Goal: Information Seeking & Learning: Find specific page/section

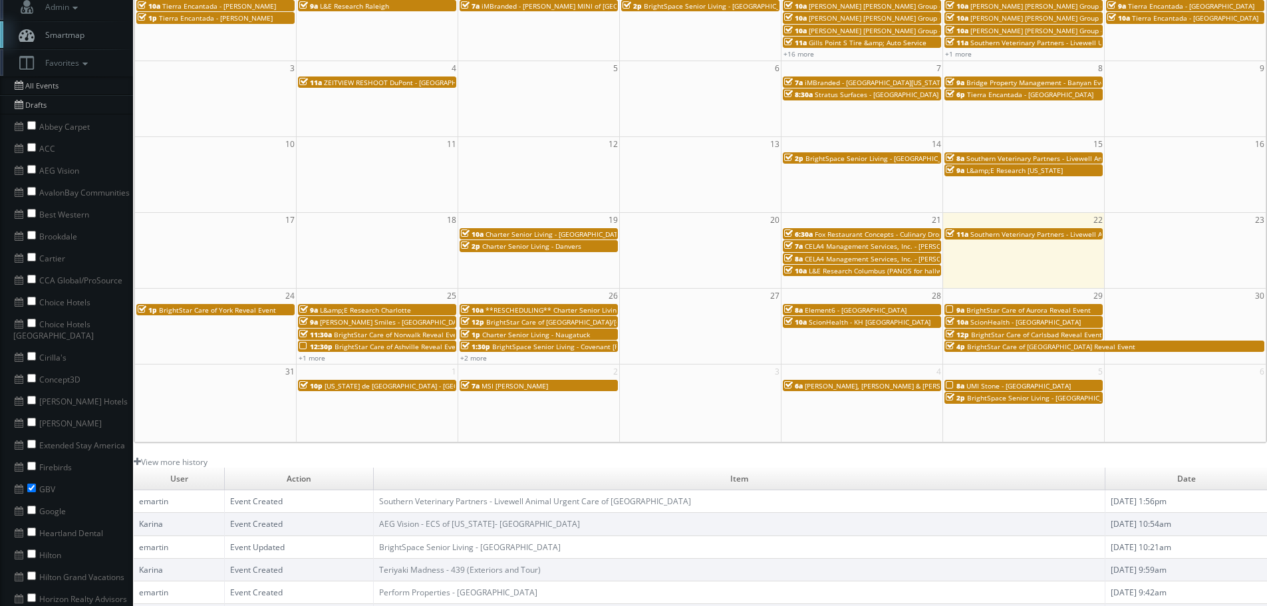
scroll to position [133, 0]
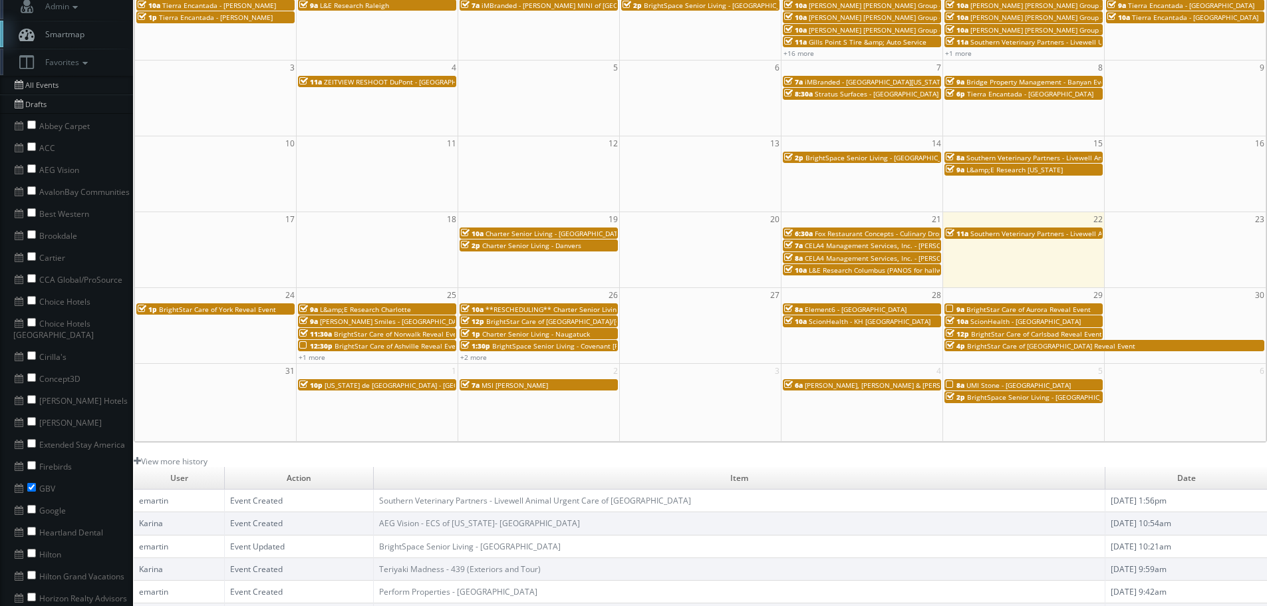
click at [545, 232] on span "Charter Senior Living - Dedham" at bounding box center [555, 233] width 138 height 9
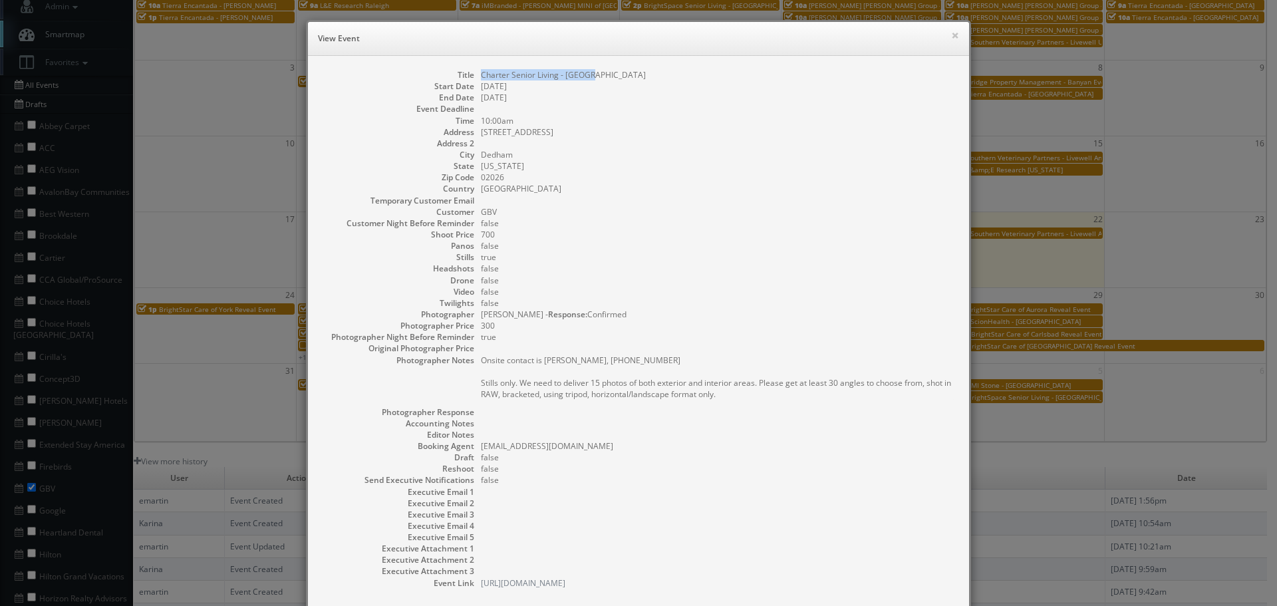
copy dd "Charter Senior Living - Dedham"
drag, startPoint x: 612, startPoint y: 79, endPoint x: 475, endPoint y: 74, distance: 137.1
click at [475, 74] on dl "Title Charter Senior Living - Dedham Start Date 08/19/2025 End Date 08/19/2025 …" at bounding box center [638, 328] width 635 height 519
click at [951, 32] on button "×" at bounding box center [955, 35] width 8 height 9
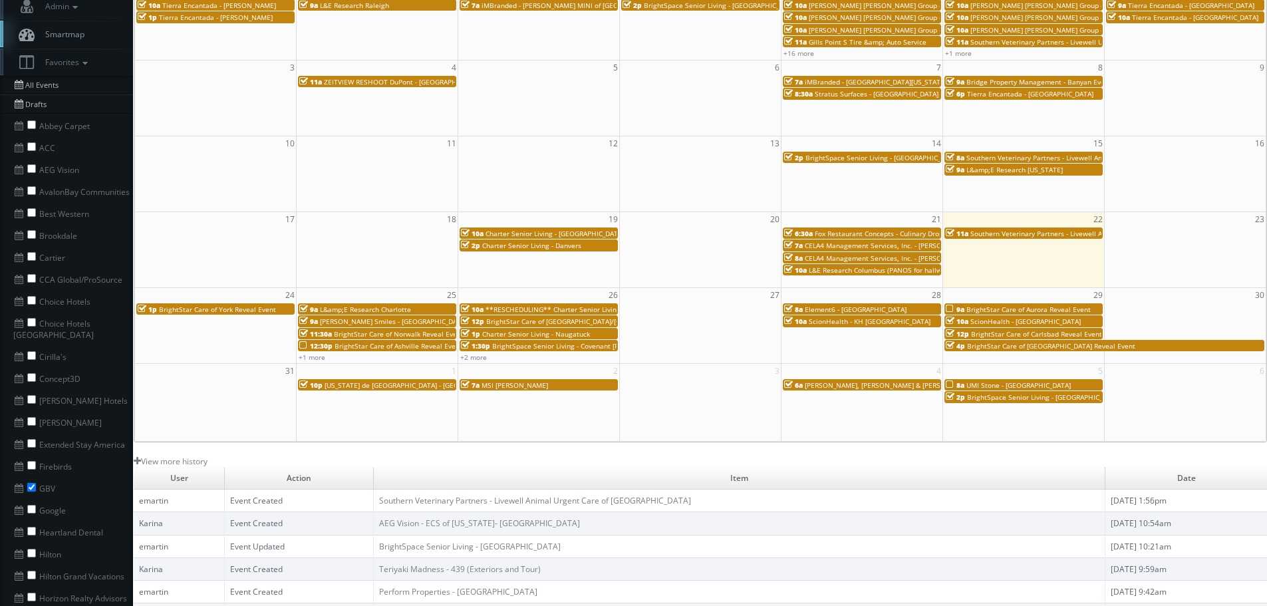
click at [543, 244] on span "Charter Senior Living - Danvers" at bounding box center [531, 245] width 99 height 9
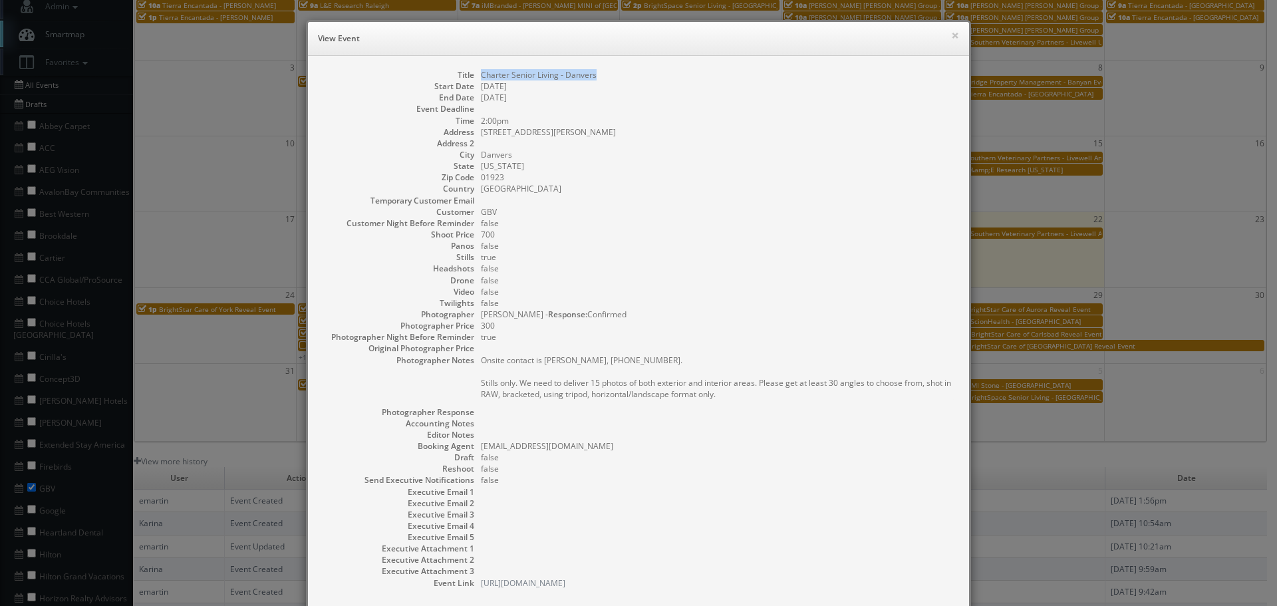
copy dd "Charter Senior Living - Danvers"
drag, startPoint x: 619, startPoint y: 76, endPoint x: 477, endPoint y: 60, distance: 143.2
click at [470, 71] on dl "Title Charter Senior Living - Danvers Start Date 08/19/2025 End Date 08/19/2025…" at bounding box center [638, 328] width 635 height 519
click at [955, 31] on div "× View Event" at bounding box center [638, 39] width 661 height 34
click at [951, 32] on button "×" at bounding box center [955, 35] width 8 height 9
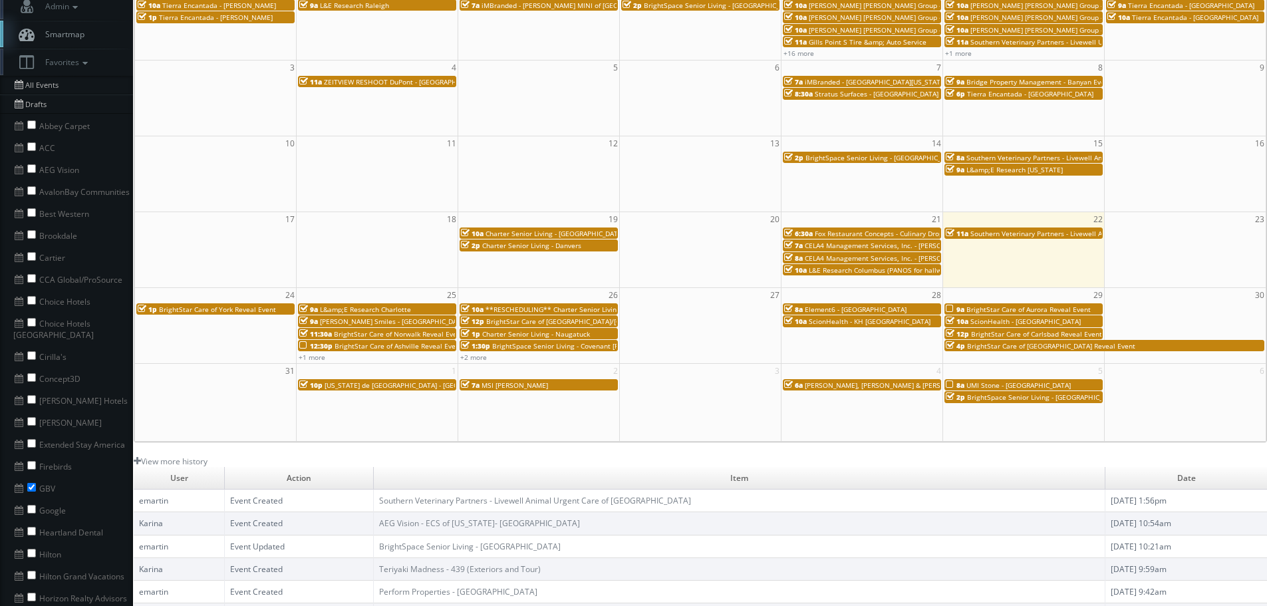
click at [574, 233] on span "Charter Senior Living - Dedham" at bounding box center [555, 233] width 138 height 9
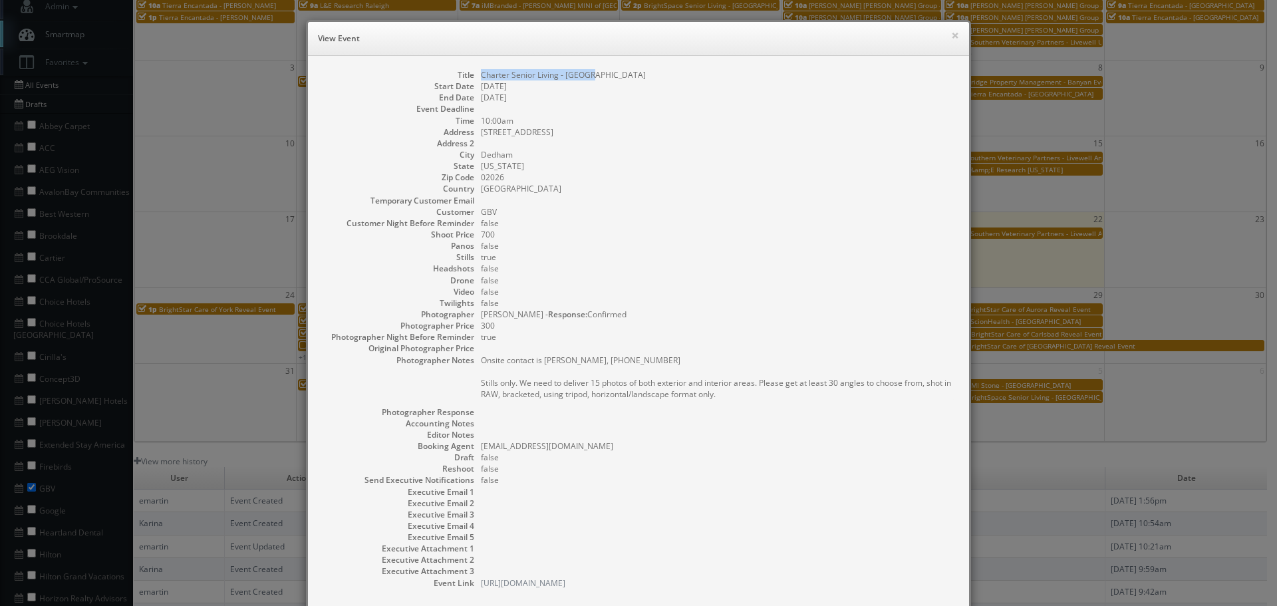
copy dd "Charter Senior Living - [GEOGRAPHIC_DATA]"
drag, startPoint x: 594, startPoint y: 67, endPoint x: 476, endPoint y: 75, distance: 118.7
click at [476, 75] on div "Title Charter Senior Living - Dedham Start Date 08/19/2025 End Date 08/19/2025 …" at bounding box center [638, 335] width 661 height 559
click at [954, 33] on div "× View Event" at bounding box center [638, 39] width 661 height 34
click at [951, 32] on button "×" at bounding box center [955, 35] width 8 height 9
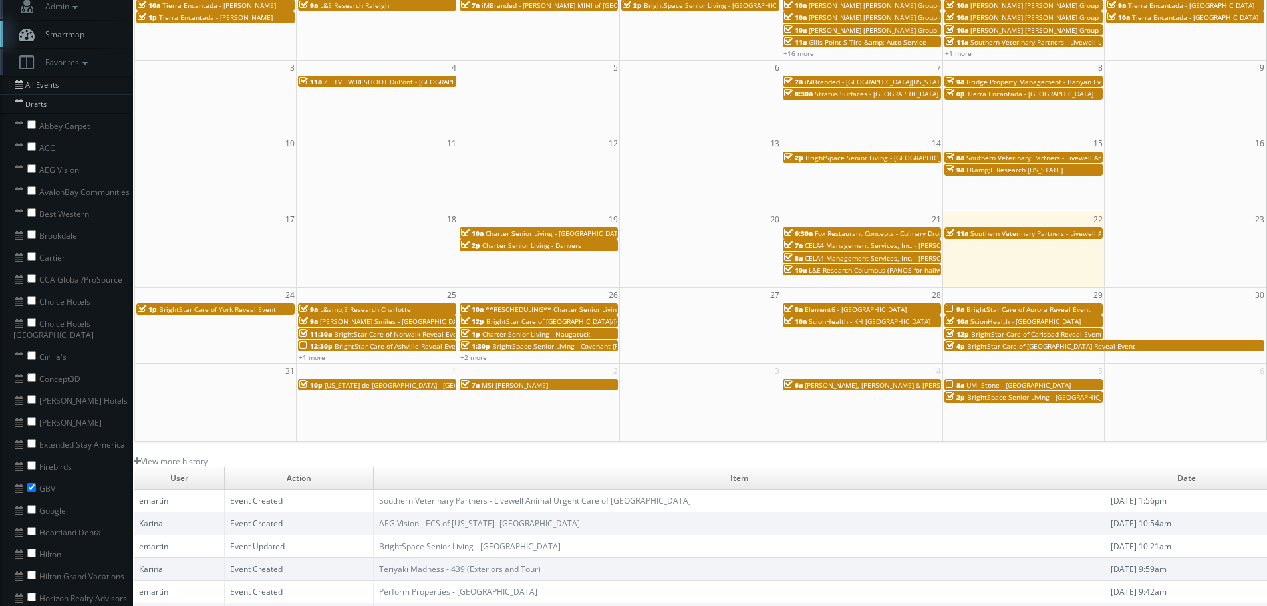
click at [548, 249] on span "Charter Senior Living - Danvers" at bounding box center [531, 245] width 99 height 9
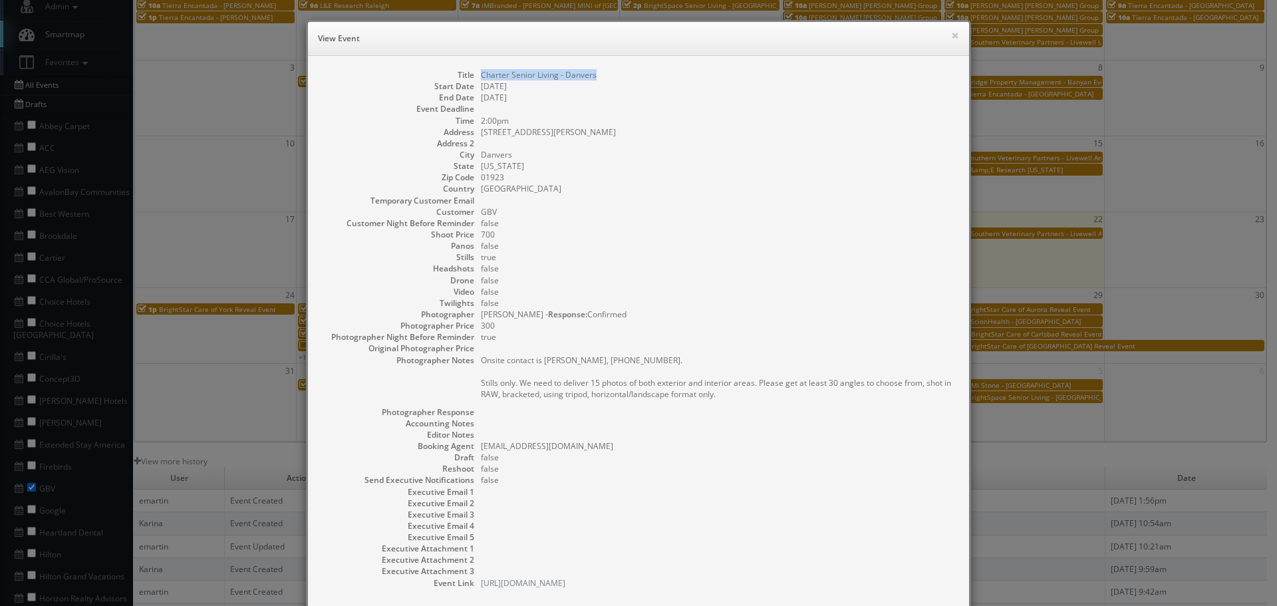
copy dd "Charter Senior Living - Danvers"
drag, startPoint x: 607, startPoint y: 75, endPoint x: 472, endPoint y: 65, distance: 135.4
click at [472, 65] on div "Title Charter Senior Living - Danvers Start Date 08/19/2025 End Date 08/19/2025…" at bounding box center [638, 335] width 661 height 559
click at [951, 35] on button "×" at bounding box center [955, 35] width 8 height 9
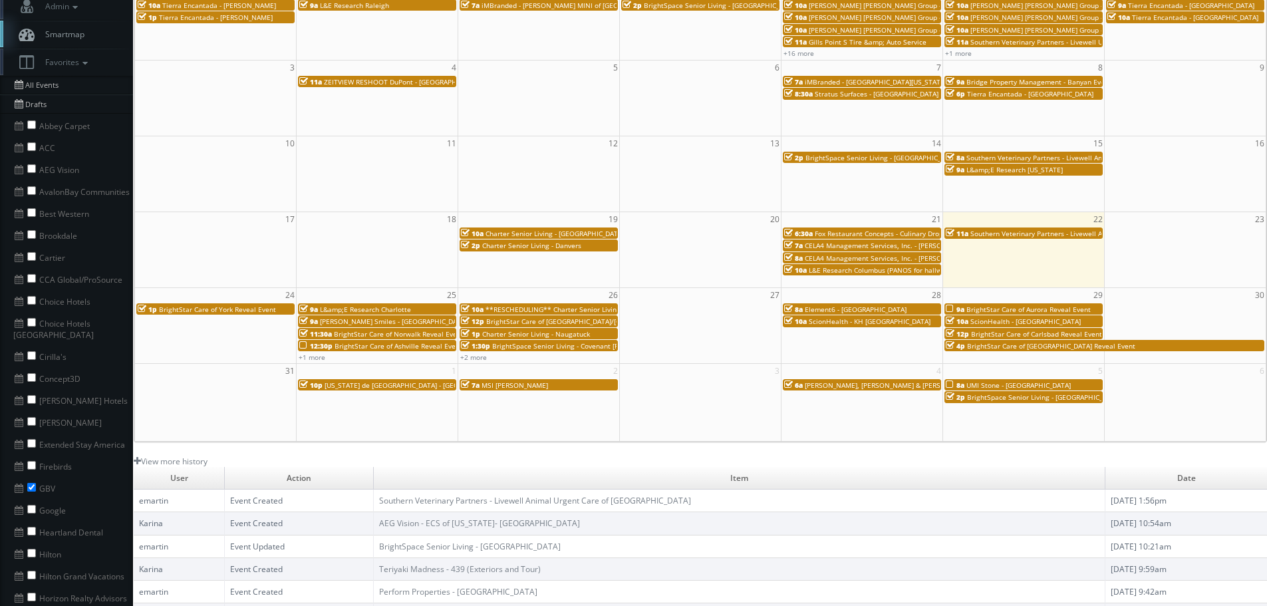
click at [855, 243] on span "CELA4 Management Services, Inc. - Braman Hyundai" at bounding box center [902, 245] width 195 height 9
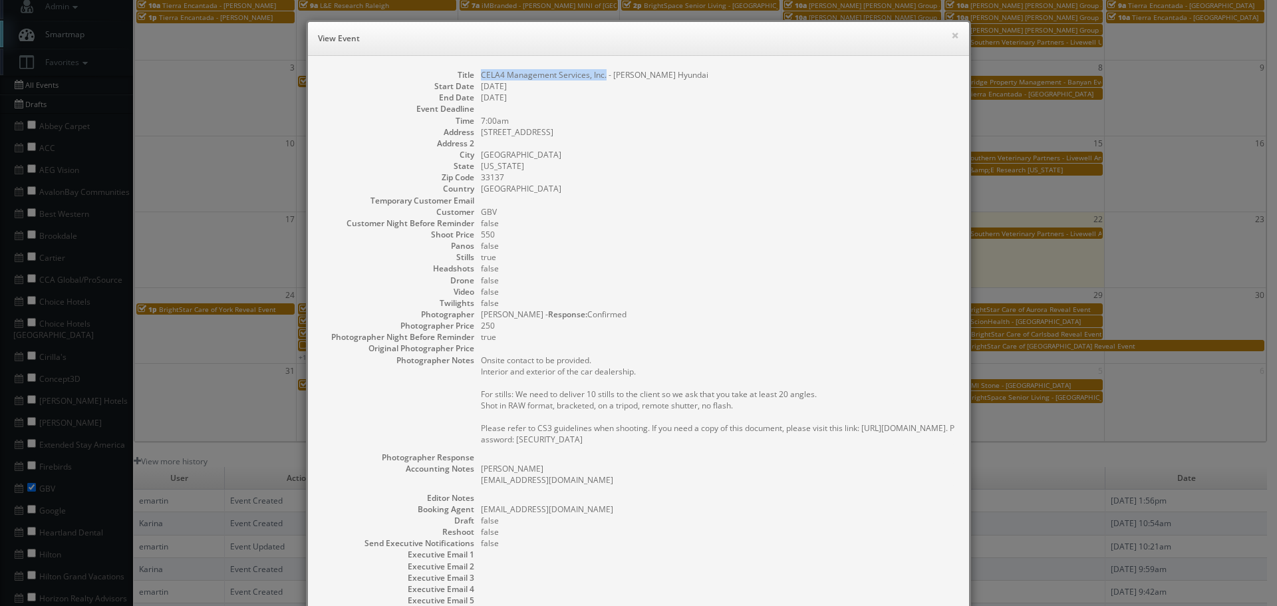
copy dd "CELA4 Management Services, Inc."
drag, startPoint x: 600, startPoint y: 75, endPoint x: 478, endPoint y: 69, distance: 121.9
click at [481, 69] on dd "CELA4 Management Services, Inc. - Braman Hyundai" at bounding box center [718, 74] width 475 height 11
click at [951, 34] on button "×" at bounding box center [955, 35] width 8 height 9
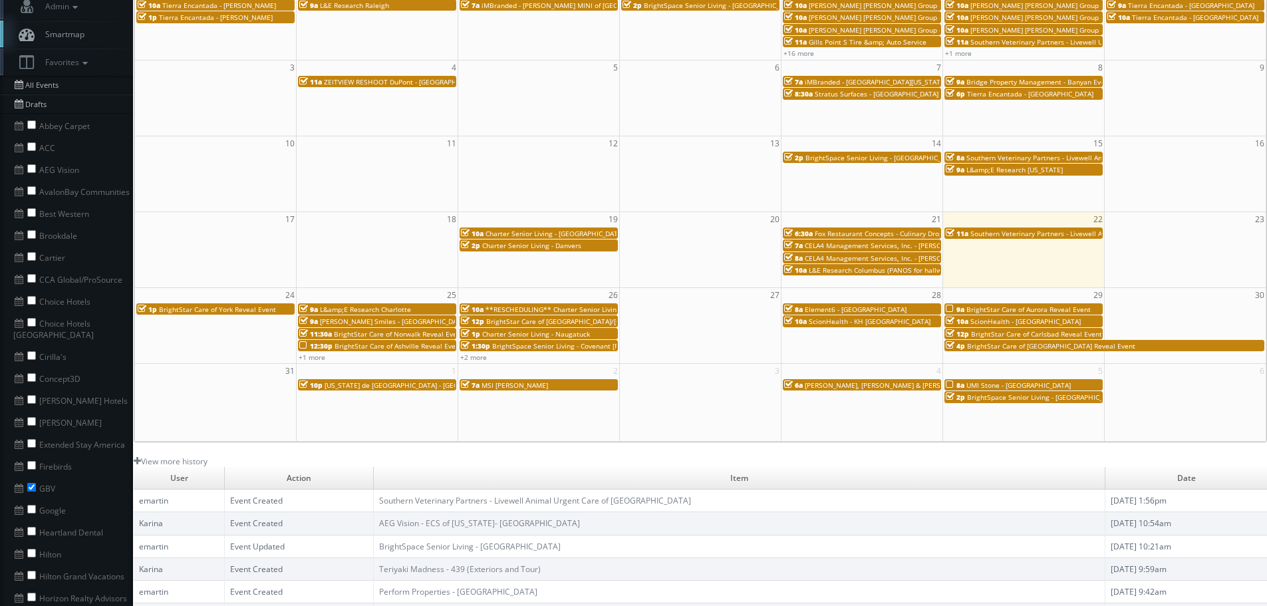
click at [863, 247] on span "CELA4 Management Services, Inc. - Braman Hyundai" at bounding box center [902, 245] width 195 height 9
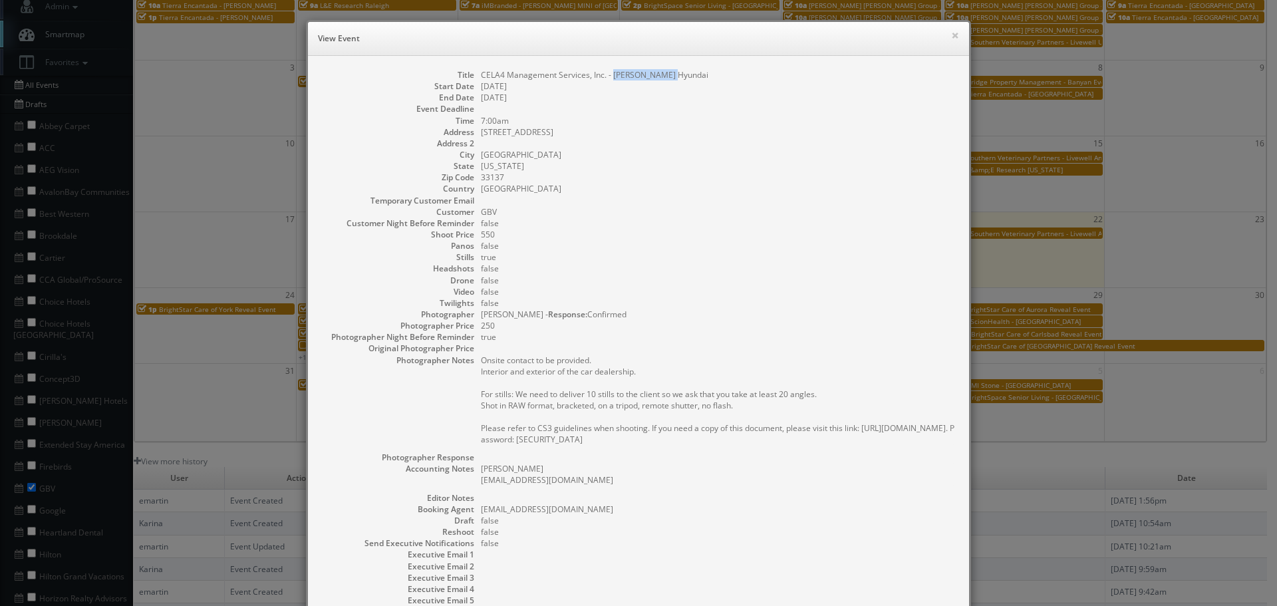
copy dd "Braman Hyundai"
drag, startPoint x: 695, startPoint y: 73, endPoint x: 607, endPoint y: 70, distance: 87.9
click at [607, 70] on dd "CELA4 Management Services, Inc. - [PERSON_NAME] Hyundai" at bounding box center [718, 74] width 475 height 11
click at [953, 33] on button "×" at bounding box center [955, 35] width 8 height 9
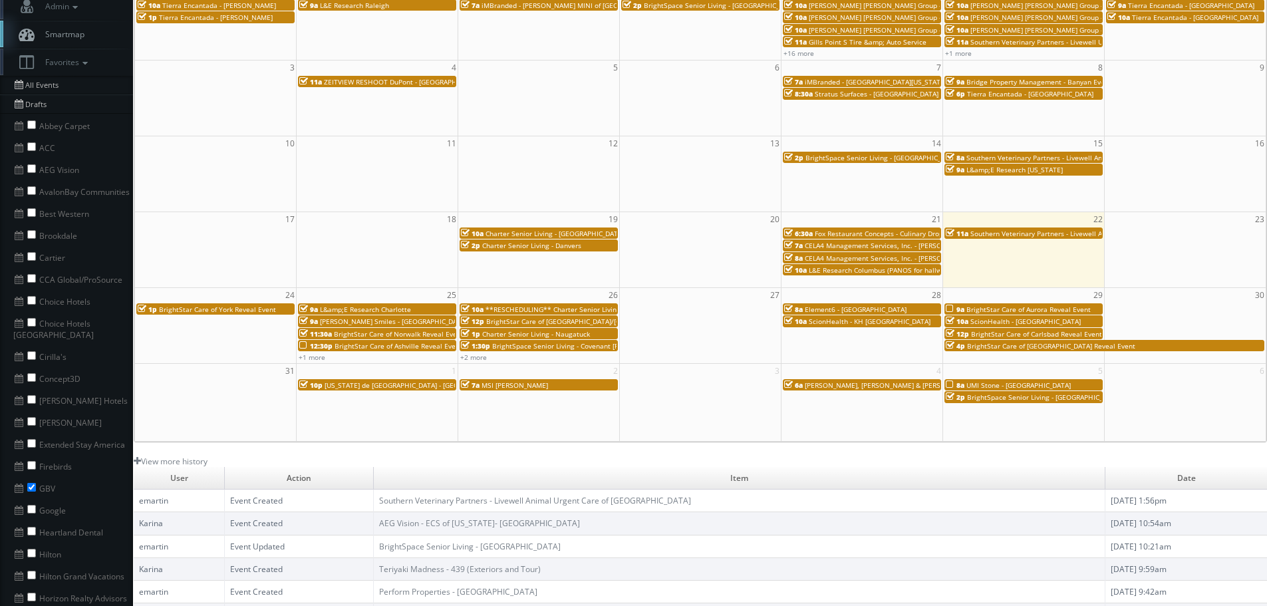
click at [859, 257] on span "CELA4 Management Services, Inc. - [PERSON_NAME] Genesis" at bounding box center [902, 257] width 194 height 9
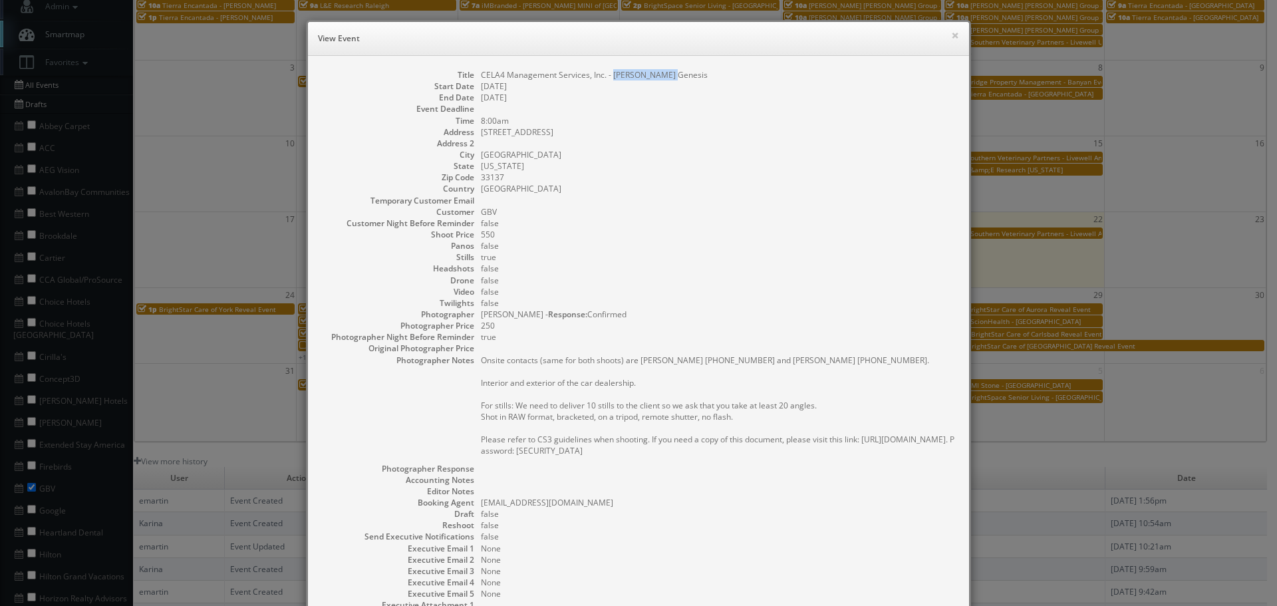
copy dd "Braman Genesis"
drag, startPoint x: 680, startPoint y: 80, endPoint x: 592, endPoint y: 82, distance: 87.8
click at [608, 73] on dd "CELA4 Management Services, Inc. - Braman Genesis" at bounding box center [718, 74] width 475 height 11
click at [956, 32] on div "× View Event" at bounding box center [638, 39] width 661 height 34
click at [953, 33] on button "×" at bounding box center [955, 35] width 8 height 9
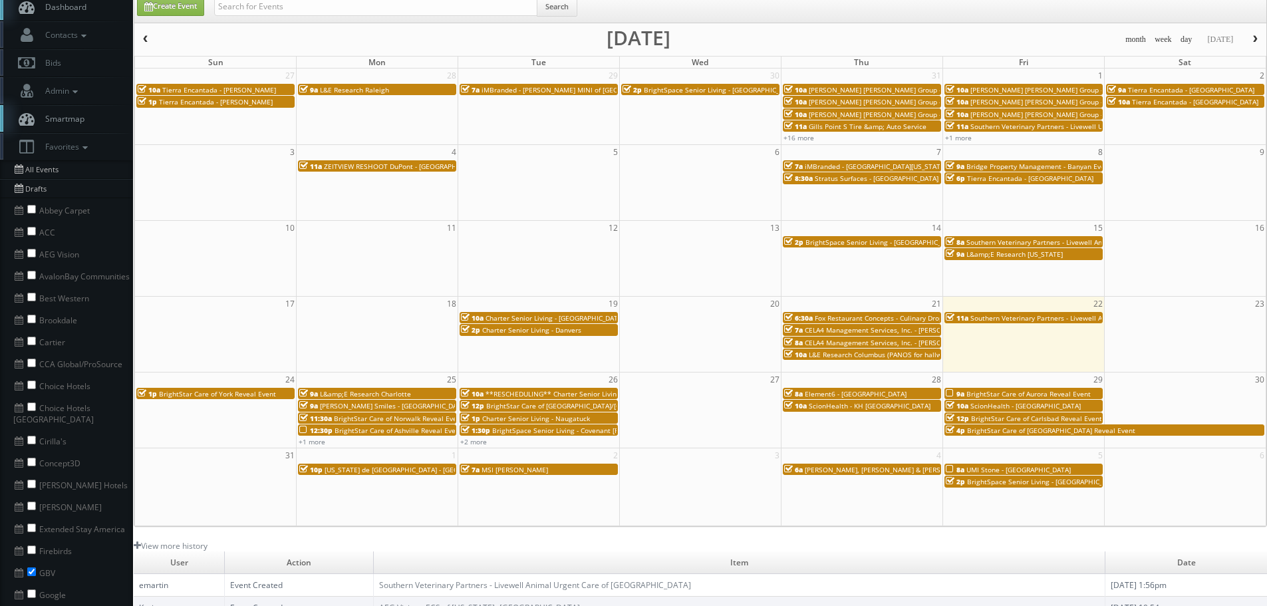
scroll to position [0, 0]
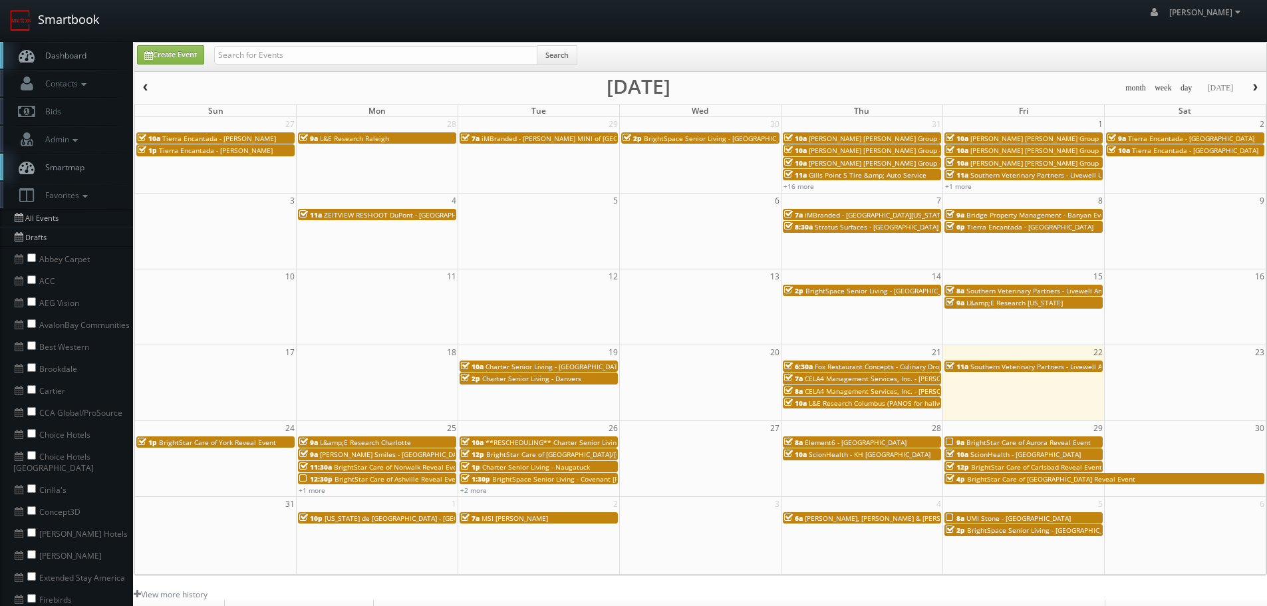
click at [71, 25] on link "Smartbook" at bounding box center [54, 20] width 109 height 41
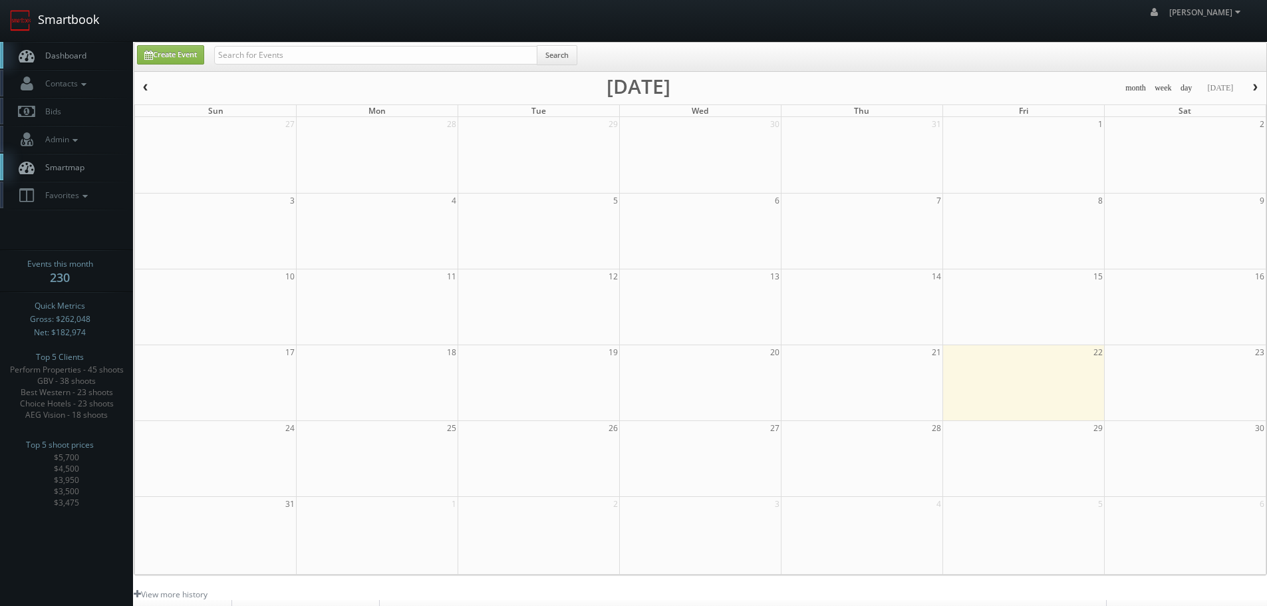
click at [92, 19] on link "Smartbook" at bounding box center [54, 20] width 109 height 41
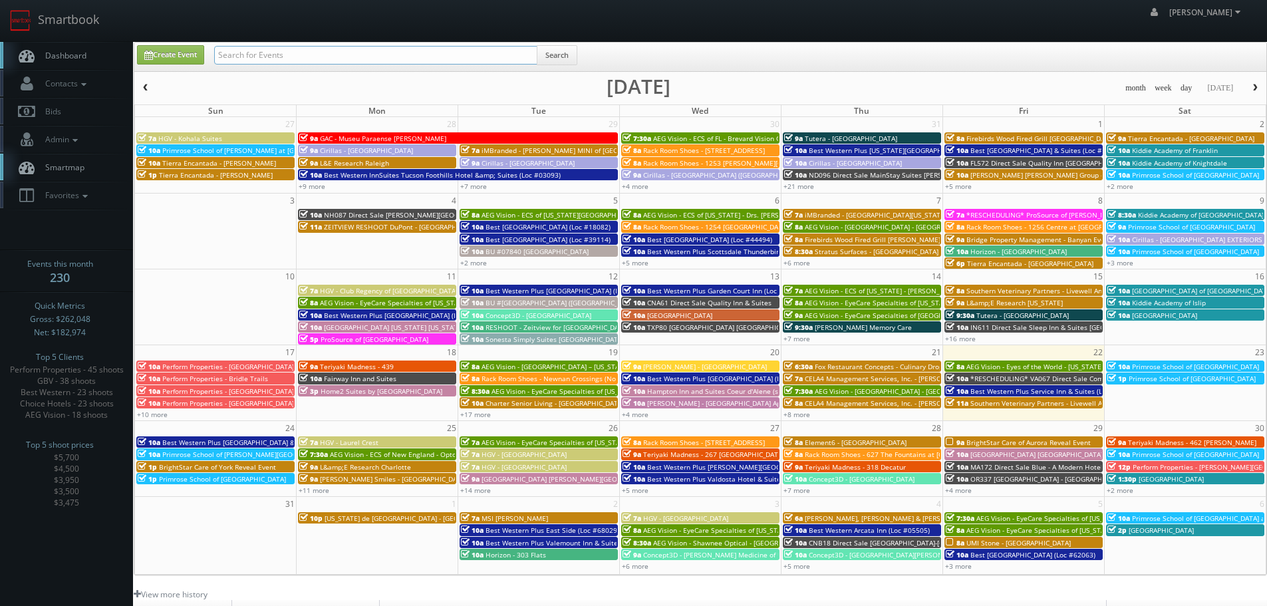
click at [441, 62] on input "text" at bounding box center [375, 55] width 323 height 19
type input "storease"
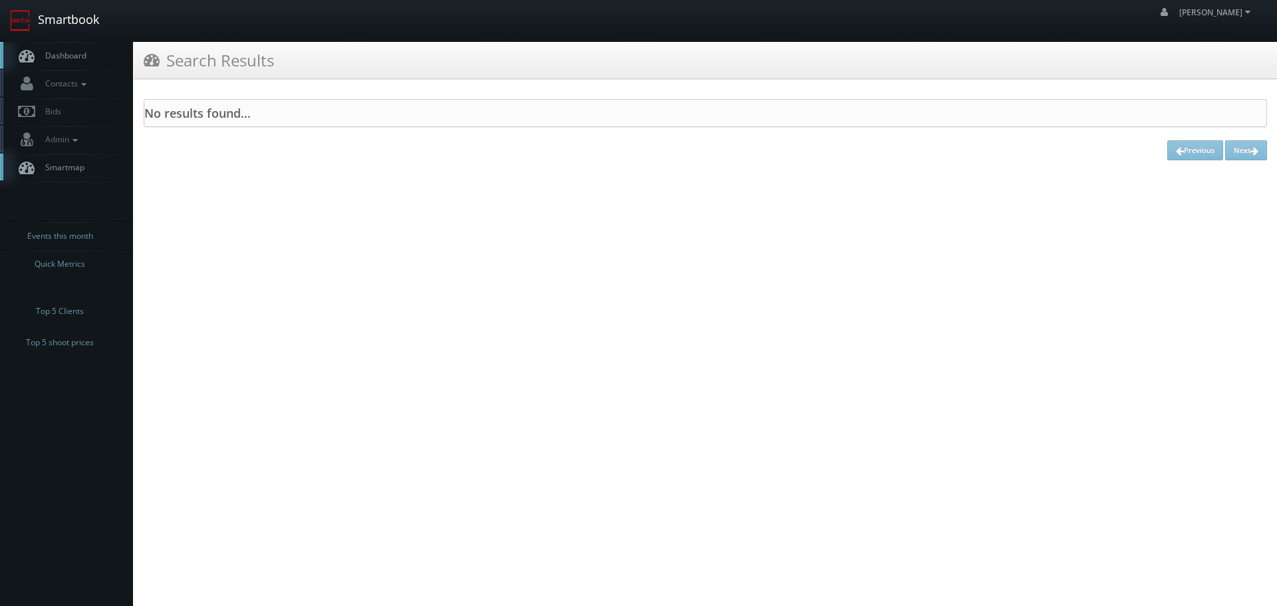
click at [104, 31] on link "Smartbook" at bounding box center [54, 20] width 109 height 41
click at [78, 27] on link "Smartbook" at bounding box center [54, 20] width 109 height 41
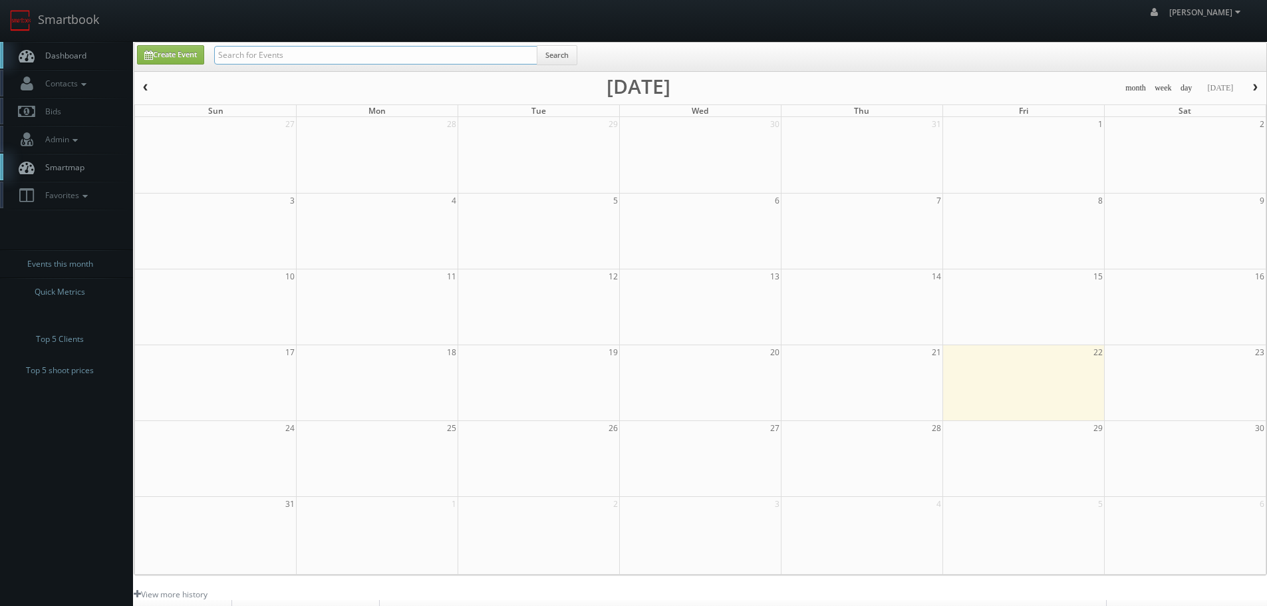
click at [309, 50] on input "text" at bounding box center [375, 55] width 323 height 19
type input "store"
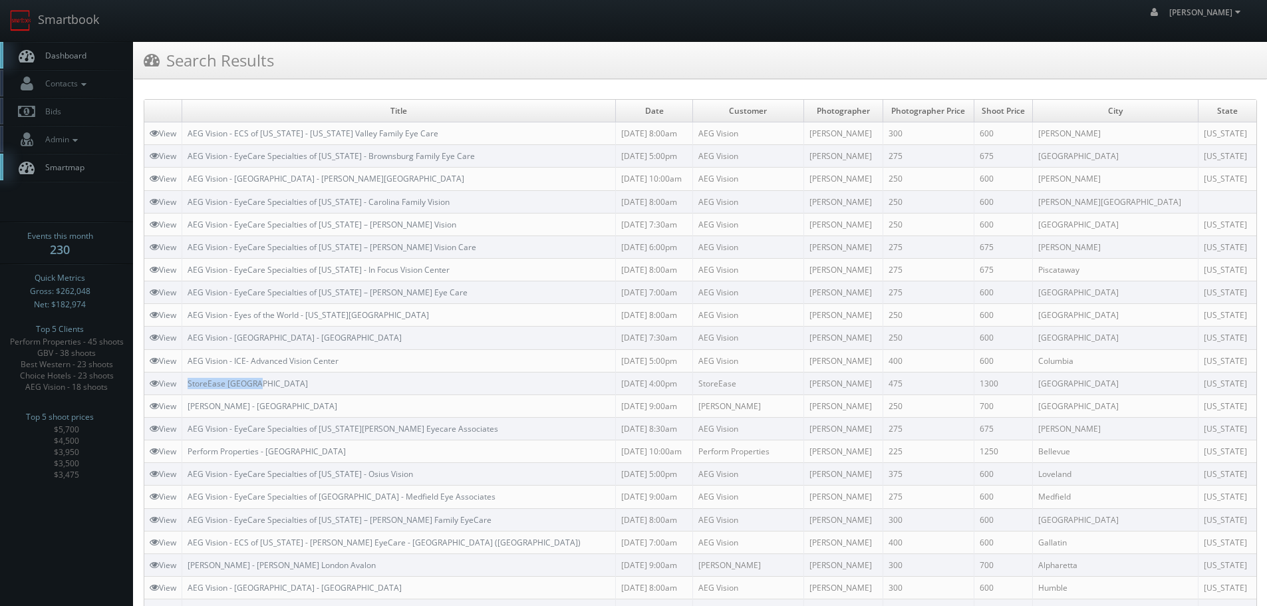
copy link "StoreEase [GEOGRAPHIC_DATA]"
drag, startPoint x: 276, startPoint y: 384, endPoint x: 186, endPoint y: 390, distance: 90.0
click at [186, 390] on td "StoreEase [GEOGRAPHIC_DATA]" at bounding box center [399, 383] width 434 height 23
click at [335, 377] on td "StoreEase [GEOGRAPHIC_DATA]" at bounding box center [399, 383] width 434 height 23
drag, startPoint x: 186, startPoint y: 383, endPoint x: 226, endPoint y: 385, distance: 40.0
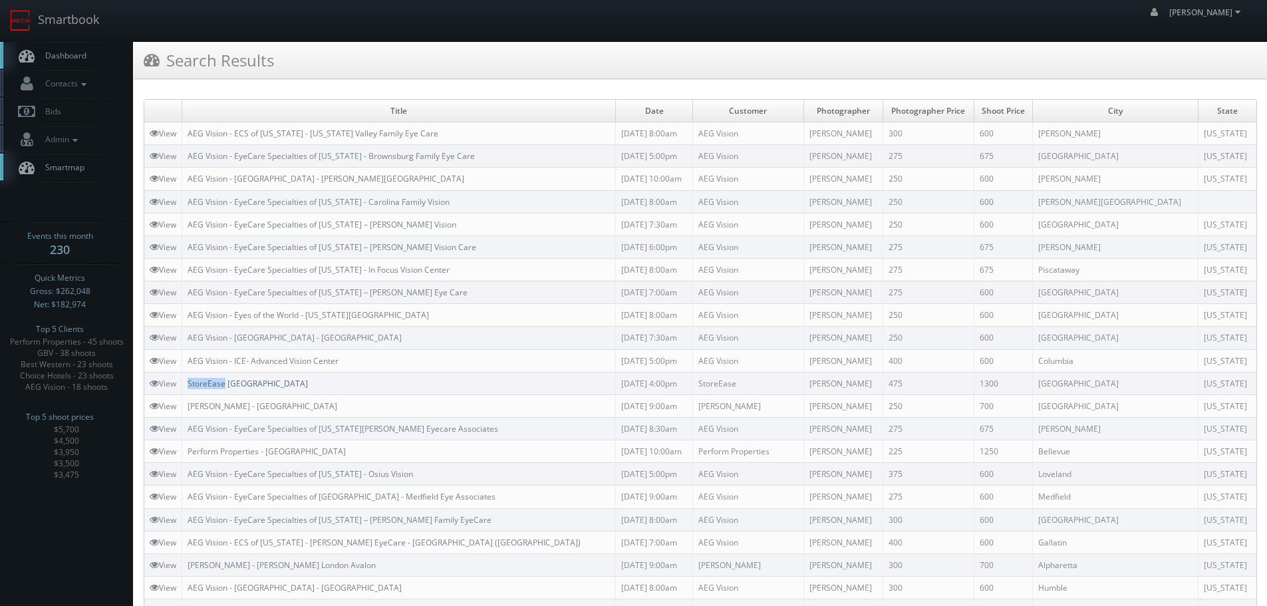
click at [226, 385] on td "StoreEase [GEOGRAPHIC_DATA]" at bounding box center [399, 383] width 434 height 23
copy link "StoreEase"
click at [69, 24] on link "Smartbook" at bounding box center [54, 20] width 109 height 41
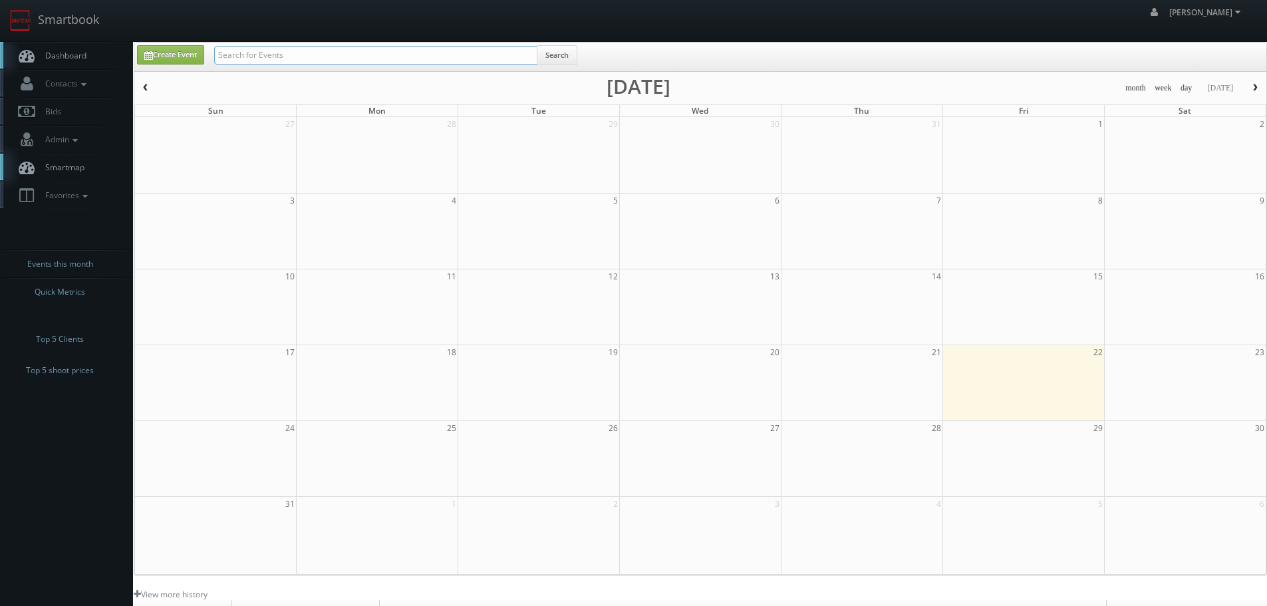
drag, startPoint x: 0, startPoint y: 0, endPoint x: 388, endPoint y: 51, distance: 391.0
click at [388, 50] on input "text" at bounding box center [375, 55] width 323 height 19
paste input "StoreEase"
type input "StoreEase"
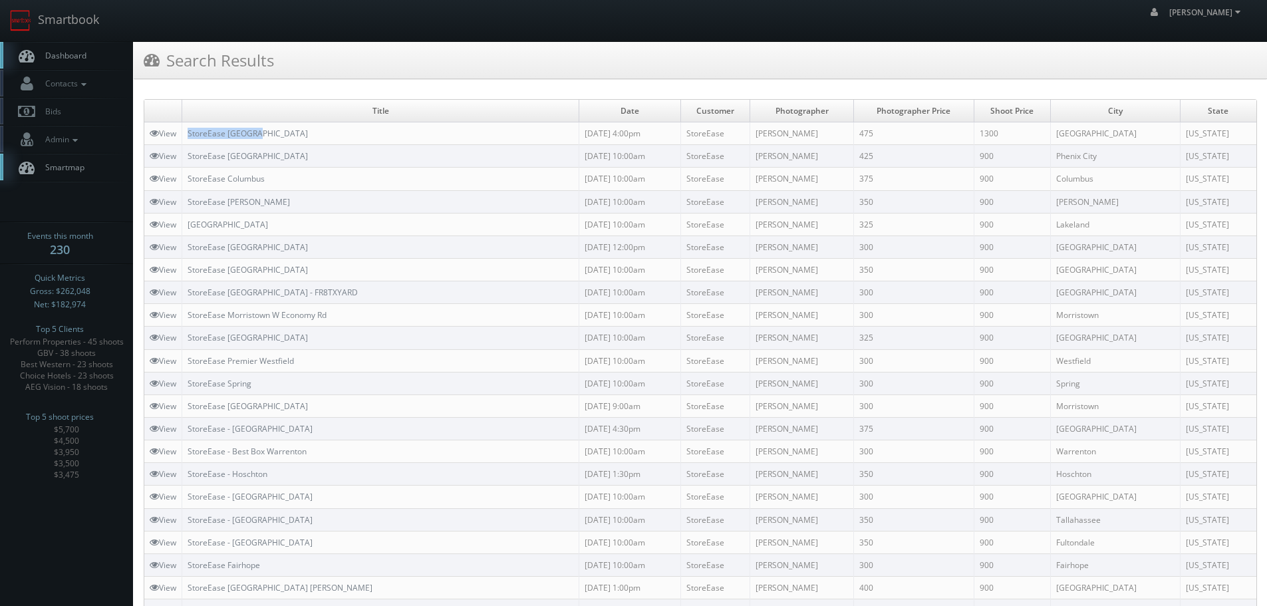
copy link "StoreEase [GEOGRAPHIC_DATA]"
drag, startPoint x: 287, startPoint y: 132, endPoint x: 188, endPoint y: 132, distance: 99.8
click at [188, 132] on td "StoreEase [GEOGRAPHIC_DATA]" at bounding box center [380, 133] width 397 height 23
click at [165, 135] on link "View" at bounding box center [163, 133] width 27 height 11
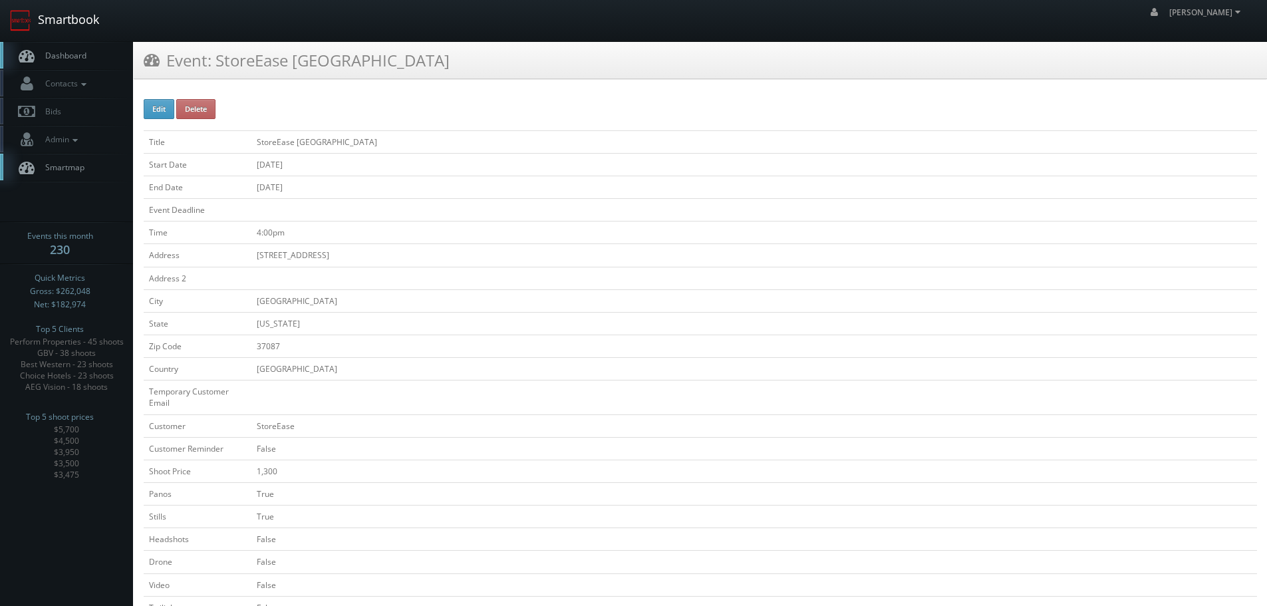
click at [78, 19] on link "Smartbook" at bounding box center [54, 20] width 109 height 41
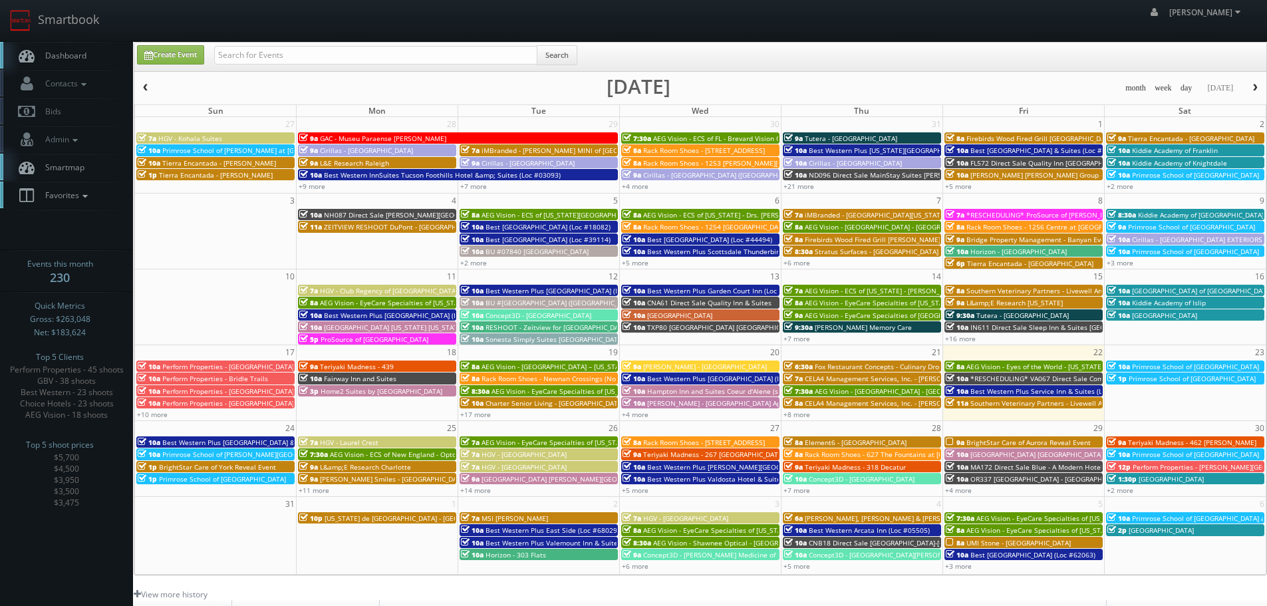
click at [91, 194] on icon at bounding box center [85, 196] width 12 height 9
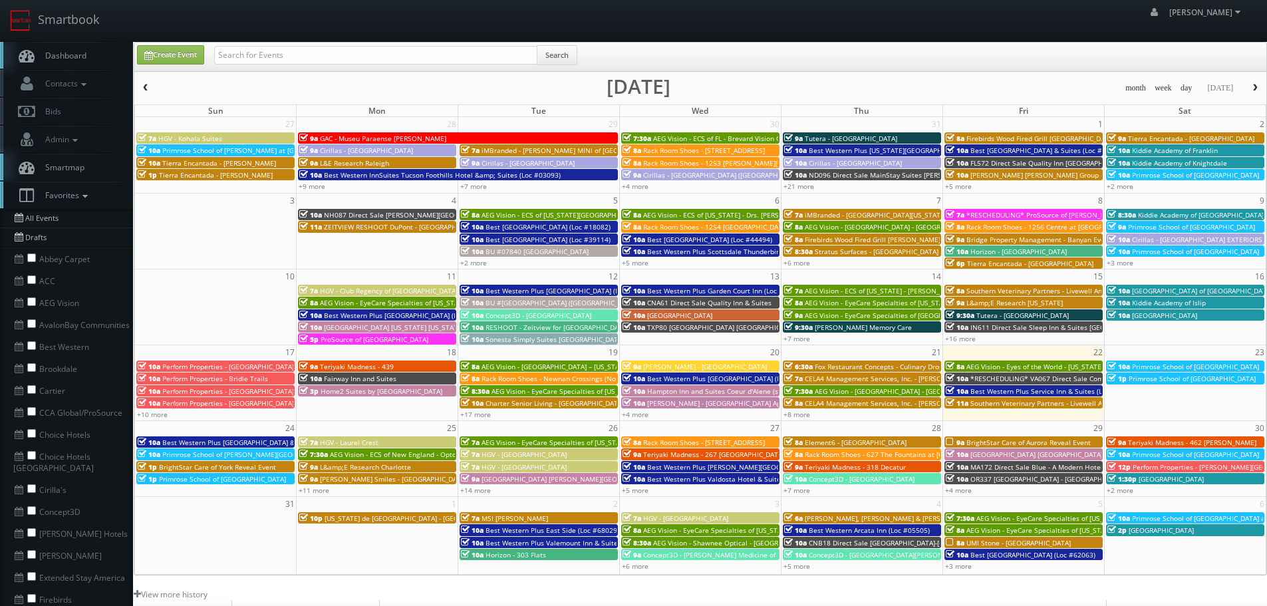
click at [95, 192] on link "Favorites" at bounding box center [66, 195] width 133 height 27
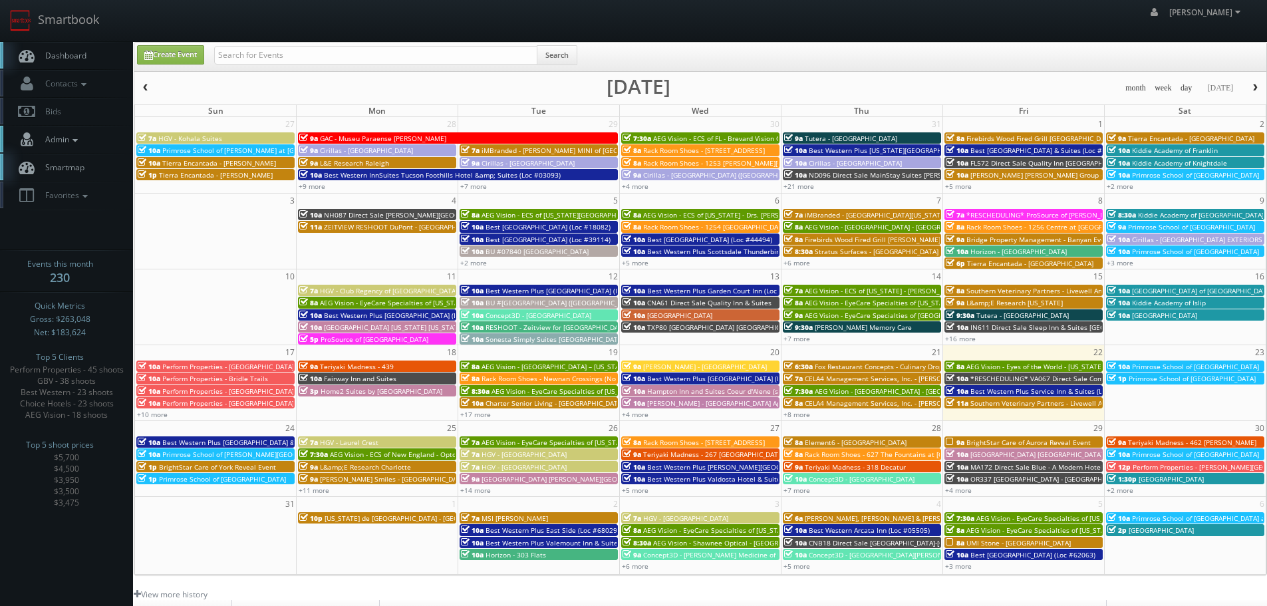
click at [85, 141] on link "Admin" at bounding box center [66, 139] width 133 height 27
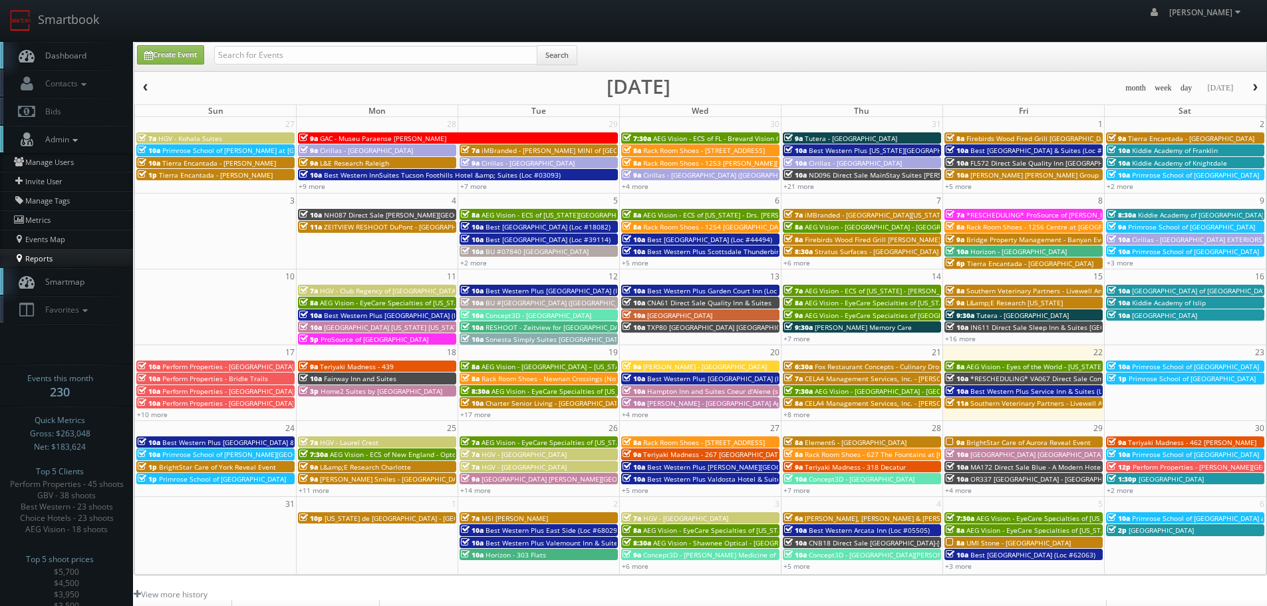
click at [52, 251] on link "Reports" at bounding box center [66, 258] width 133 height 19
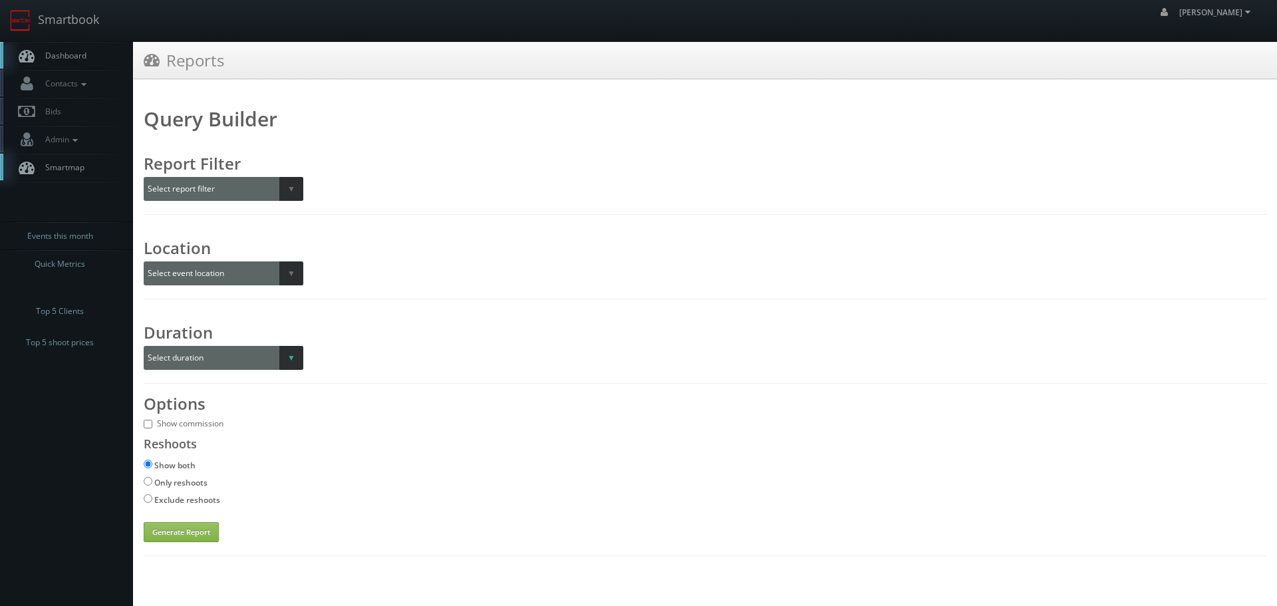
click at [263, 360] on select "Select duration Specific year and/or month Month over Month Year over Year" at bounding box center [224, 358] width 160 height 24
select select "month_over_month"
click at [144, 346] on select "Select duration Specific year and/or month Month over Month Year over Year" at bounding box center [224, 358] width 160 height 24
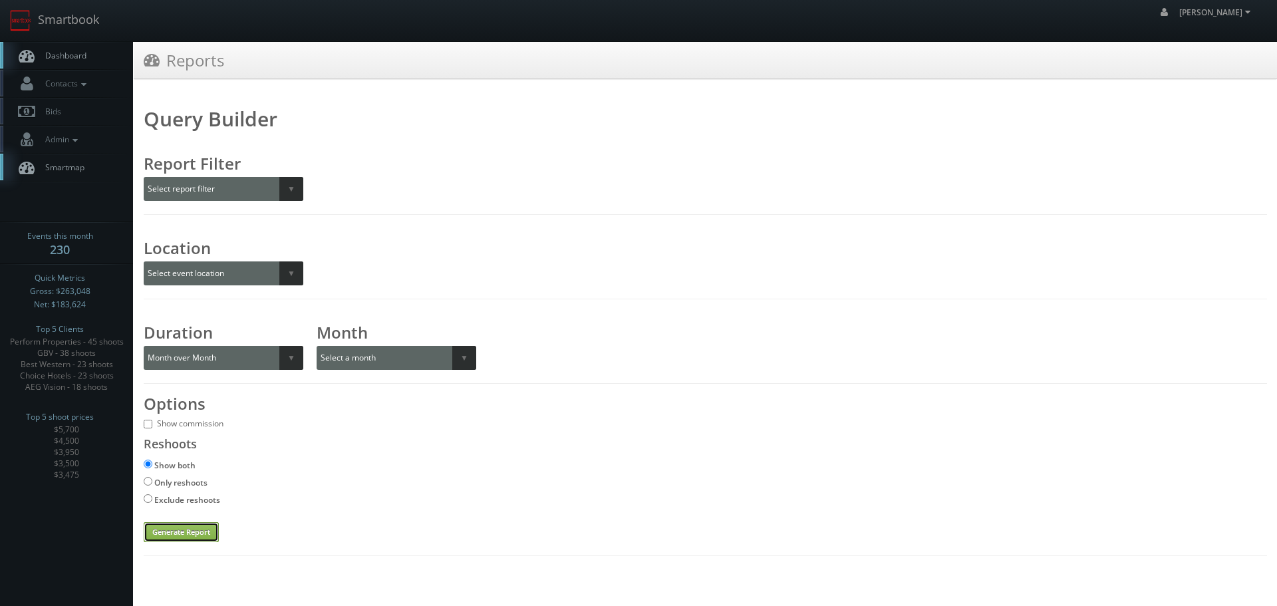
click at [188, 535] on button "Generate Report" at bounding box center [181, 532] width 75 height 20
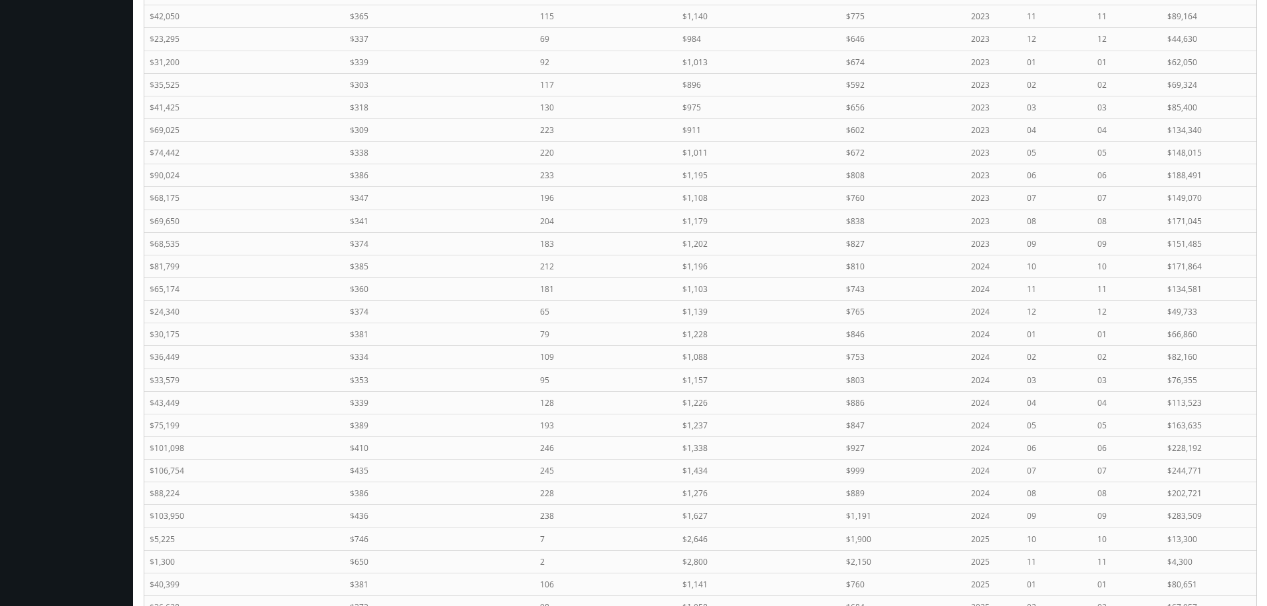
scroll to position [2356, 0]
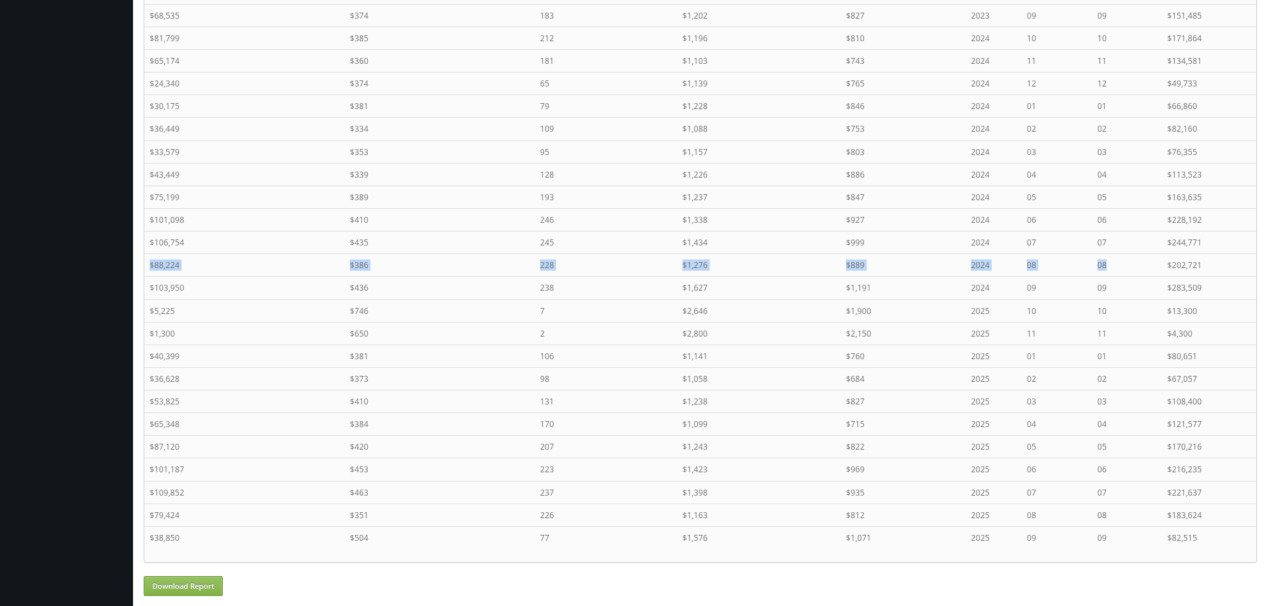
drag, startPoint x: 1126, startPoint y: 264, endPoint x: 153, endPoint y: 267, distance: 973.1
click at [147, 262] on tr "$88,224 $386 228 $1,276 $889 2024 08 08 $202,721" at bounding box center [700, 265] width 1112 height 23
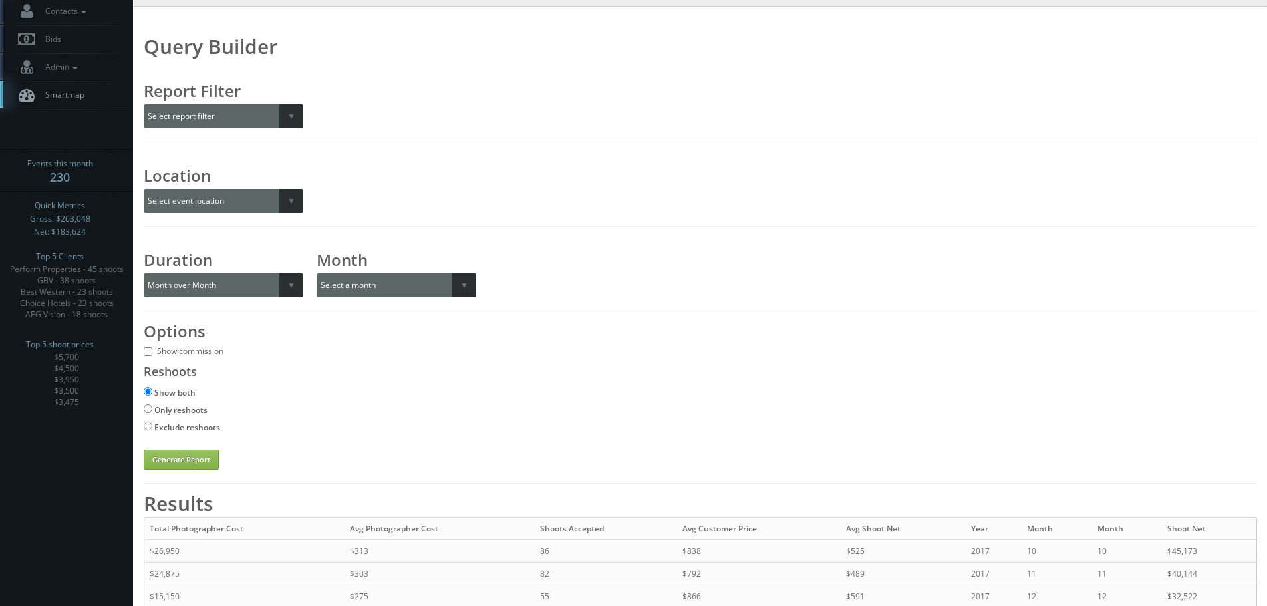
scroll to position [0, 0]
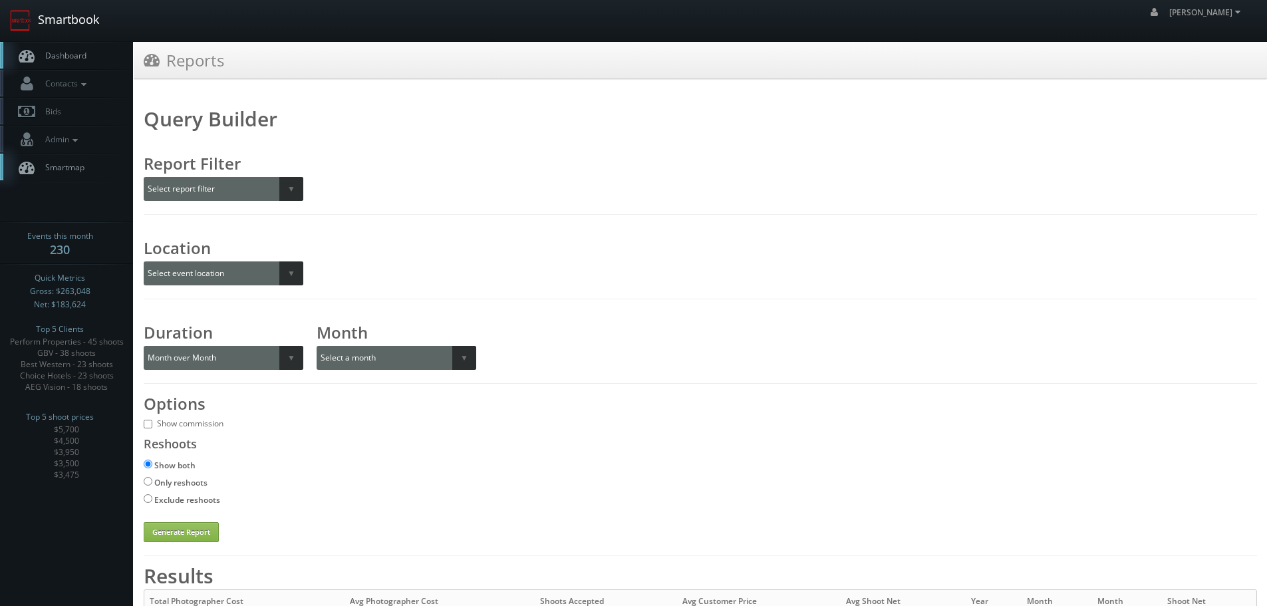
click at [88, 30] on link "Smartbook" at bounding box center [54, 20] width 109 height 41
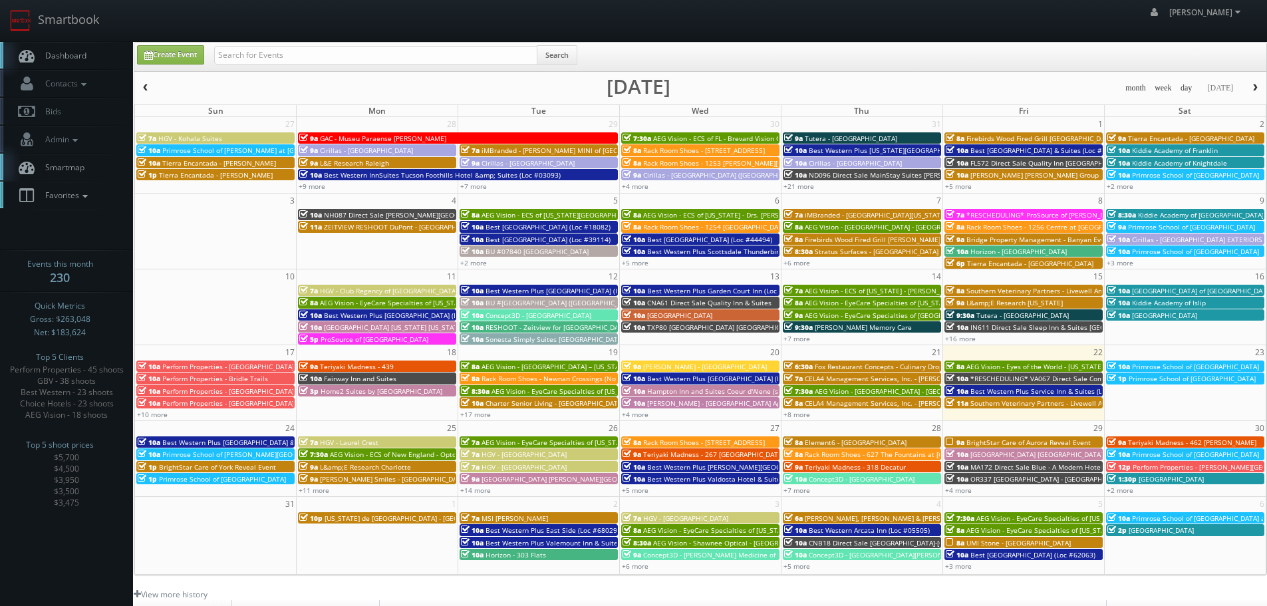
click at [78, 196] on span "Favorites" at bounding box center [65, 195] width 53 height 11
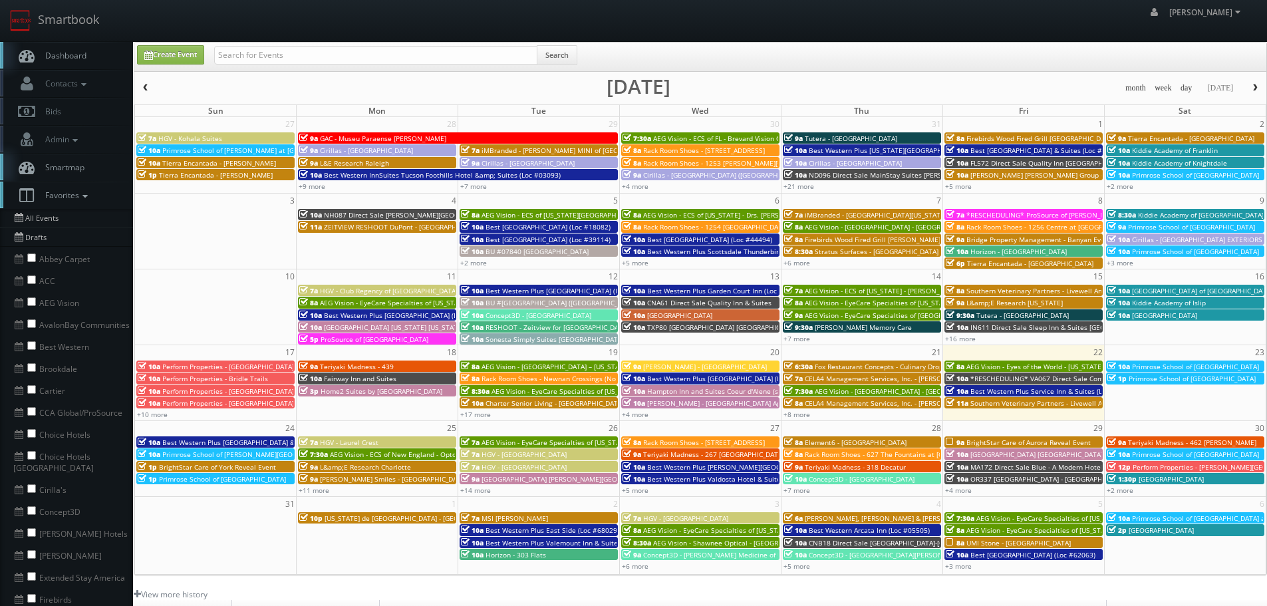
scroll to position [67, 0]
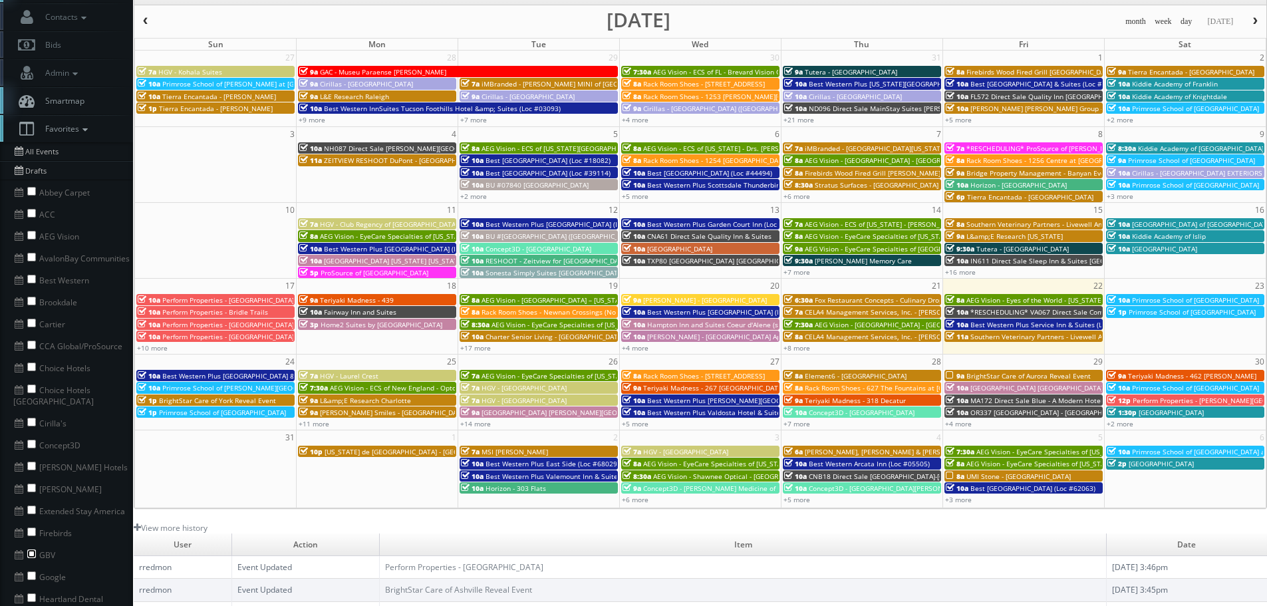
click at [32, 549] on input "checkbox" at bounding box center [31, 553] width 9 height 9
checkbox input "true"
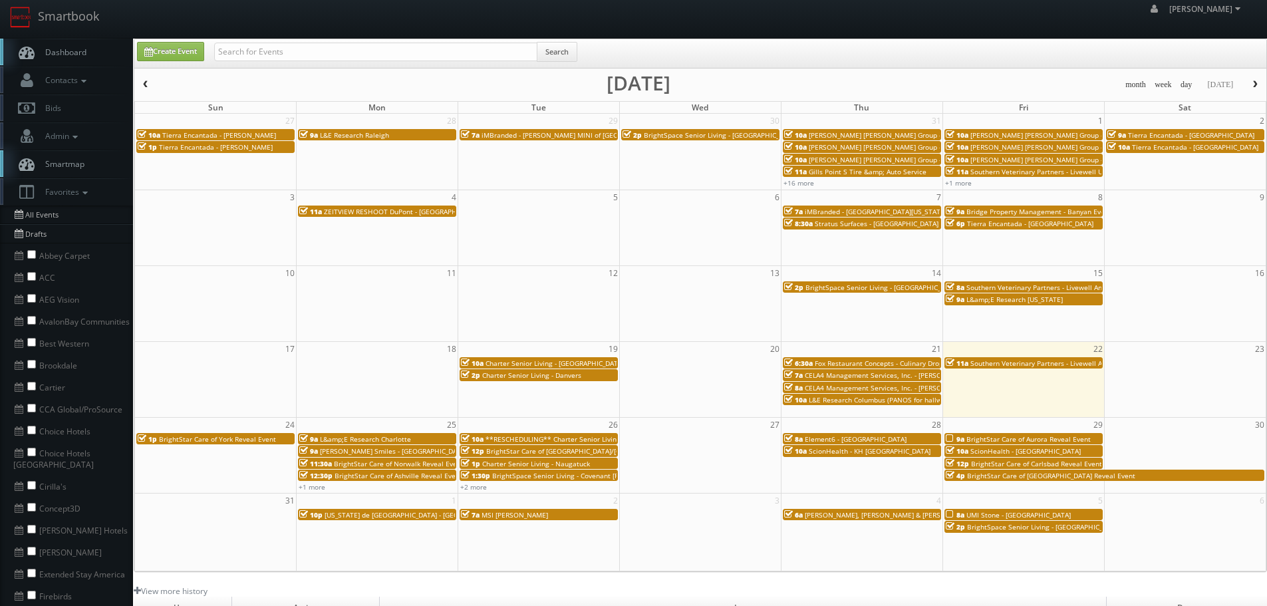
scroll to position [0, 0]
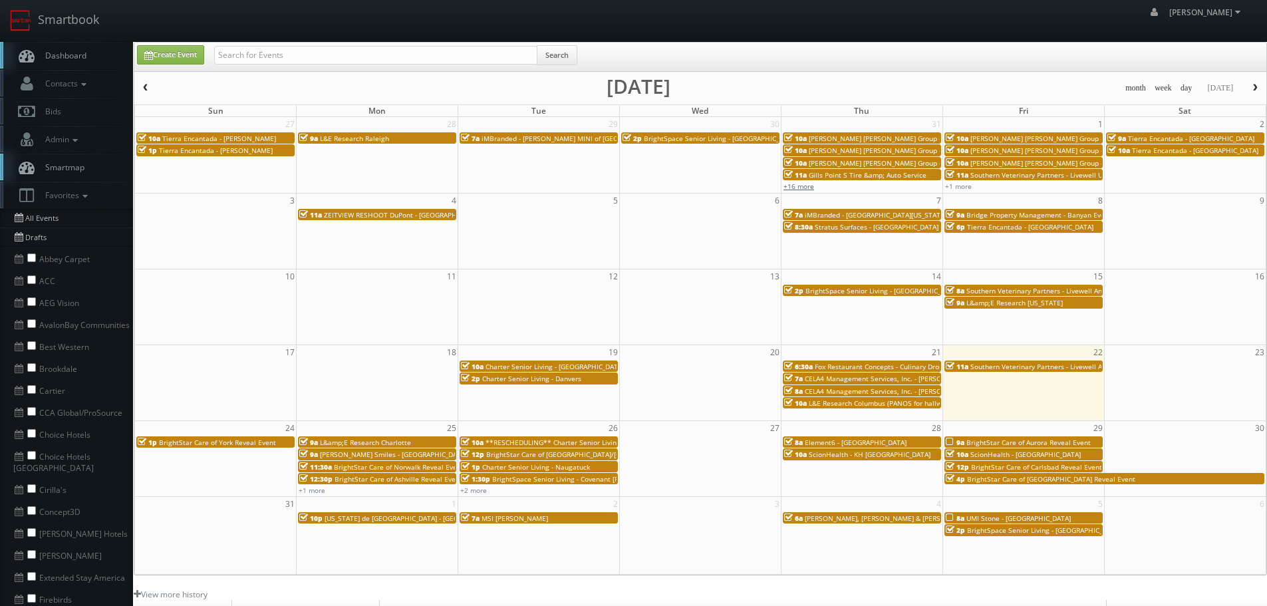
click at [807, 186] on link "+16 more" at bounding box center [799, 186] width 31 height 9
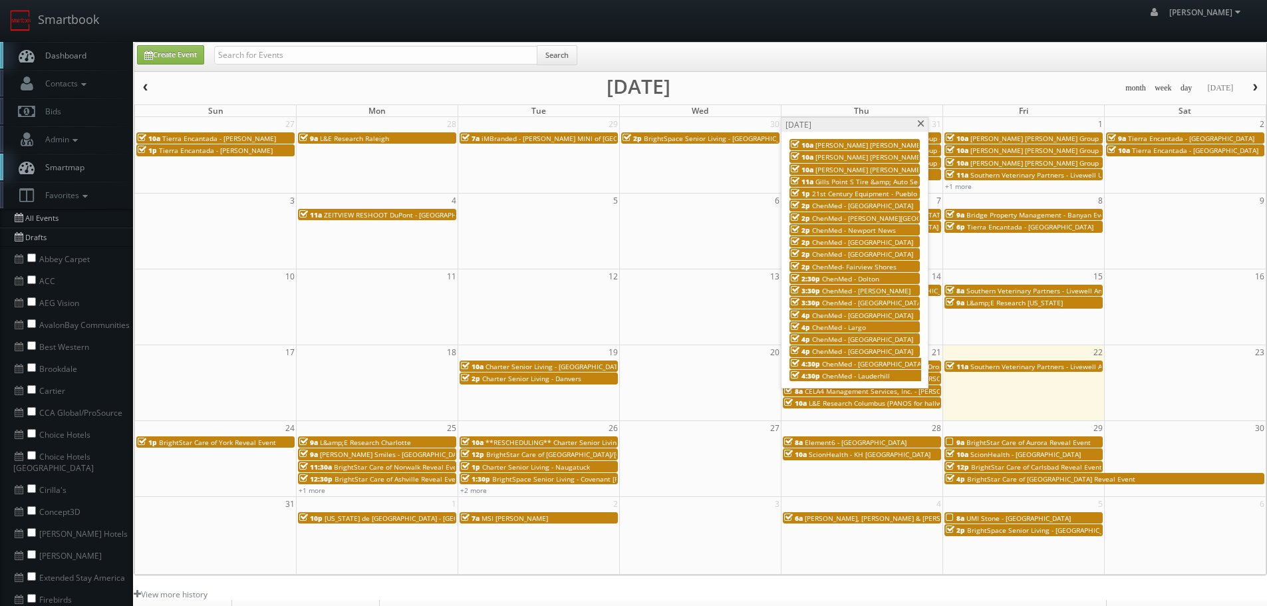
click at [856, 182] on span "Gills Point S Tire &amp; Auto Service" at bounding box center [874, 181] width 118 height 9
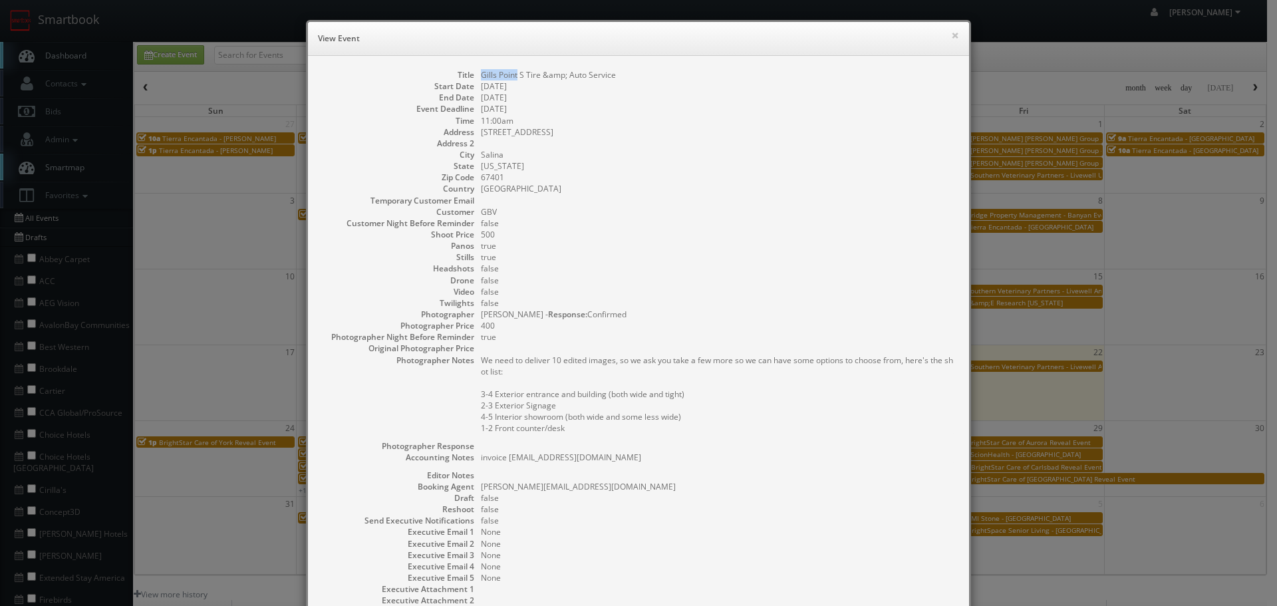
copy dd "Gills Point"
drag, startPoint x: 513, startPoint y: 74, endPoint x: 476, endPoint y: 72, distance: 37.3
click at [481, 72] on dd "Gills Point S Tire &amp; Auto Service" at bounding box center [718, 74] width 475 height 11
click at [951, 36] on button "×" at bounding box center [955, 35] width 8 height 9
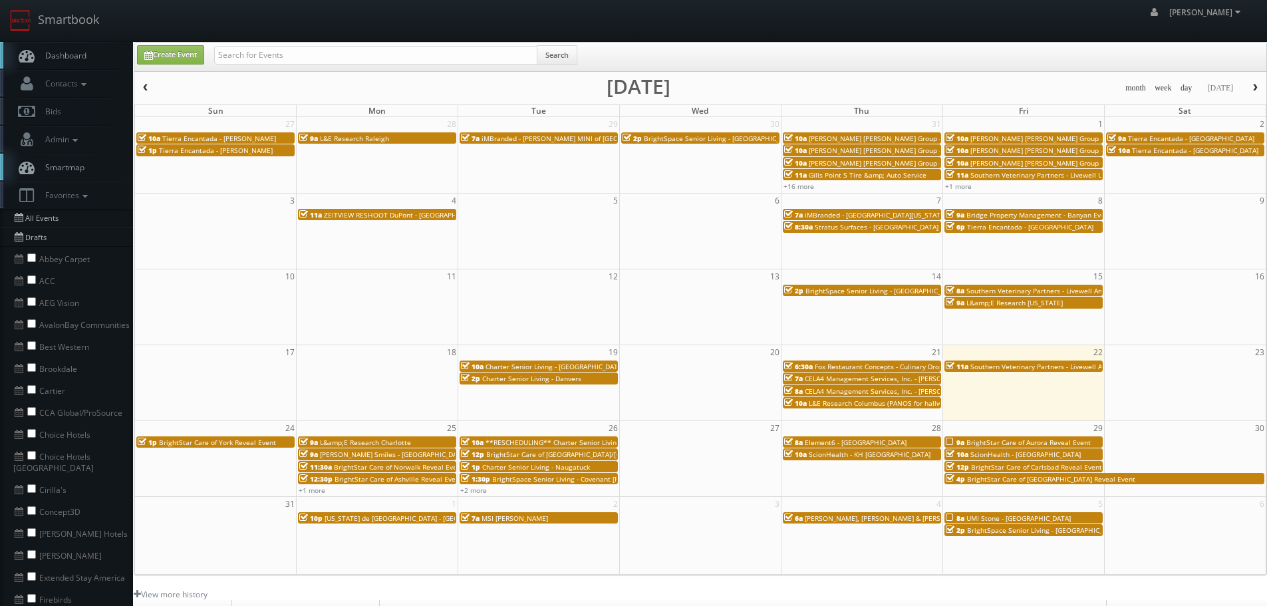
click at [827, 176] on span "Gills Point S Tire &amp; Auto Service" at bounding box center [868, 174] width 118 height 9
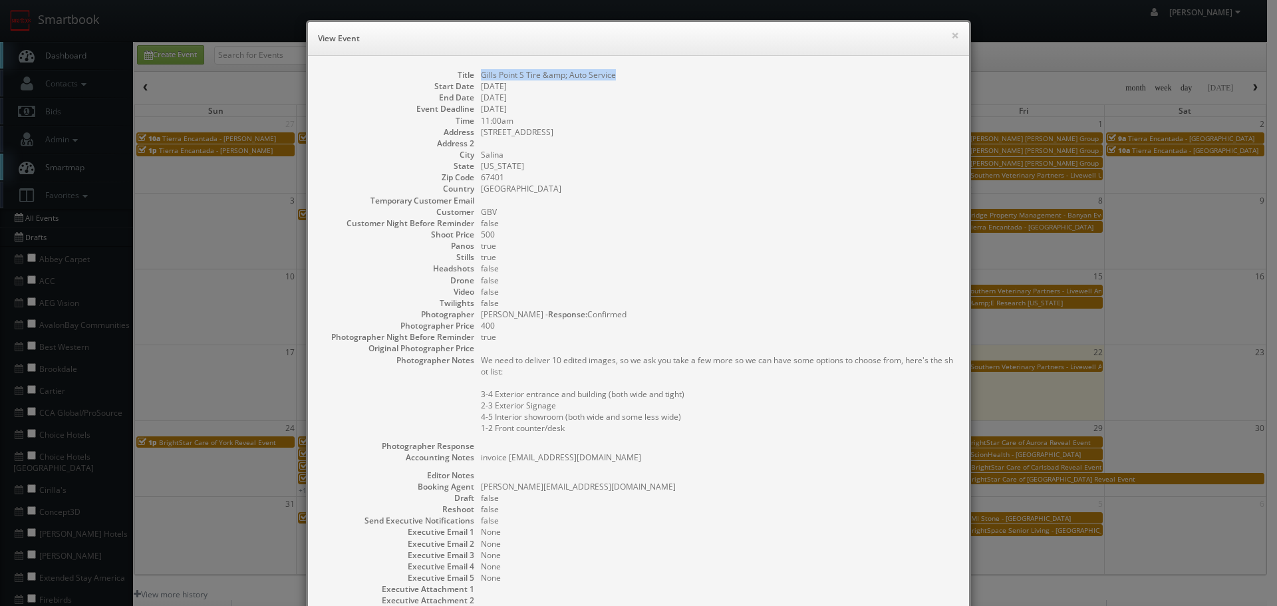
copy dd "Gills Point S Tire &amp; Auto Service"
drag, startPoint x: 612, startPoint y: 73, endPoint x: 474, endPoint y: 74, distance: 138.4
click at [474, 74] on dl "Title Gills Point S Tire &amp; Auto Service Start Date 07/31/2025 End Date 07/3…" at bounding box center [638, 349] width 635 height 560
copy pre "clintgoodson@gillstire.com"
drag, startPoint x: 619, startPoint y: 461, endPoint x: 505, endPoint y: 456, distance: 113.2
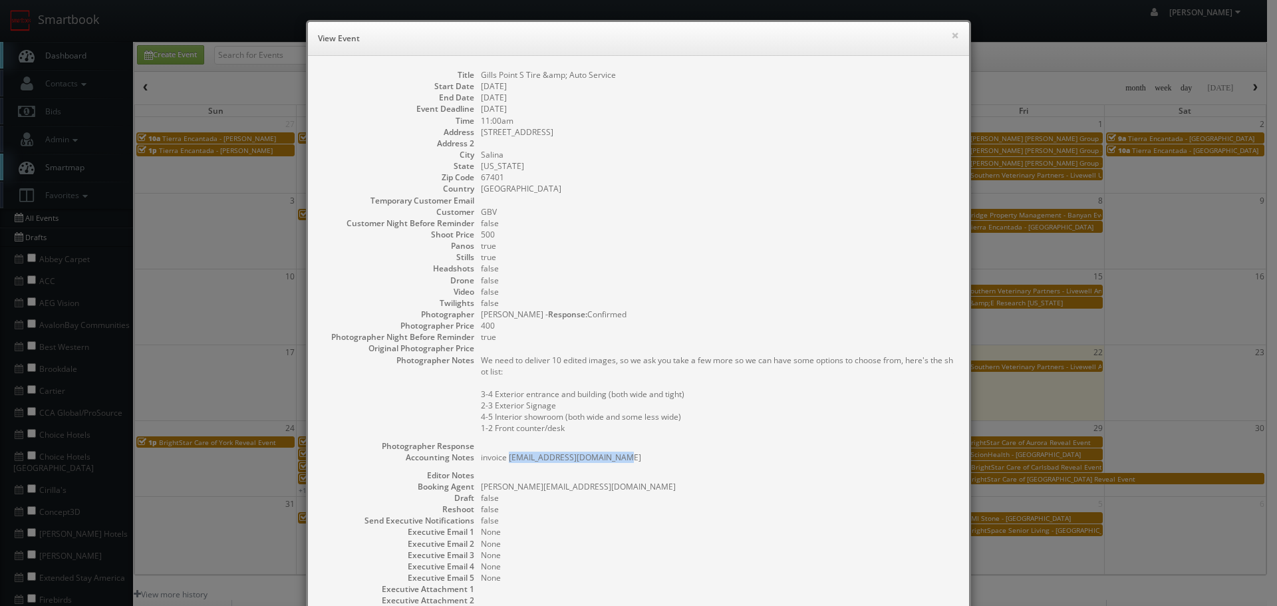
click at [505, 456] on pre "invoice clintgoodson@gillstire.com" at bounding box center [718, 457] width 475 height 11
drag, startPoint x: 552, startPoint y: 124, endPoint x: 493, endPoint y: 128, distance: 59.3
click at [493, 128] on dl "Title Gills Point S Tire &amp; Auto Service Start Date 07/31/2025 End Date 07/3…" at bounding box center [638, 349] width 635 height 560
drag, startPoint x: 589, startPoint y: 140, endPoint x: 572, endPoint y: 136, distance: 17.3
click at [584, 139] on dd at bounding box center [718, 143] width 475 height 11
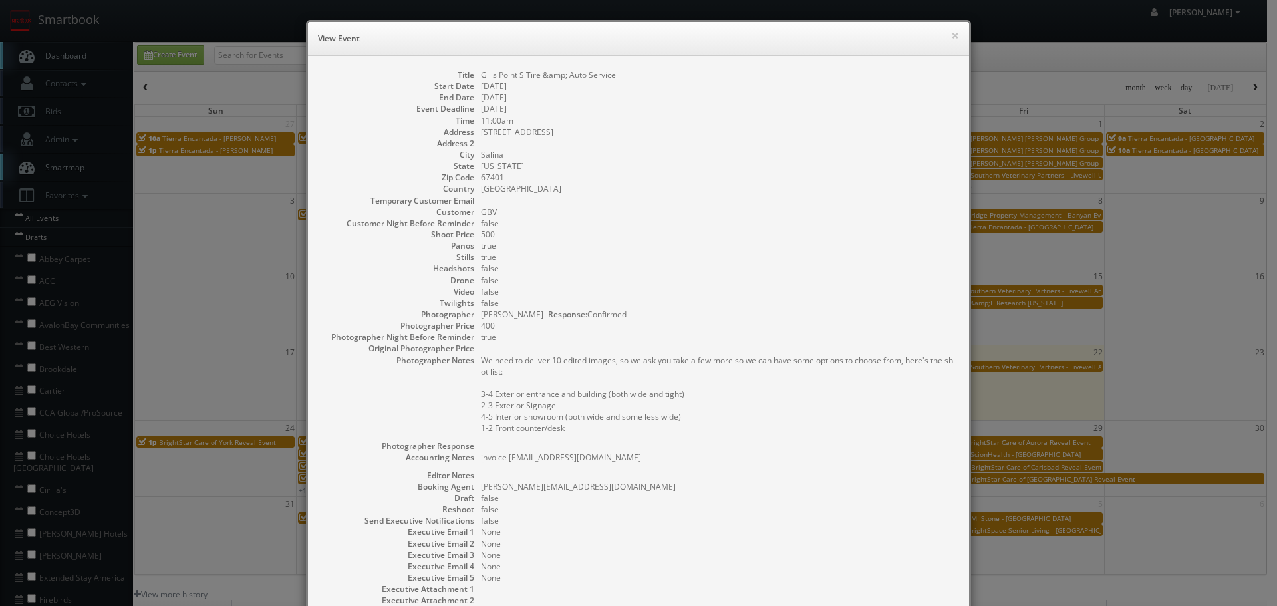
copy dd "680 S Front Street"
drag, startPoint x: 553, startPoint y: 130, endPoint x: 472, endPoint y: 130, distance: 81.8
click at [472, 130] on dl "Title Gills Point S Tire &amp; Auto Service Start Date 07/31/2025 End Date 07/3…" at bounding box center [638, 349] width 635 height 560
click at [951, 37] on button "×" at bounding box center [955, 35] width 8 height 9
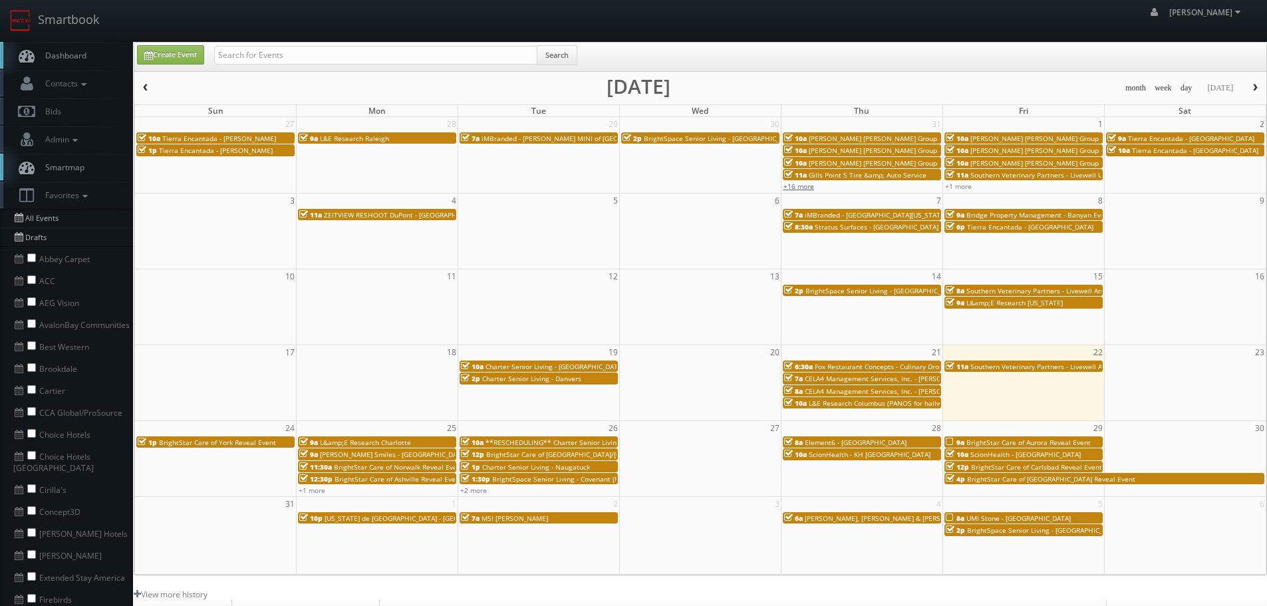
click at [809, 189] on link "+16 more" at bounding box center [799, 186] width 31 height 9
click at [964, 186] on link "+1 more" at bounding box center [958, 186] width 27 height 9
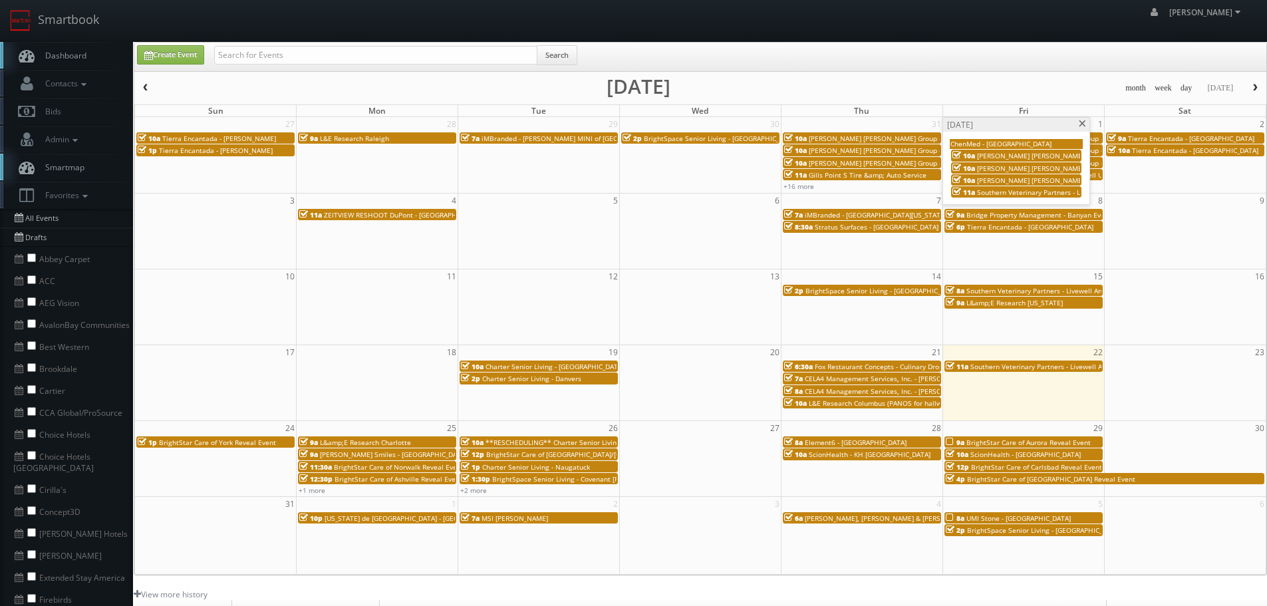
click at [968, 35] on div "robert robert Profile Logout" at bounding box center [633, 20] width 1267 height 41
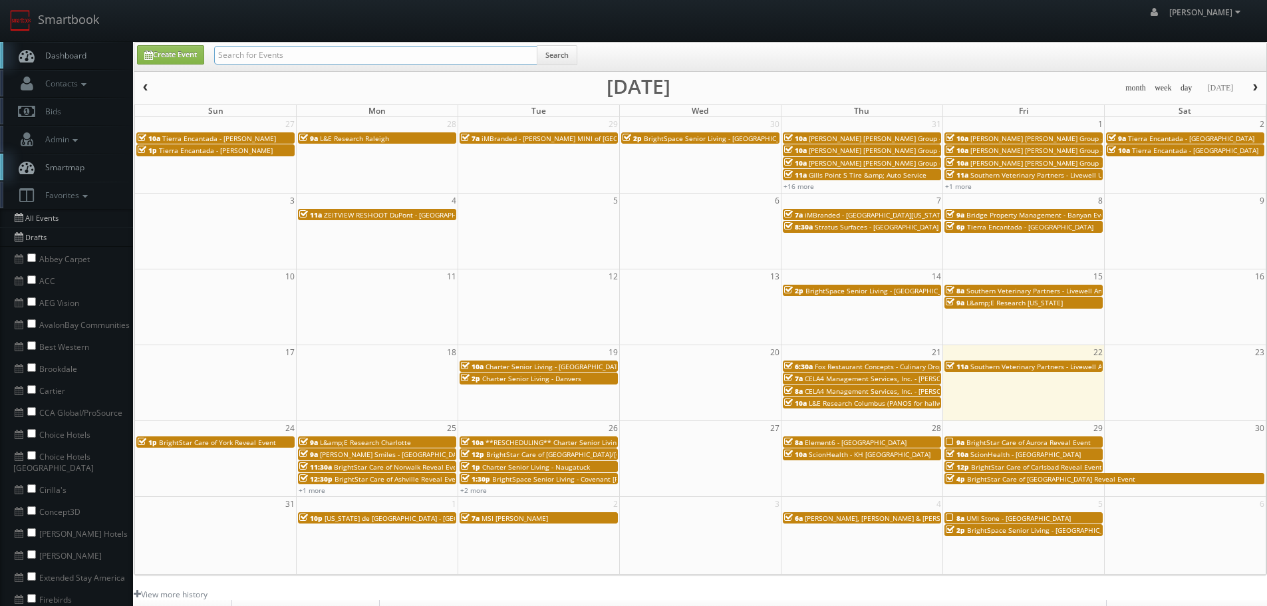
click at [379, 52] on input "text" at bounding box center [375, 55] width 323 height 19
type input "perform"
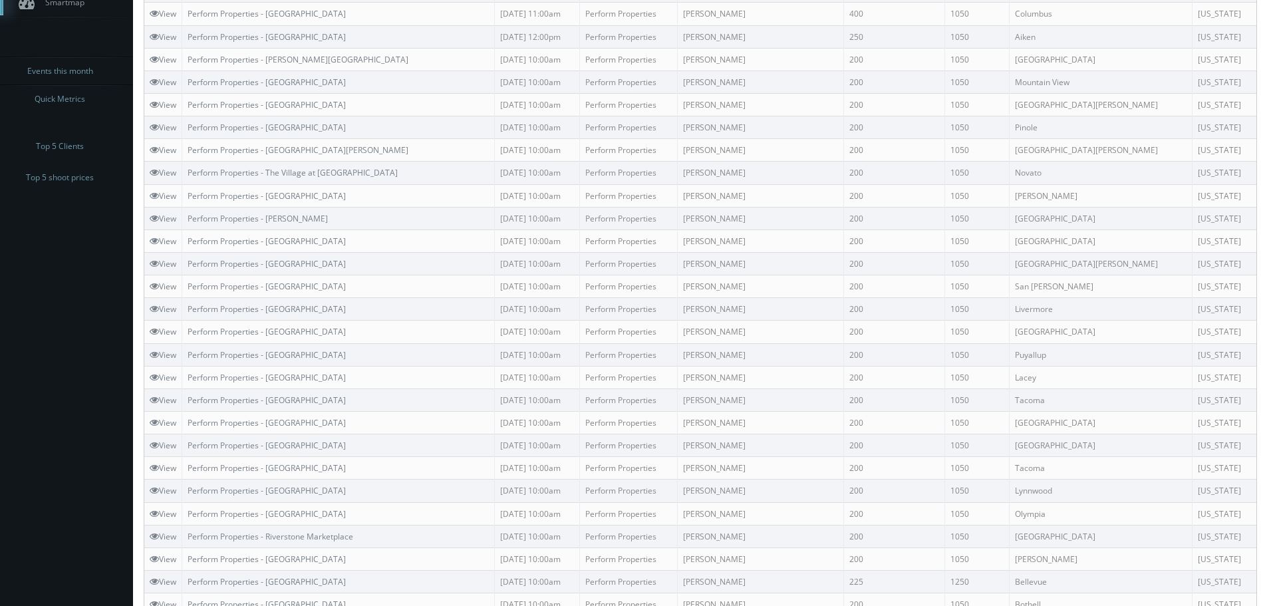
scroll to position [200, 0]
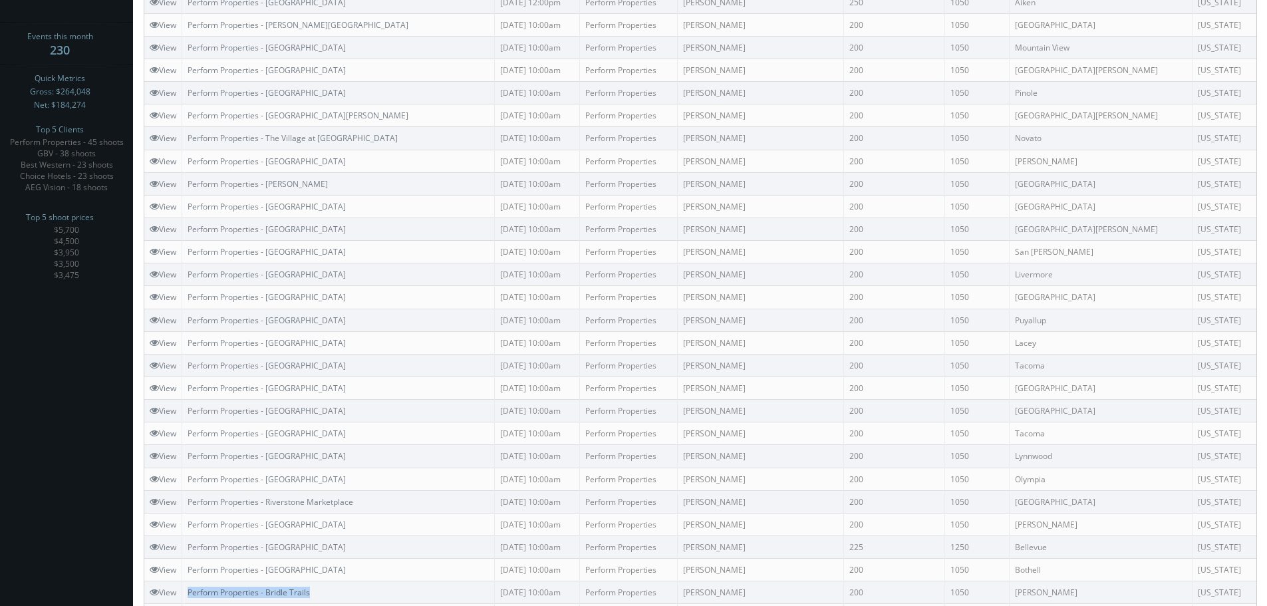
copy link "Perform Properties - Bridle Trails"
drag, startPoint x: 324, startPoint y: 591, endPoint x: 190, endPoint y: 587, distance: 134.4
click at [190, 587] on td "Perform Properties - Bridle Trails" at bounding box center [338, 592] width 313 height 23
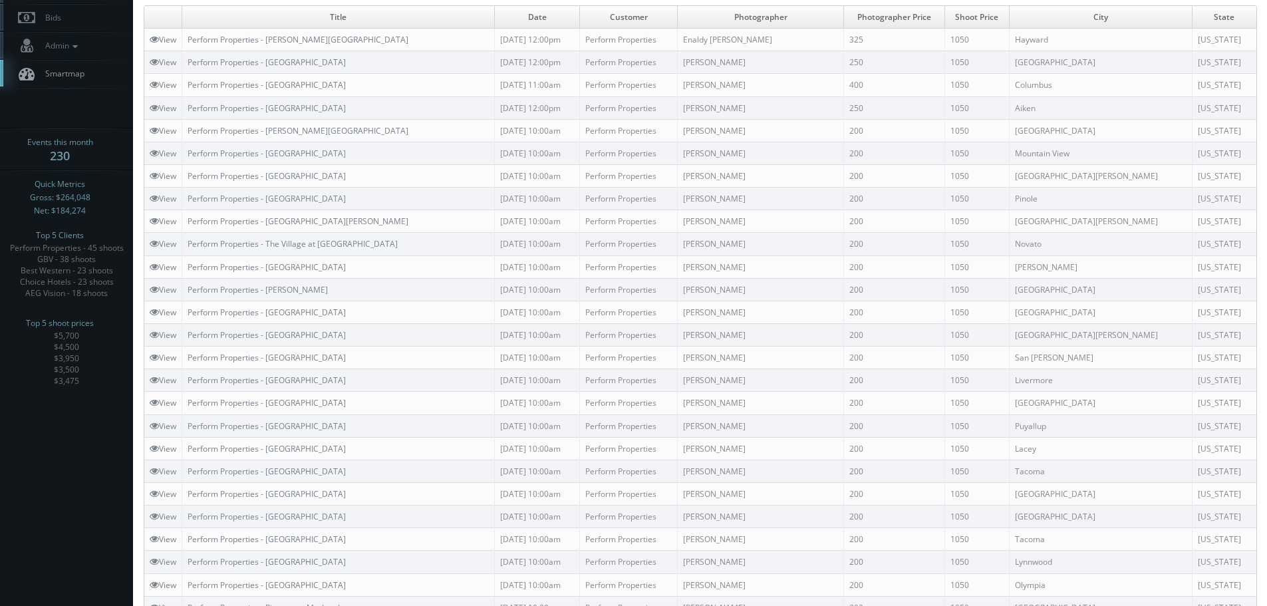
scroll to position [0, 0]
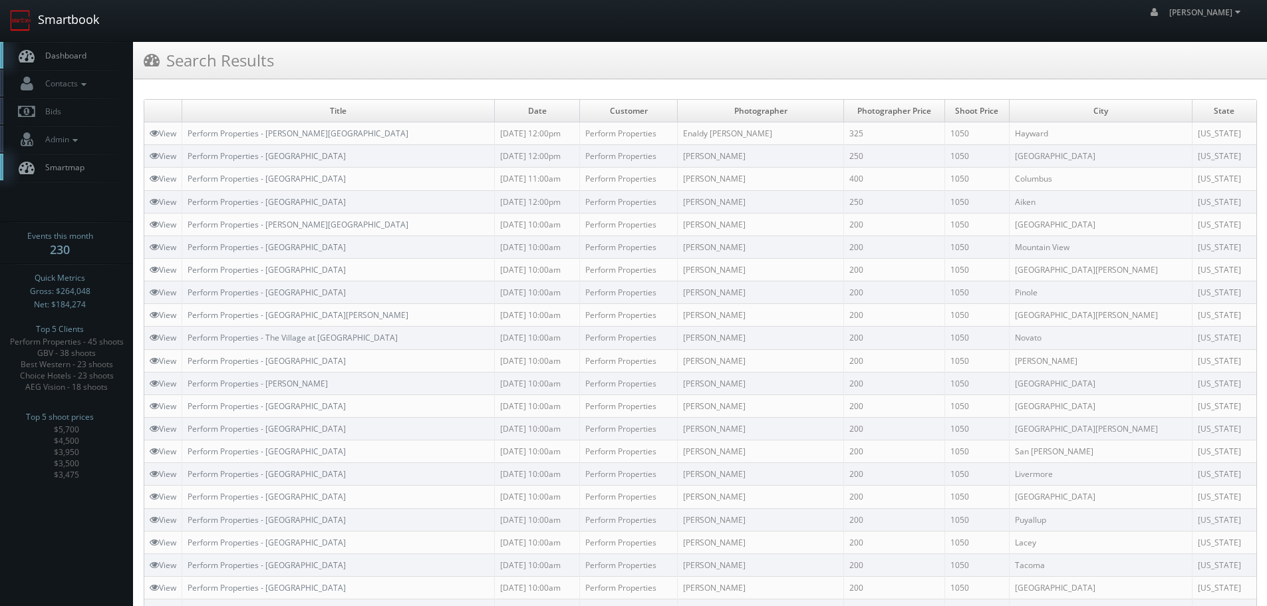
click at [46, 29] on link "Smartbook" at bounding box center [54, 20] width 109 height 41
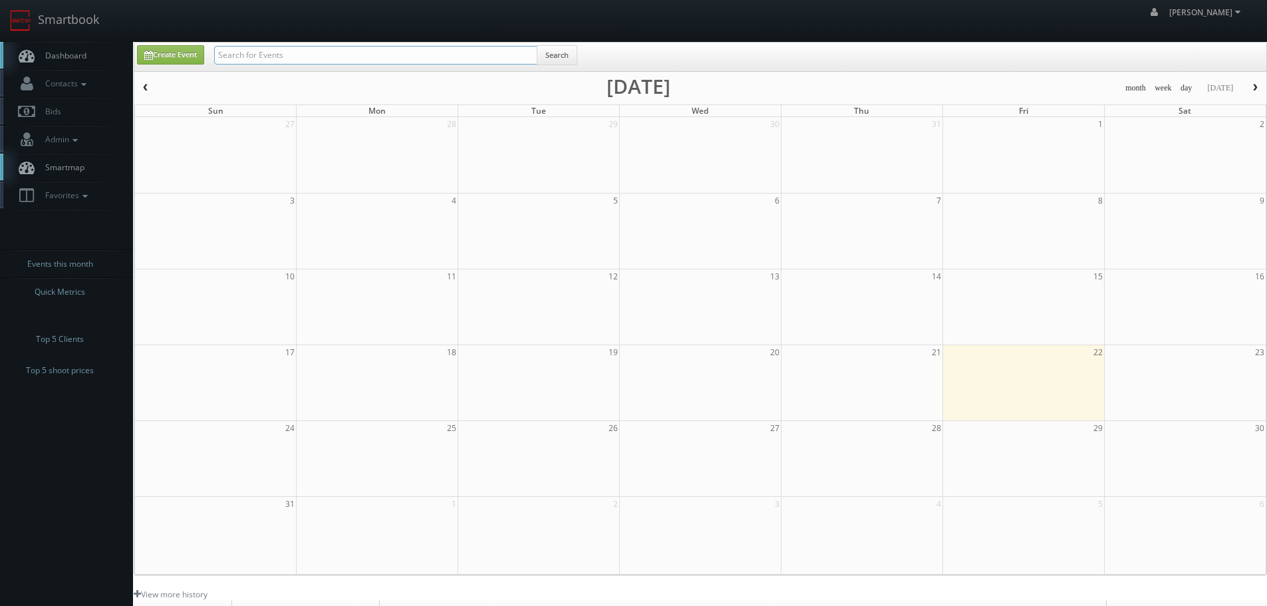
click at [303, 49] on input "text" at bounding box center [375, 55] width 323 height 19
type input "beddign"
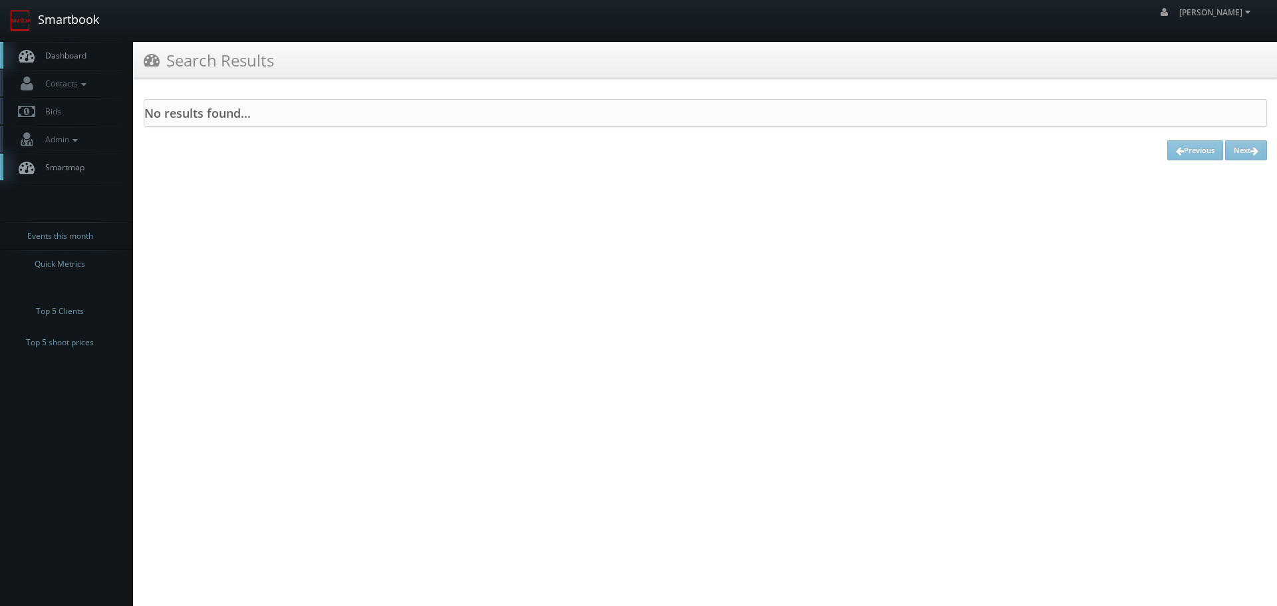
click at [76, 15] on link "Smartbook" at bounding box center [54, 20] width 109 height 41
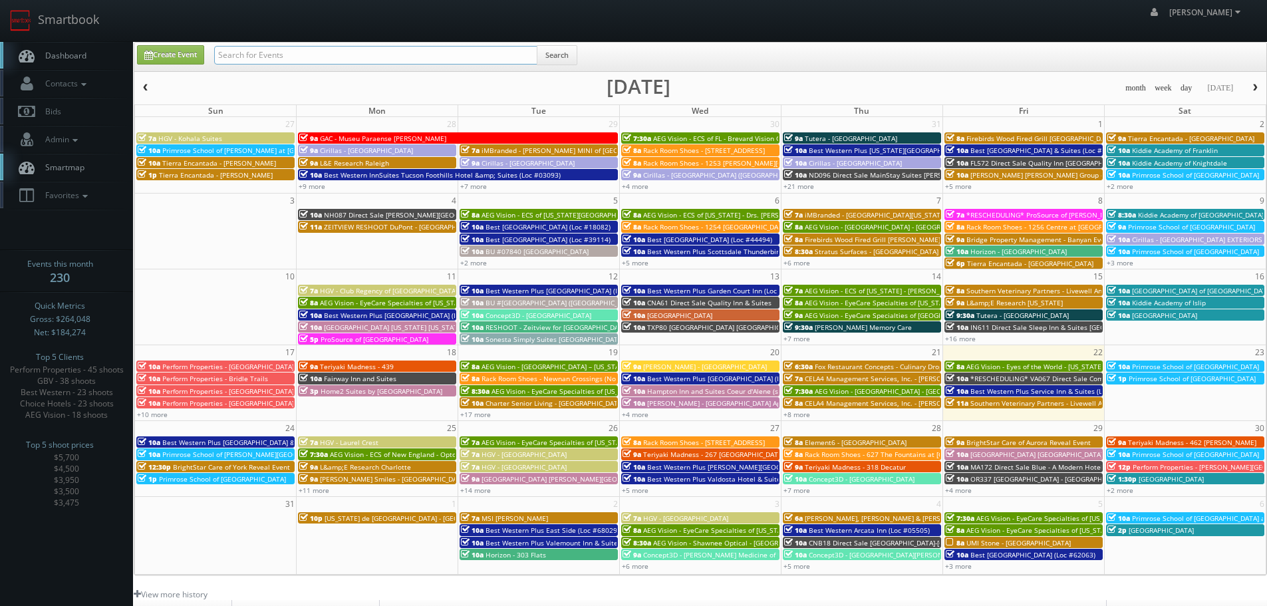
click at [476, 53] on input "text" at bounding box center [375, 55] width 323 height 19
type input "bedding"
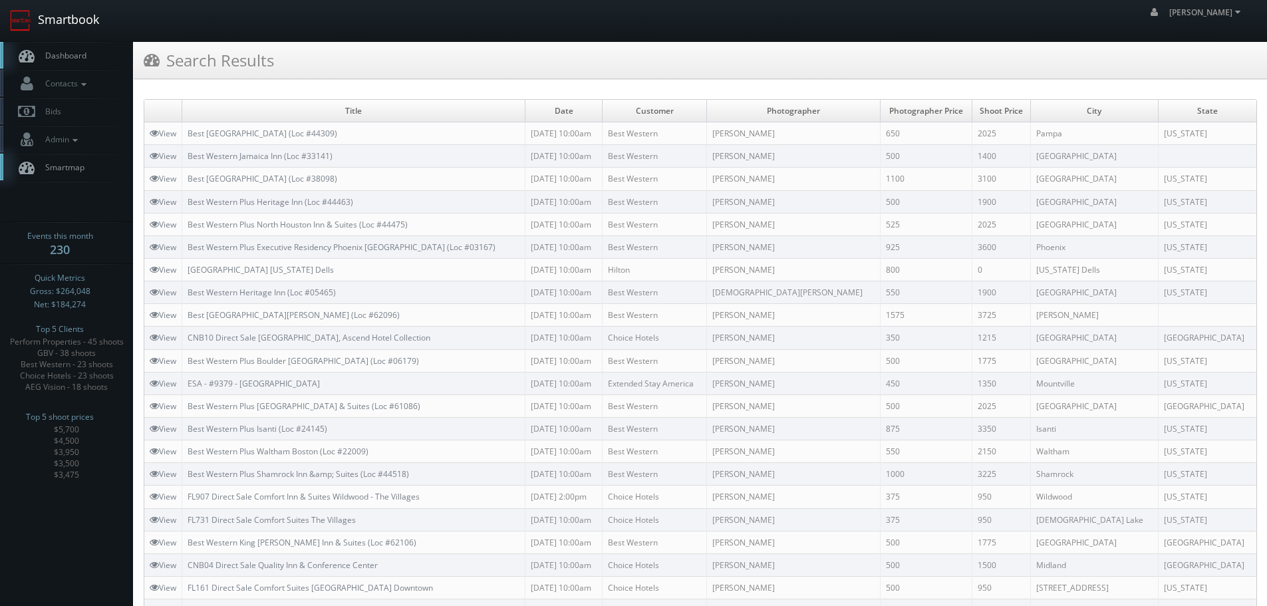
click at [70, 14] on link "Smartbook" at bounding box center [54, 20] width 109 height 41
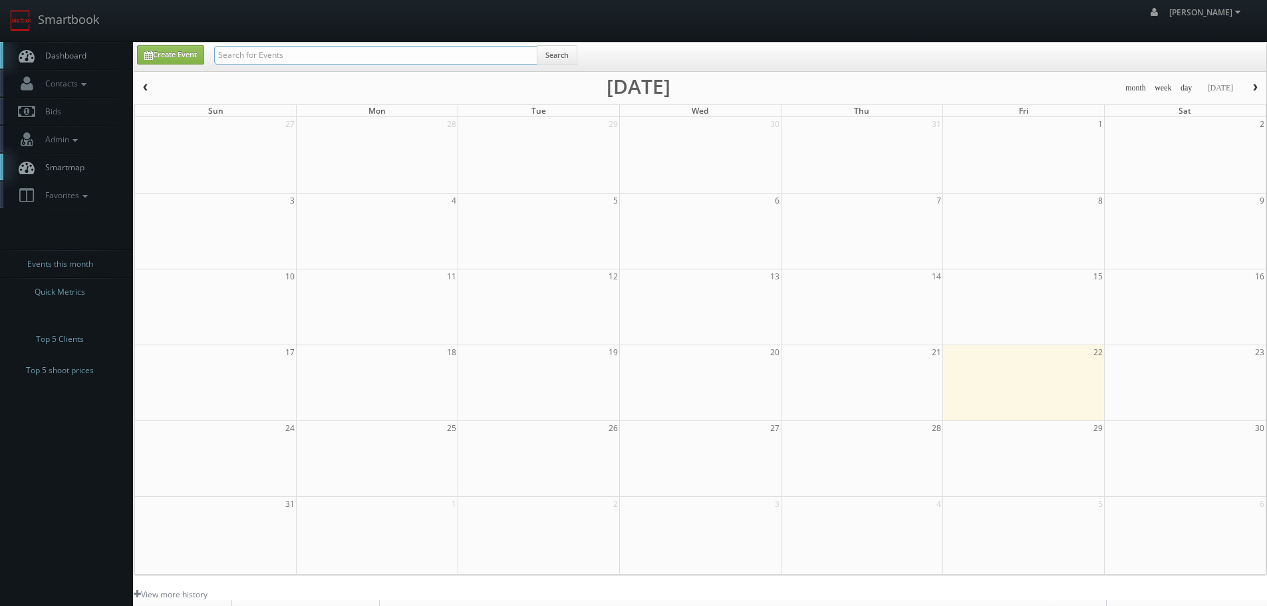
click at [381, 59] on input "text" at bounding box center [375, 55] width 323 height 19
type input "esa bedding"
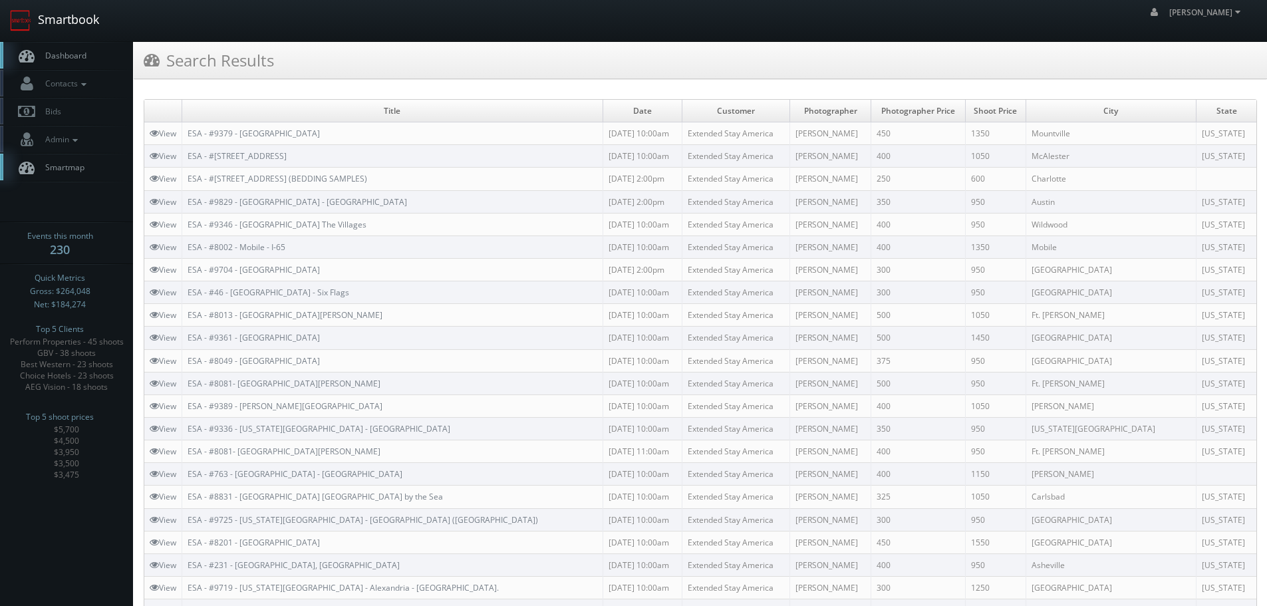
click at [67, 22] on link "Smartbook" at bounding box center [54, 20] width 109 height 41
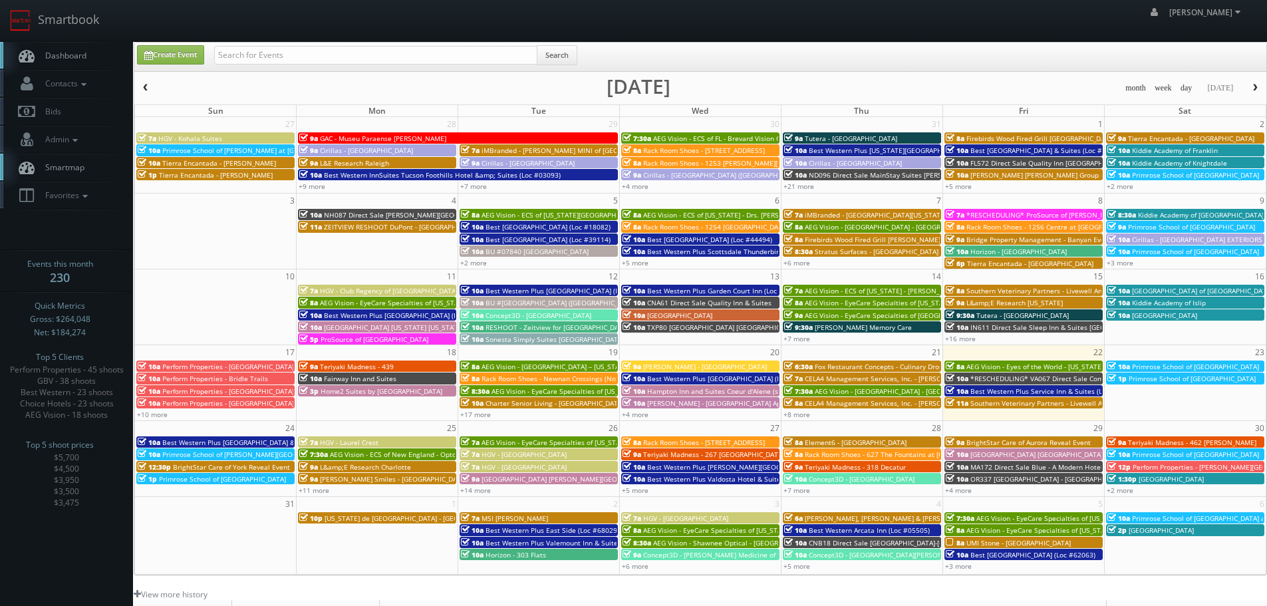
click at [915, 84] on div "month week day today August 2025" at bounding box center [700, 88] width 1132 height 17
click at [78, 198] on span "Favorites" at bounding box center [65, 195] width 53 height 11
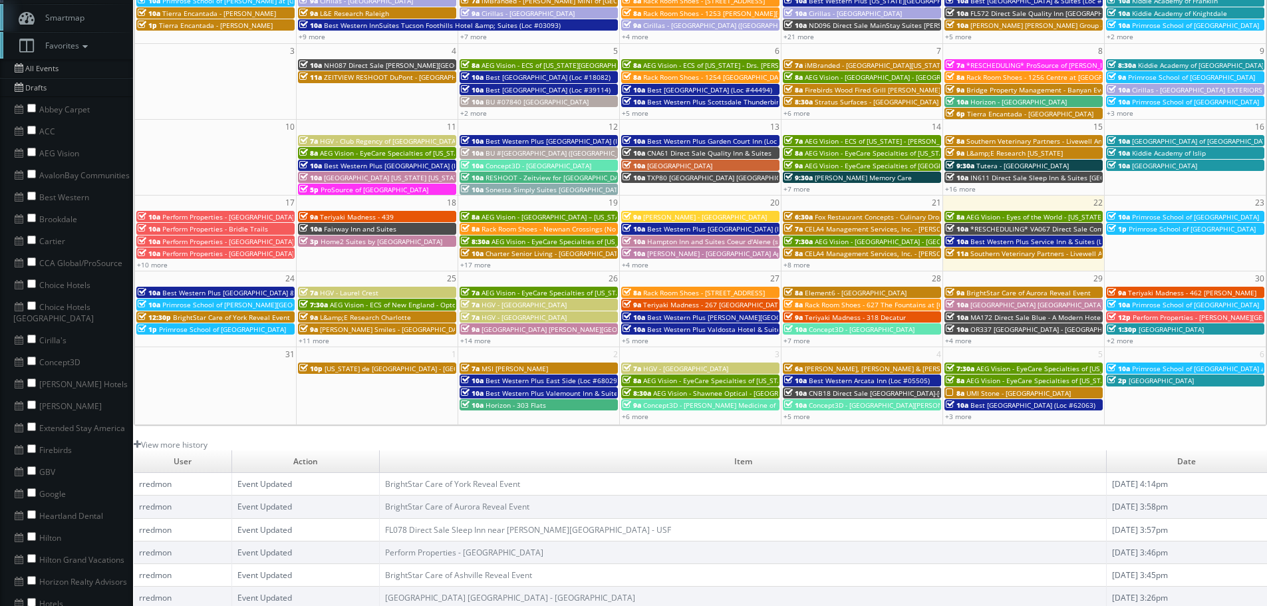
scroll to position [200, 0]
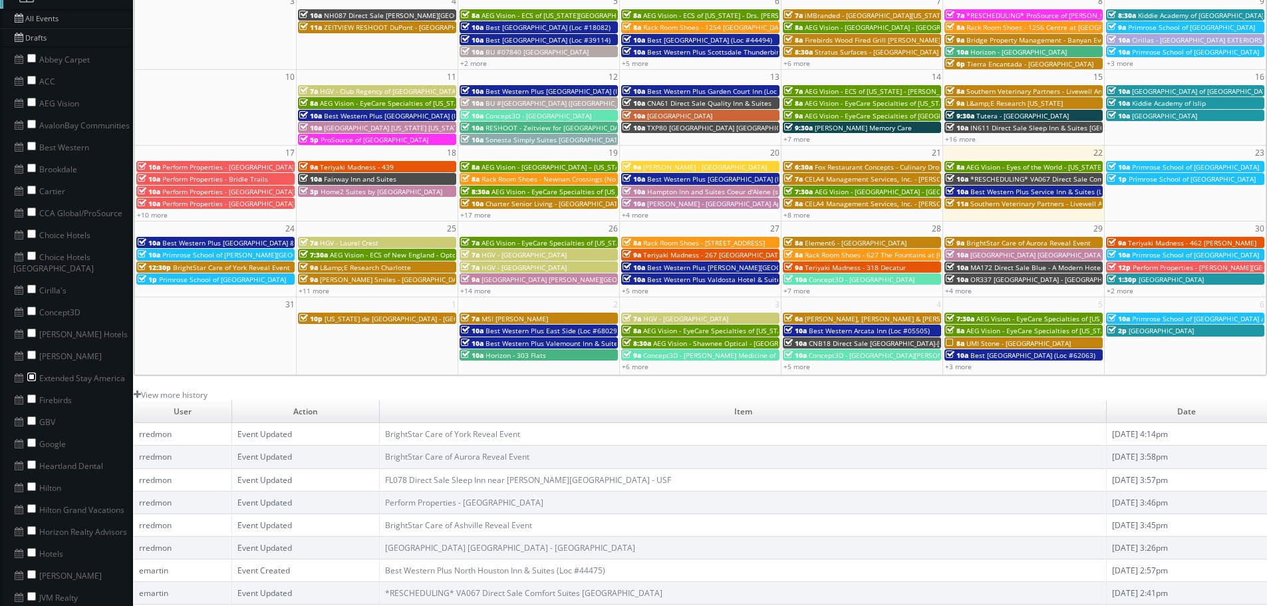
click at [31, 372] on input "checkbox" at bounding box center [31, 376] width 9 height 9
checkbox input "true"
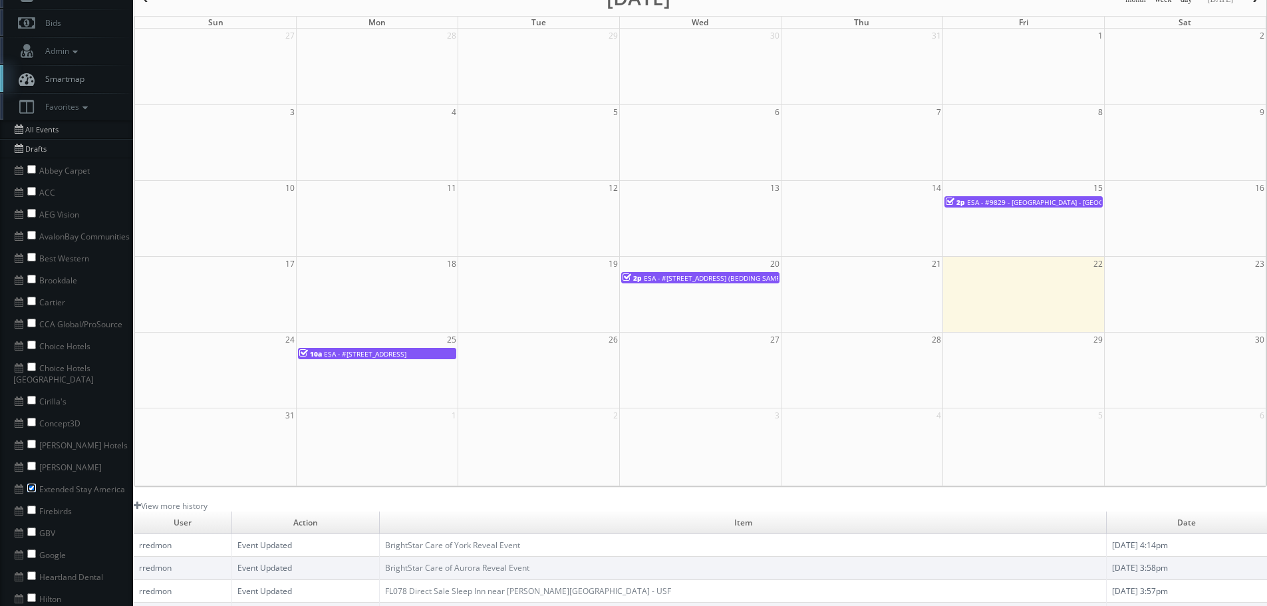
scroll to position [0, 0]
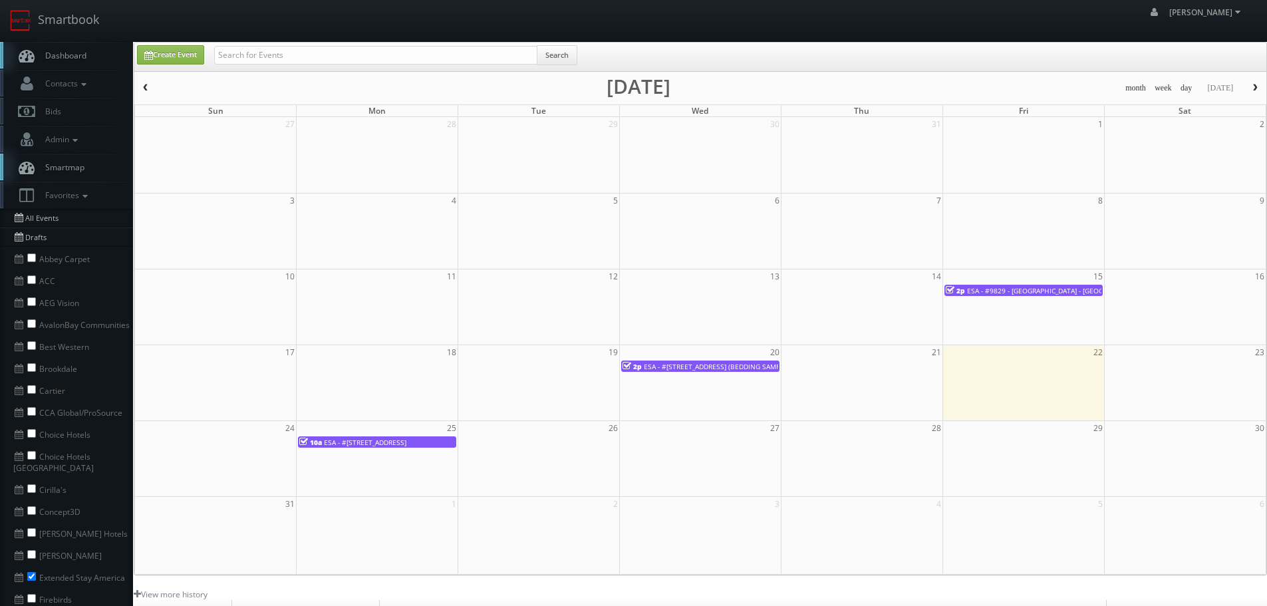
click at [744, 365] on span "ESA - #371 - Charlotte Pineville Park Rd. (BEDDING SAMPLES)" at bounding box center [719, 366] width 150 height 9
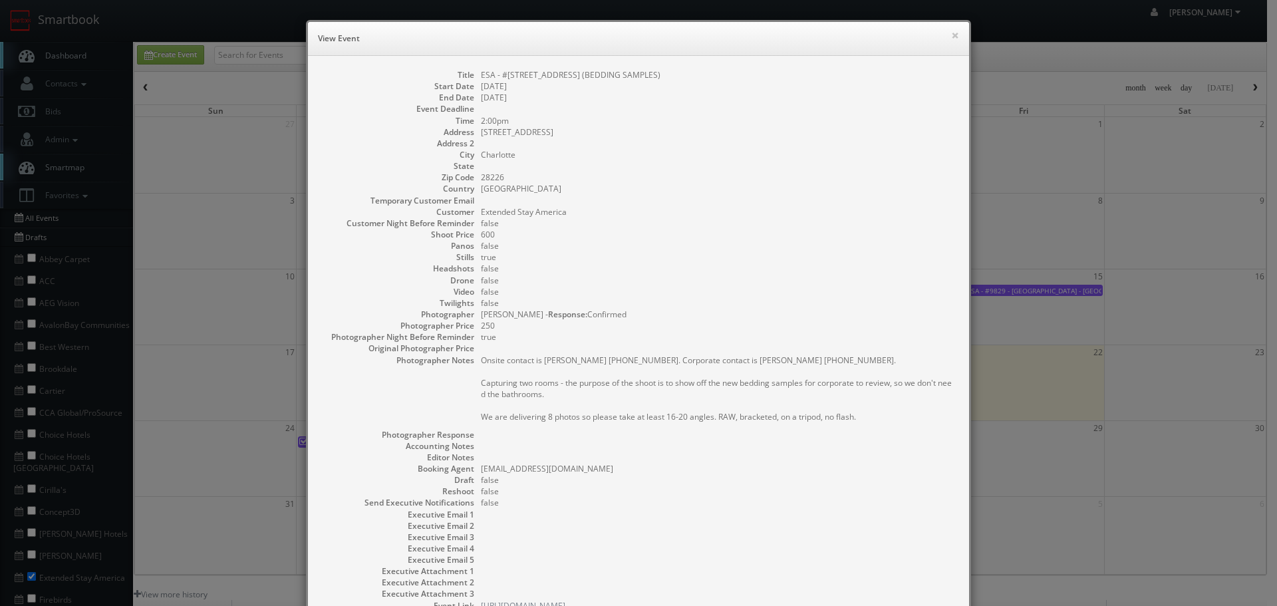
copy dd "ESA - #371 - Charlotte Pineville Park Rd. (BEDDING SAMPLES)"
drag, startPoint x: 734, startPoint y: 72, endPoint x: 478, endPoint y: 77, distance: 256.8
click at [481, 77] on dd "ESA - #371 - Charlotte Pineville Park Rd. (BEDDING SAMPLES)" at bounding box center [718, 74] width 475 height 11
click at [954, 37] on button "×" at bounding box center [955, 35] width 8 height 9
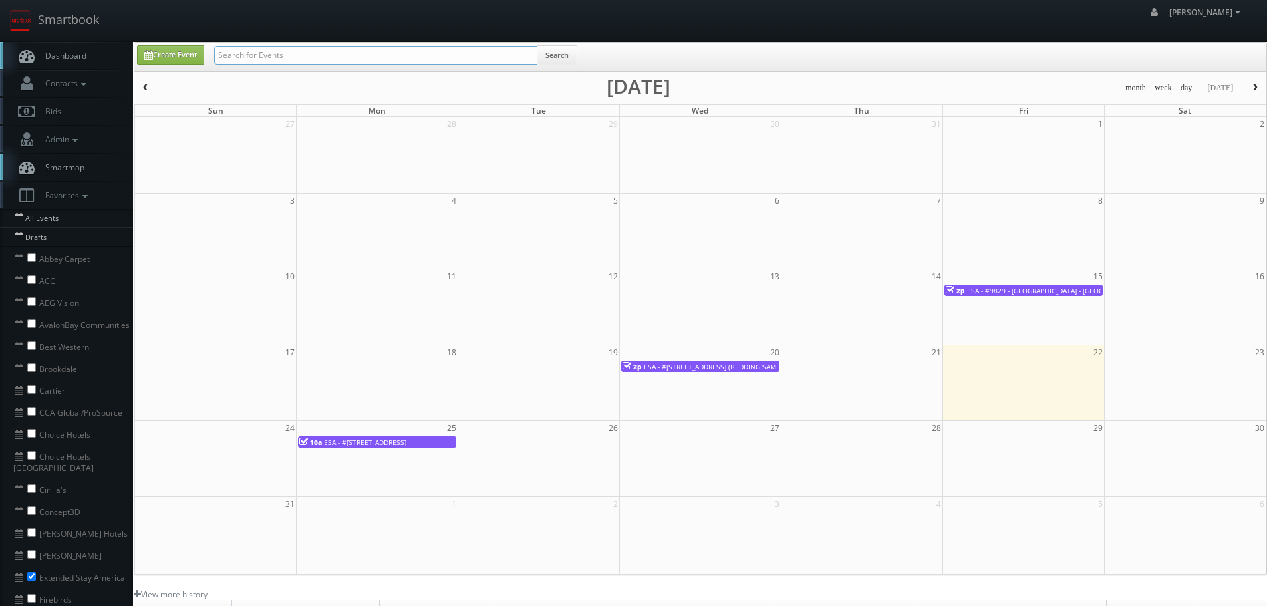
click at [395, 63] on input "text" at bounding box center [375, 55] width 323 height 19
type input "aeg"
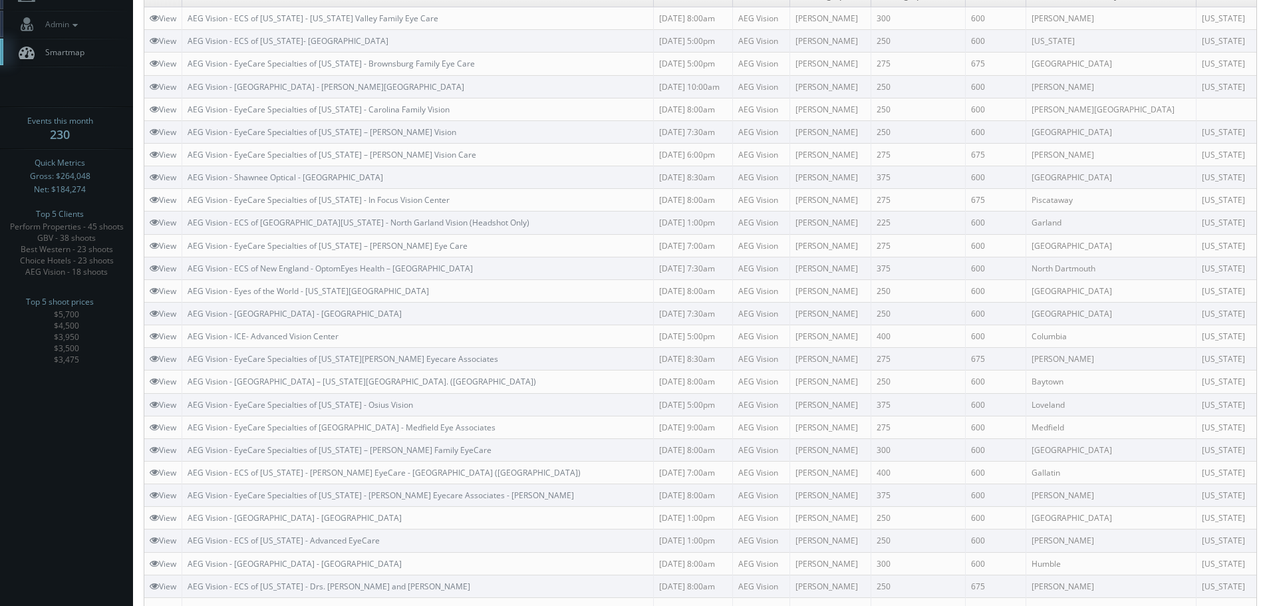
scroll to position [133, 0]
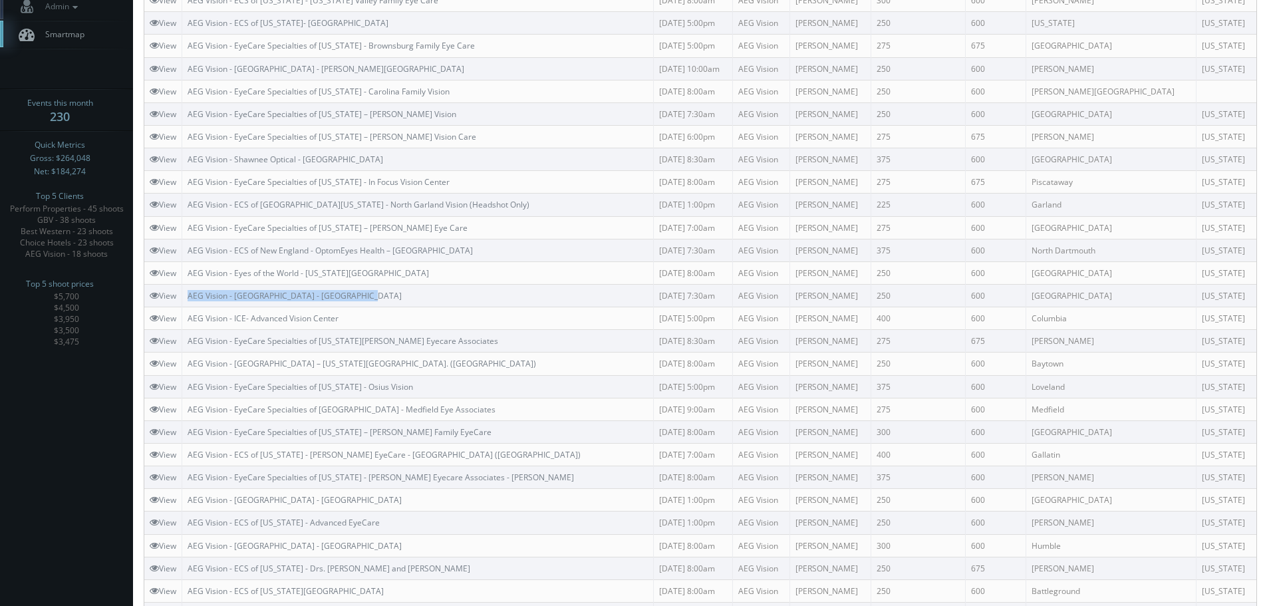
copy link "AEG Vision - [GEOGRAPHIC_DATA] - [GEOGRAPHIC_DATA]"
drag, startPoint x: 381, startPoint y: 293, endPoint x: 188, endPoint y: 290, distance: 192.9
click at [188, 290] on td "AEG Vision - [GEOGRAPHIC_DATA] - [GEOGRAPHIC_DATA]" at bounding box center [418, 295] width 472 height 23
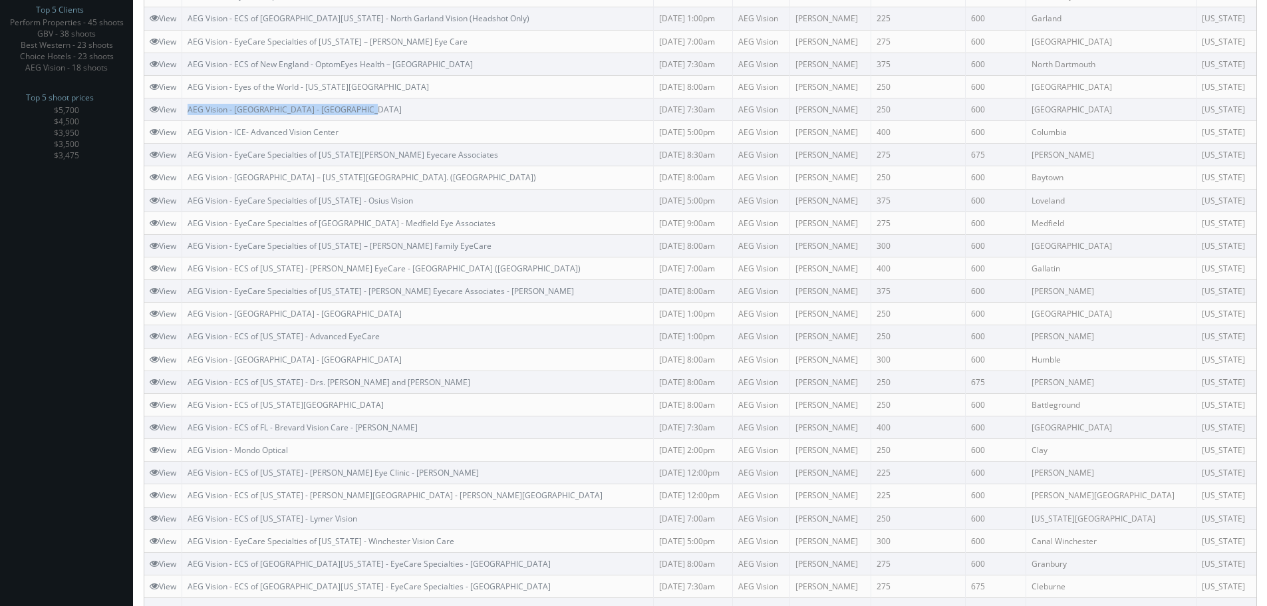
scroll to position [0, 0]
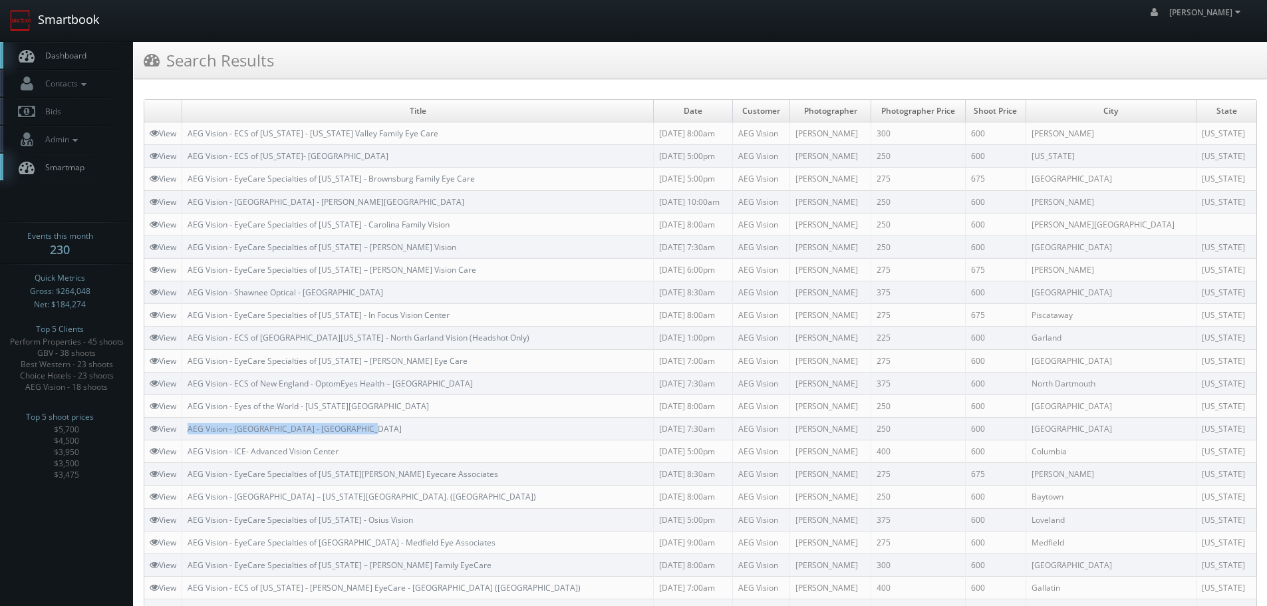
click at [68, 21] on link "Smartbook" at bounding box center [54, 20] width 109 height 41
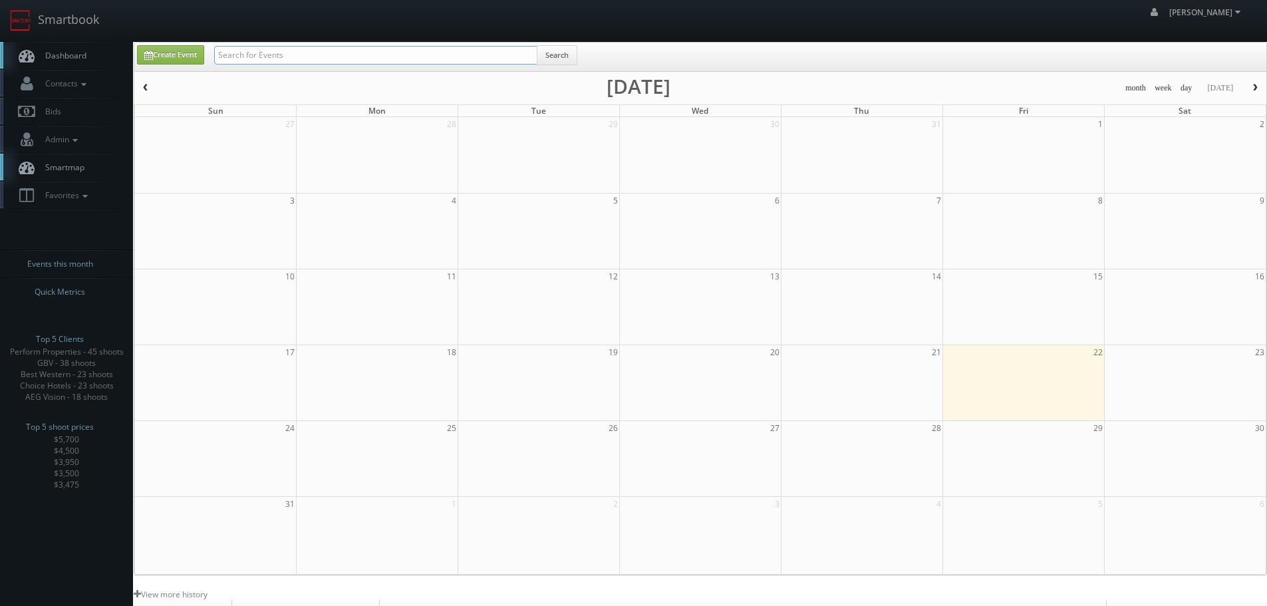
click at [305, 51] on input "text" at bounding box center [375, 55] width 323 height 19
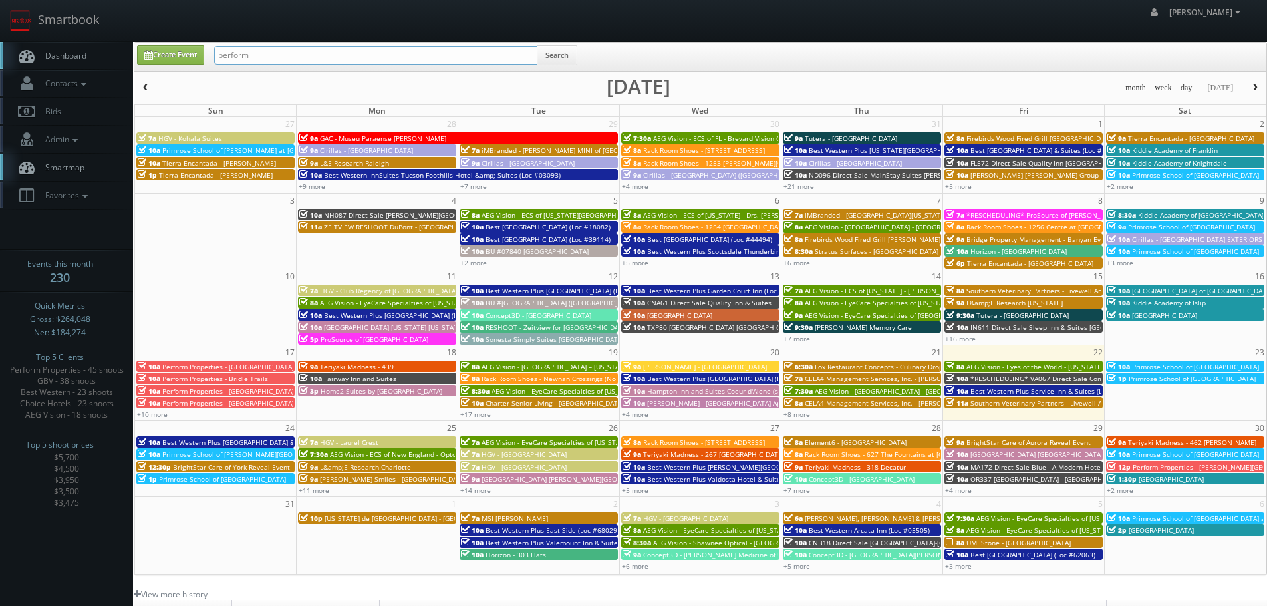
type input "perform"
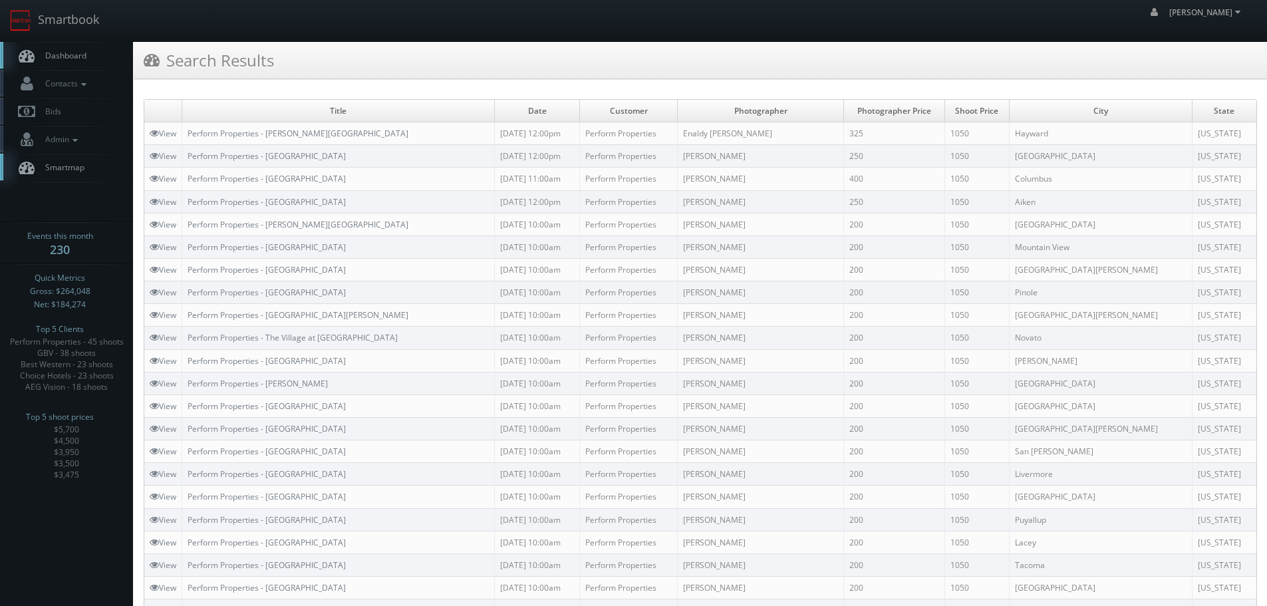
scroll to position [535, 0]
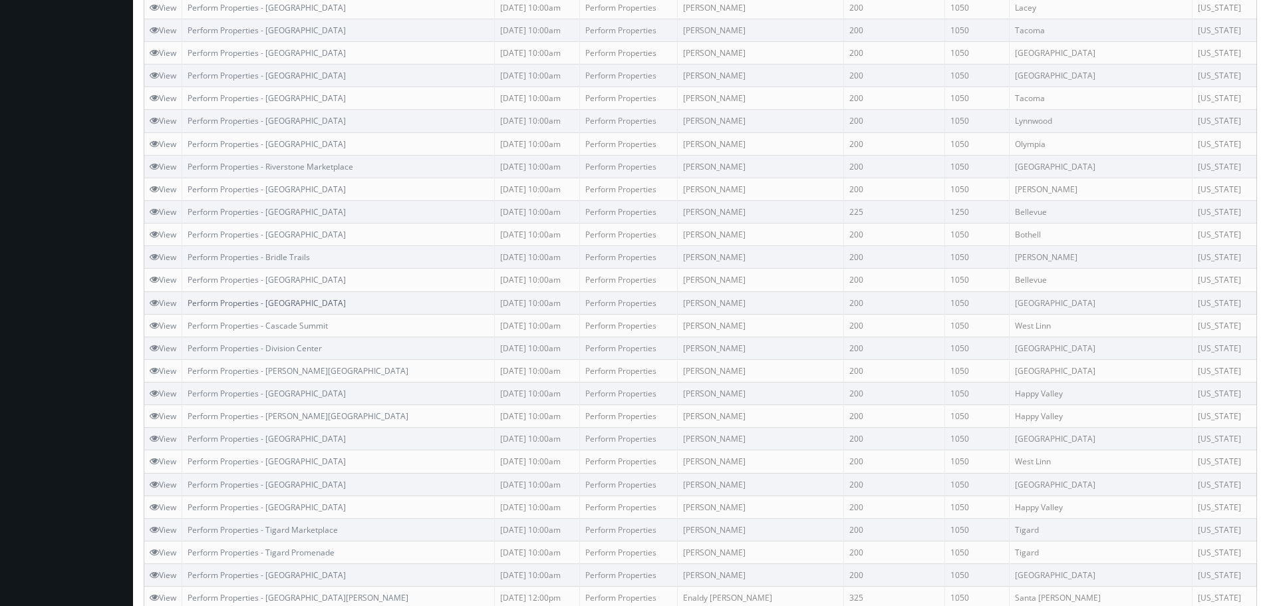
copy link "Perform Properties - [GEOGRAPHIC_DATA]"
drag, startPoint x: 401, startPoint y: 300, endPoint x: 190, endPoint y: 297, distance: 210.9
click at [190, 297] on td "Perform Properties - [GEOGRAPHIC_DATA]" at bounding box center [338, 302] width 313 height 23
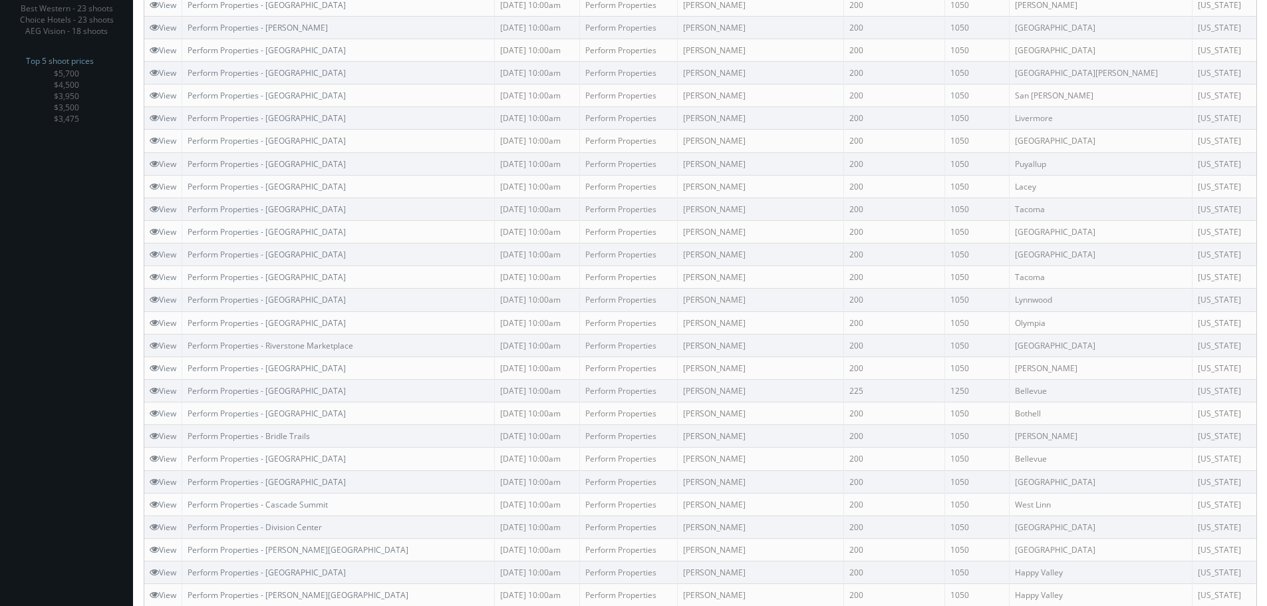
scroll to position [335, 0]
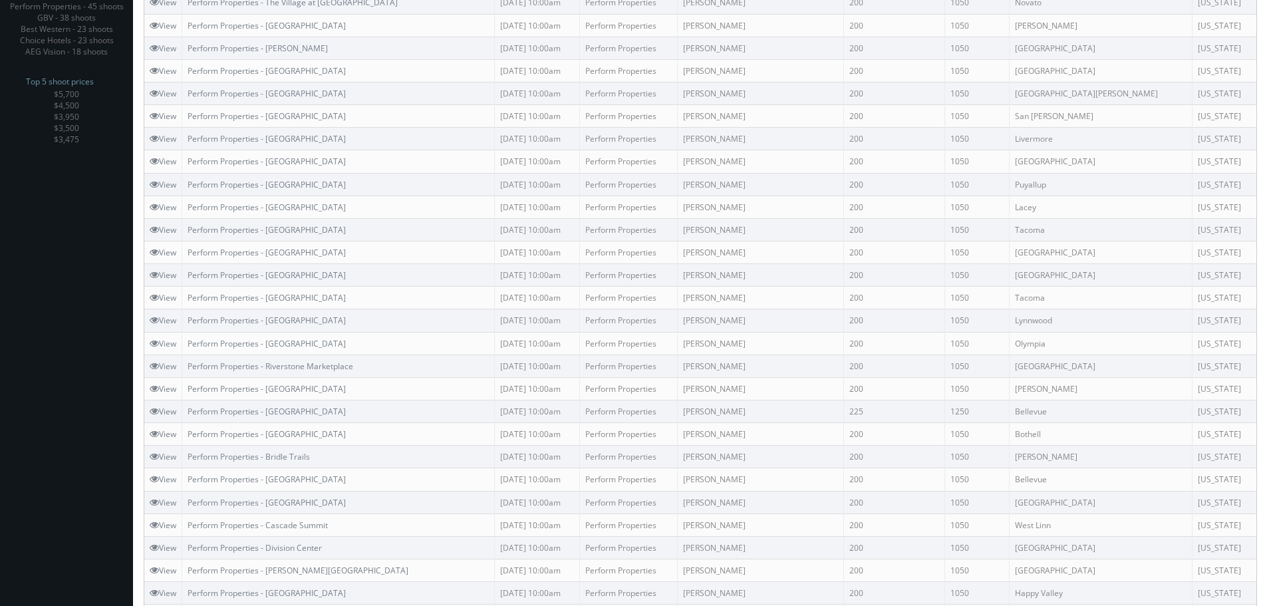
copy link "Perform Properties - [GEOGRAPHIC_DATA]"
drag, startPoint x: 385, startPoint y: 208, endPoint x: 291, endPoint y: 210, distance: 94.5
click at [188, 208] on td "Perform Properties - [GEOGRAPHIC_DATA]" at bounding box center [338, 207] width 313 height 23
copy link "Perform Properties - [GEOGRAPHIC_DATA]"
drag, startPoint x: 358, startPoint y: 345, endPoint x: 213, endPoint y: 341, distance: 145.7
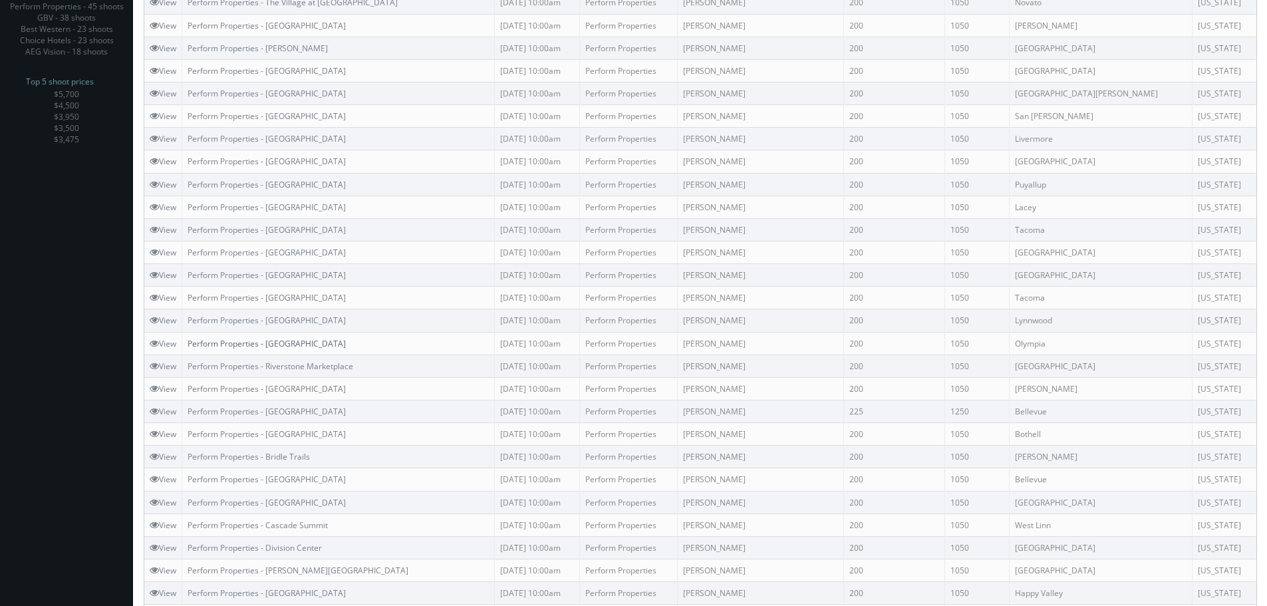
click at [188, 344] on td "Perform Properties - [GEOGRAPHIC_DATA]" at bounding box center [338, 343] width 313 height 23
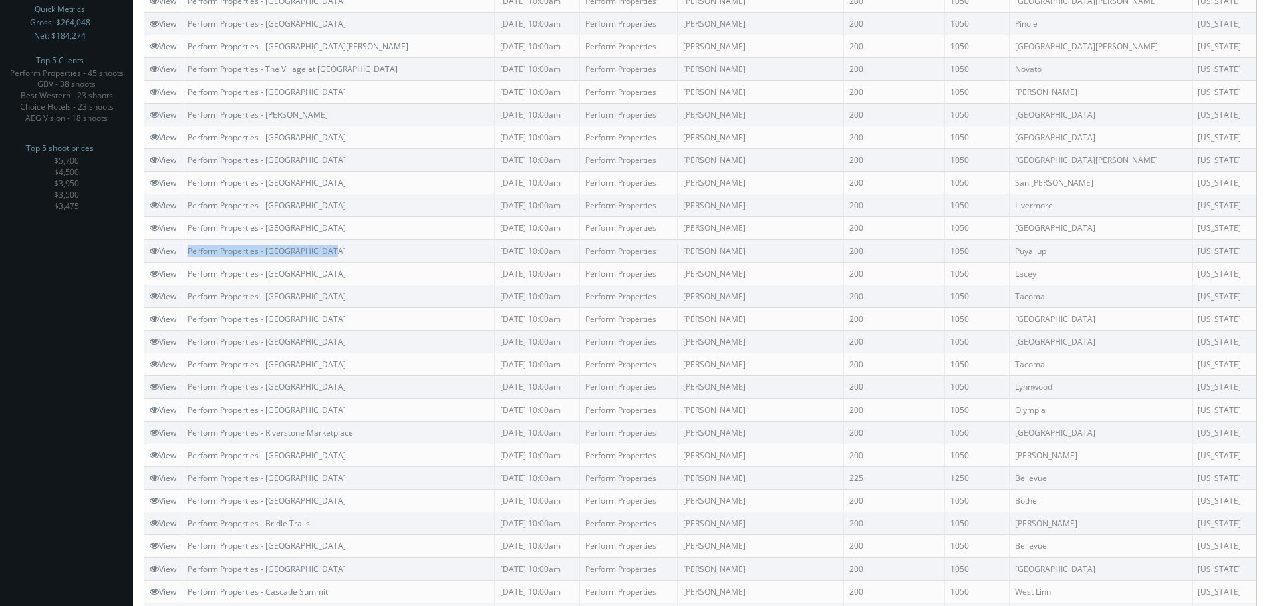
copy link "Perform Properties - [GEOGRAPHIC_DATA]"
drag, startPoint x: 348, startPoint y: 246, endPoint x: 185, endPoint y: 251, distance: 163.0
click at [185, 251] on td "Perform Properties - [GEOGRAPHIC_DATA]" at bounding box center [338, 250] width 313 height 23
copy link "Perform Properties - [GEOGRAPHIC_DATA]"
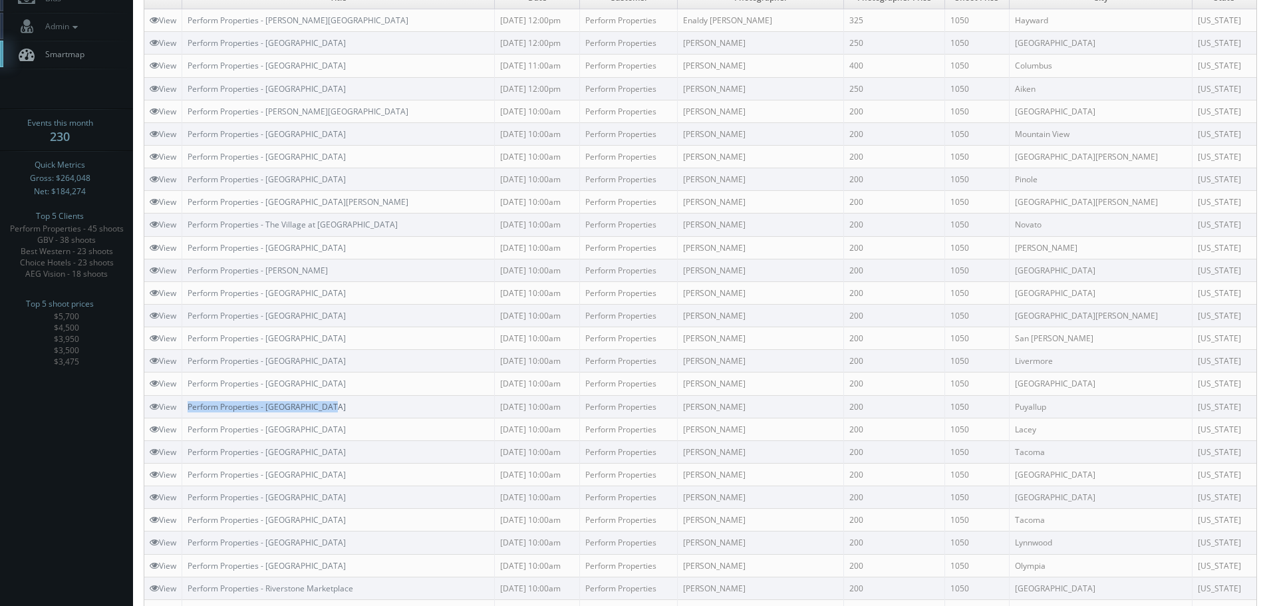
scroll to position [136, 0]
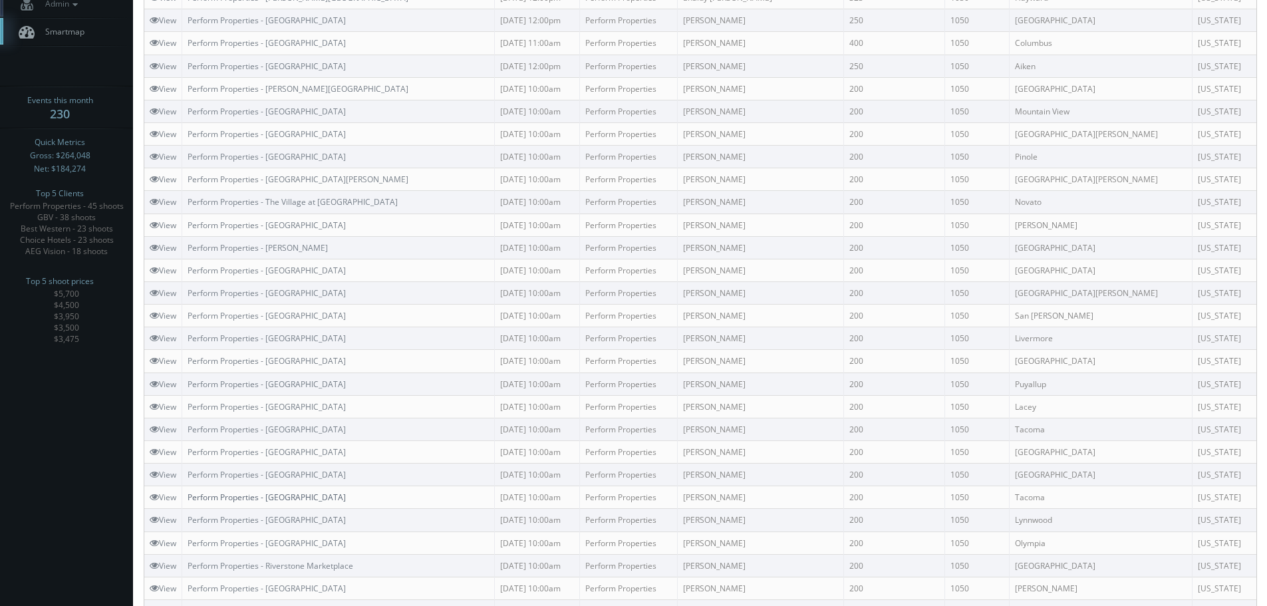
copy link "Perform Properties - Highland Hill Shopping Center"
drag, startPoint x: 414, startPoint y: 494, endPoint x: 192, endPoint y: 500, distance: 222.2
click at [192, 500] on td "Perform Properties - Highland Hill Shopping Center" at bounding box center [338, 497] width 313 height 23
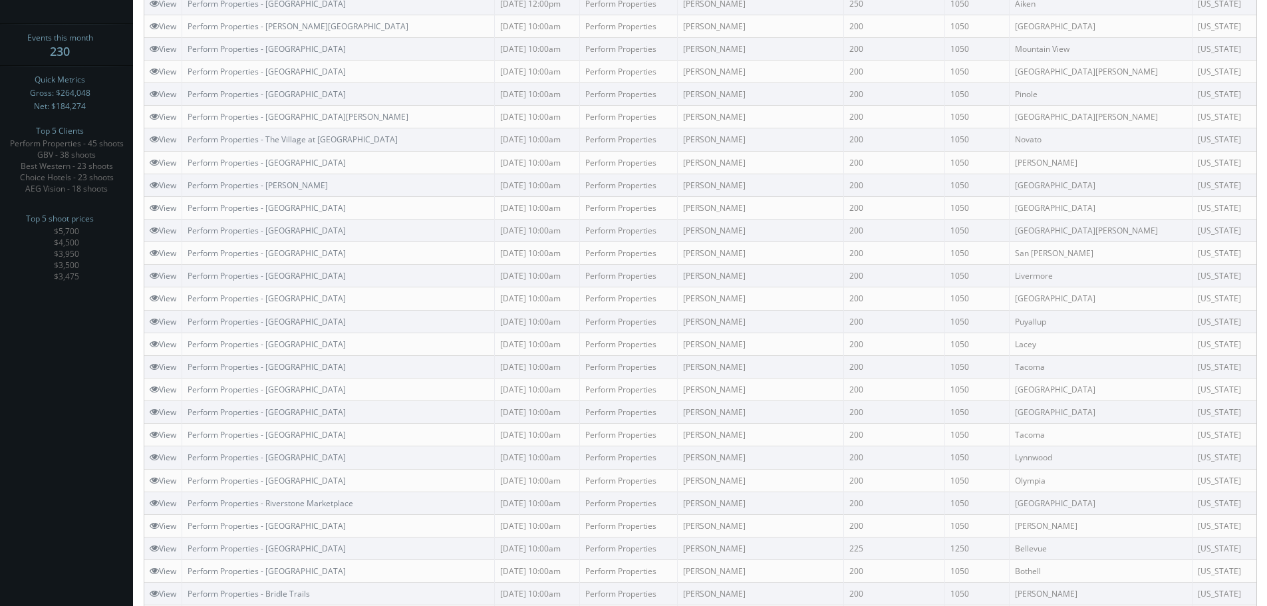
scroll to position [200, 0]
copy link "Perform Properties - Stadium Center"
drag, startPoint x: 364, startPoint y: 366, endPoint x: 191, endPoint y: 365, distance: 172.9
click at [191, 365] on td "Perform Properties - Stadium Center" at bounding box center [338, 365] width 313 height 23
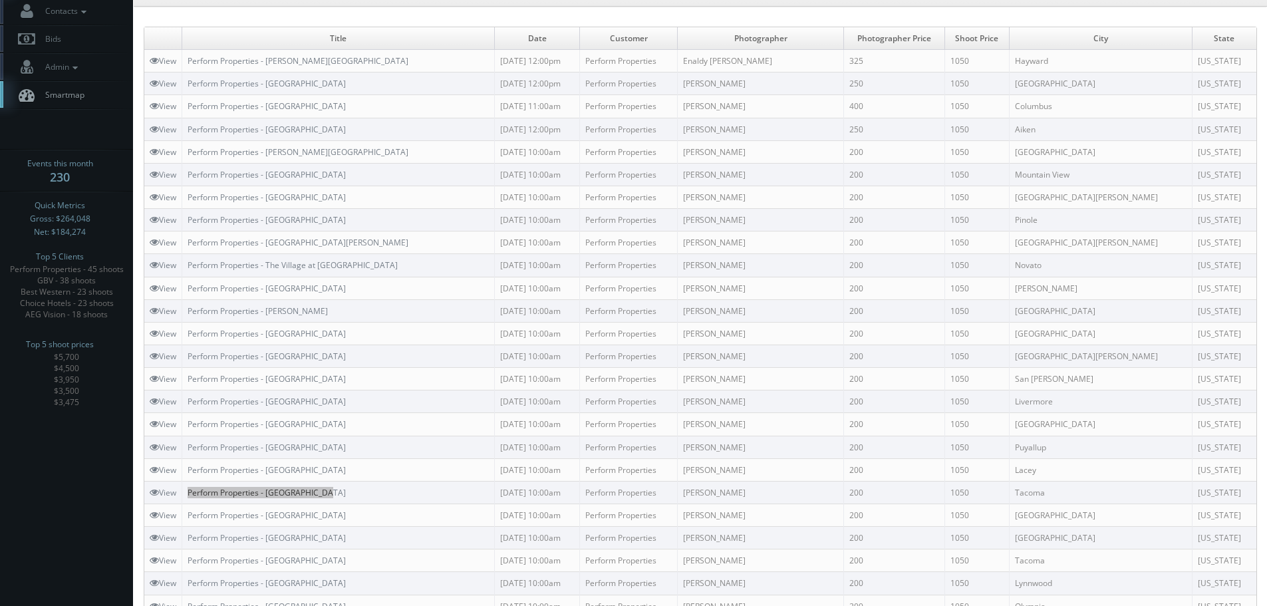
scroll to position [0, 0]
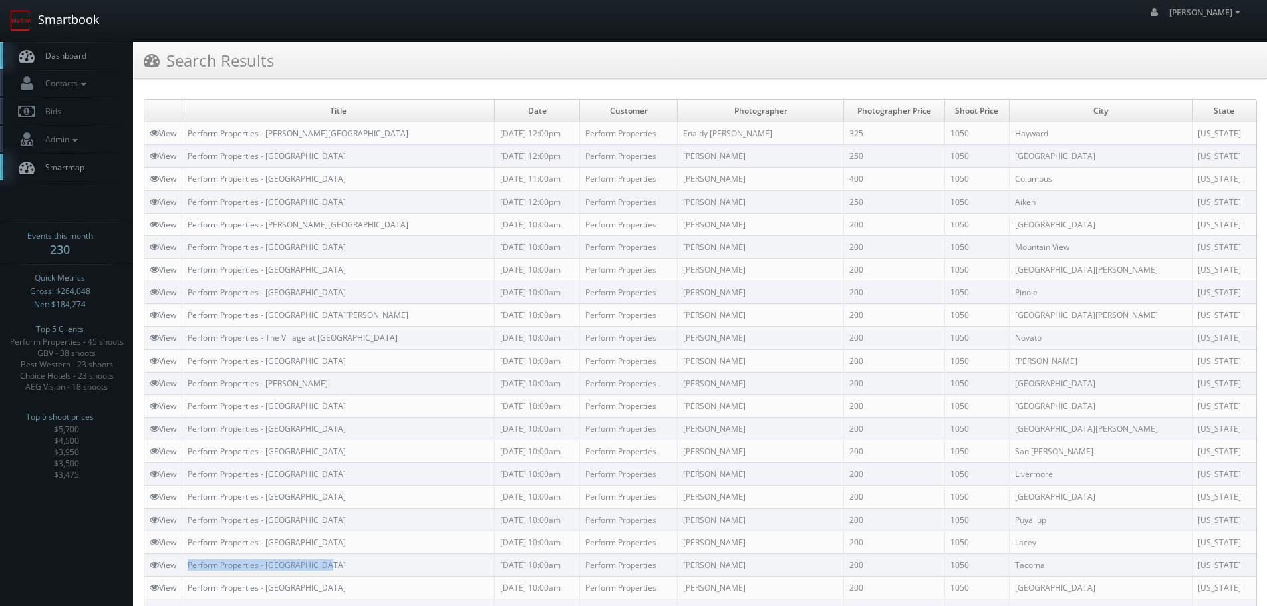
drag, startPoint x: 24, startPoint y: 27, endPoint x: 32, endPoint y: 27, distance: 8.0
click at [24, 27] on img at bounding box center [20, 20] width 21 height 21
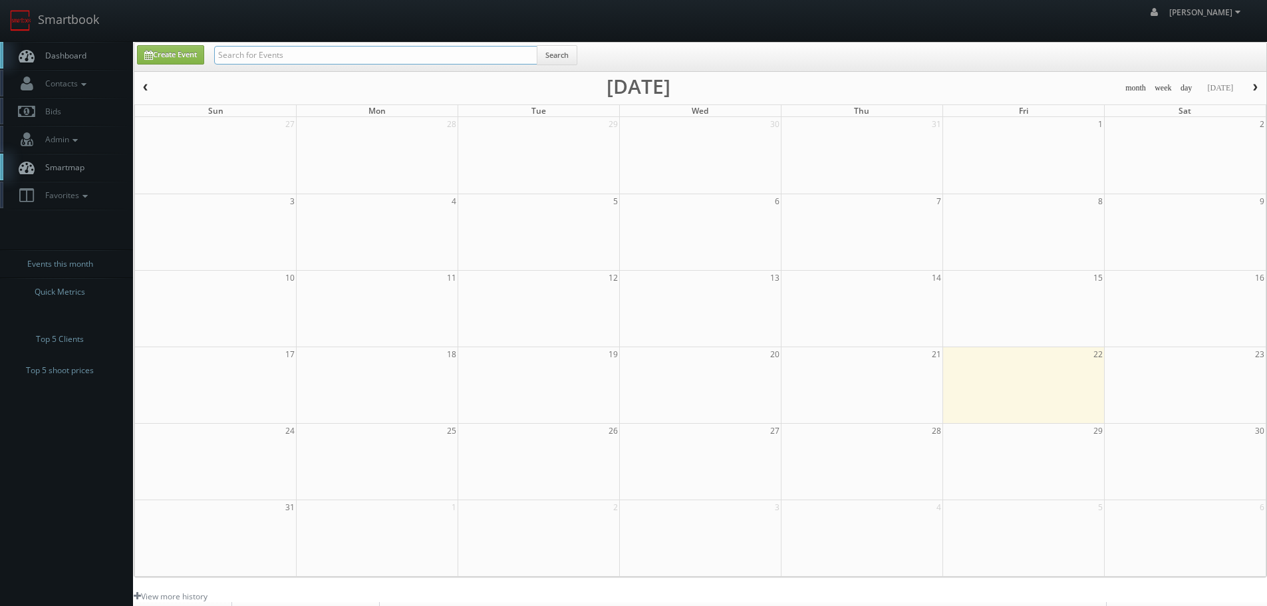
click at [439, 51] on input "text" at bounding box center [375, 55] width 323 height 19
type input "fairway"
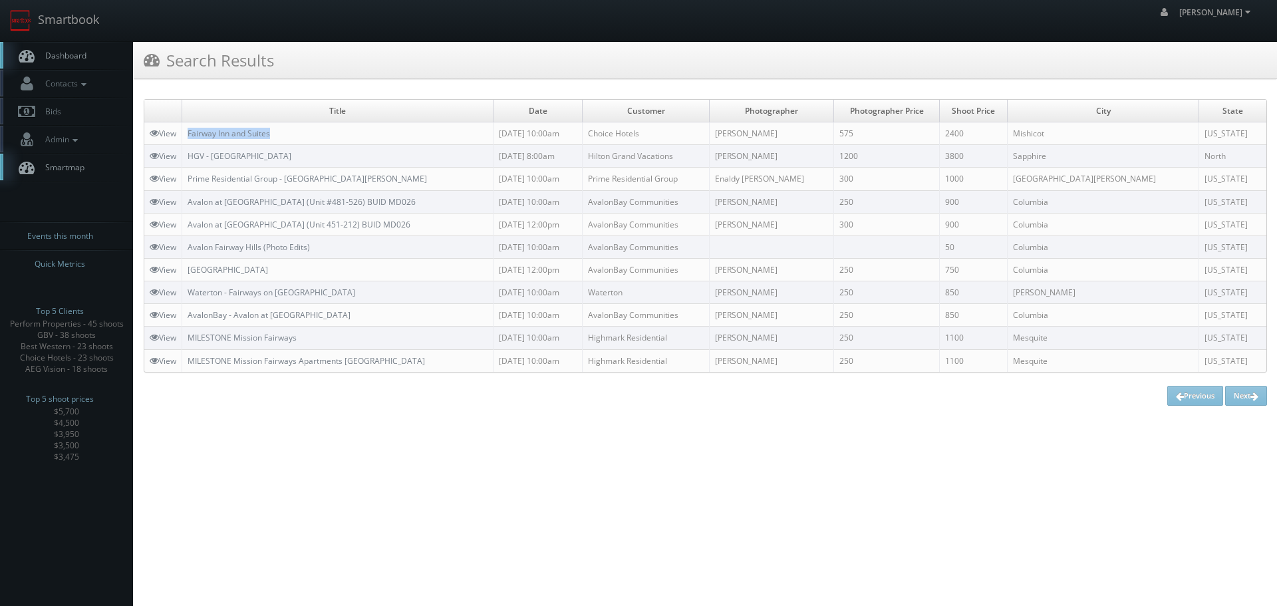
copy link "Fairway Inn and Suites"
drag, startPoint x: 281, startPoint y: 136, endPoint x: 189, endPoint y: 132, distance: 91.9
click at [189, 132] on td "Fairway Inn and Suites" at bounding box center [337, 133] width 311 height 23
click at [52, 23] on link "Smartbook" at bounding box center [54, 20] width 109 height 41
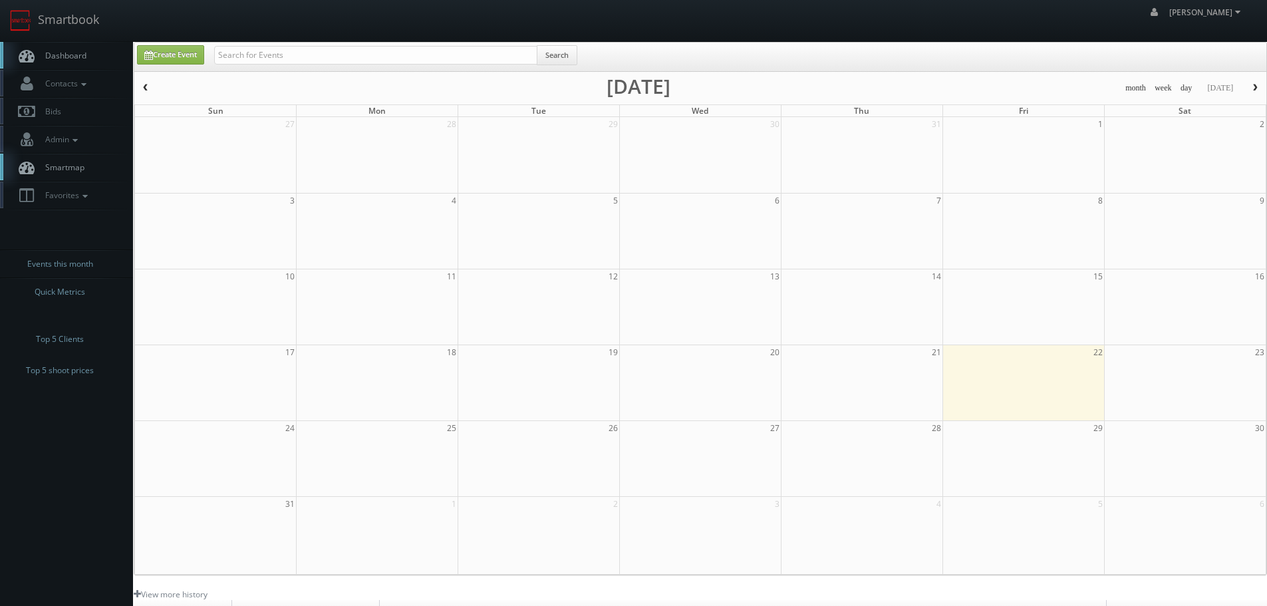
click at [272, 65] on div "Search" at bounding box center [395, 58] width 363 height 26
click at [273, 61] on input "text" at bounding box center [375, 55] width 323 height 19
type input "research"
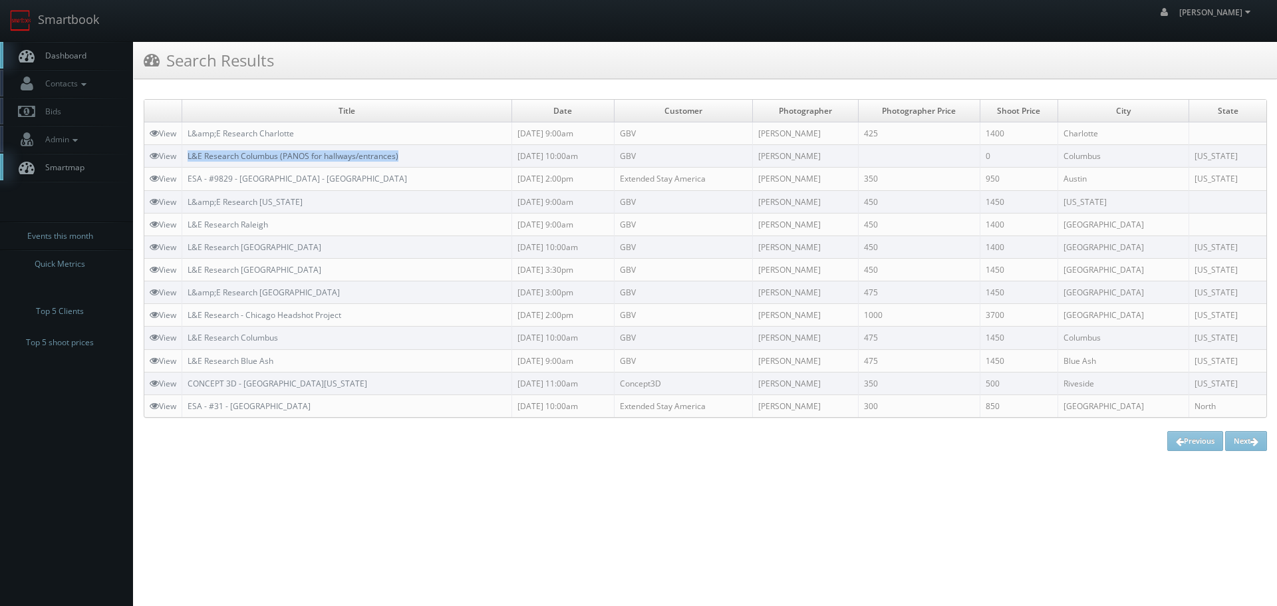
copy link "L&E Research Columbus (PANOS for hallways/entrances)"
drag, startPoint x: 426, startPoint y: 156, endPoint x: 190, endPoint y: 158, distance: 236.1
click at [190, 158] on td "L&E Research Columbus (PANOS for hallways/entrances)" at bounding box center [347, 156] width 330 height 23
click at [90, 26] on link "Smartbook" at bounding box center [54, 20] width 109 height 41
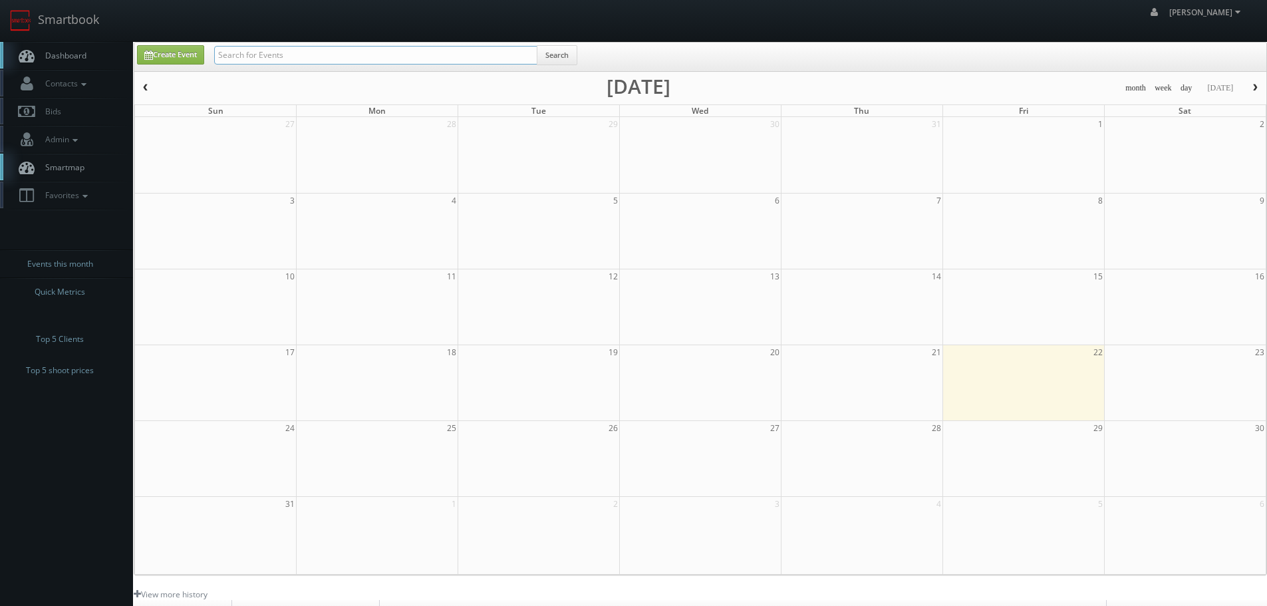
click at [279, 47] on input "text" at bounding box center [375, 55] width 323 height 19
type input "rack room"
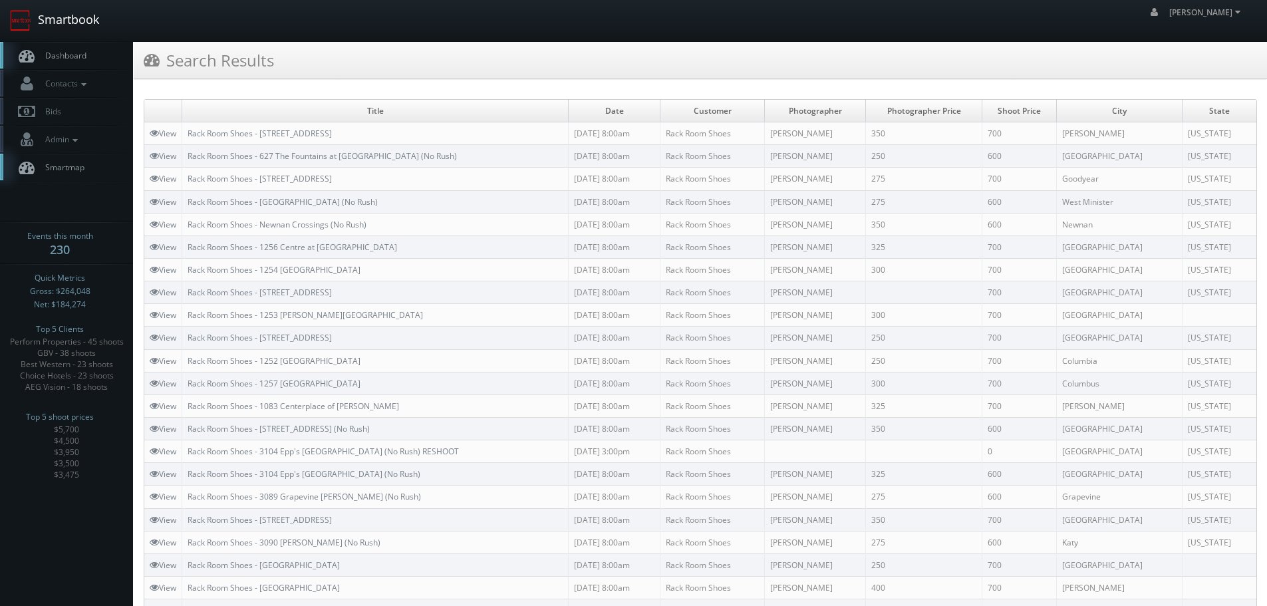
click at [62, 16] on link "Smartbook" at bounding box center [54, 20] width 109 height 41
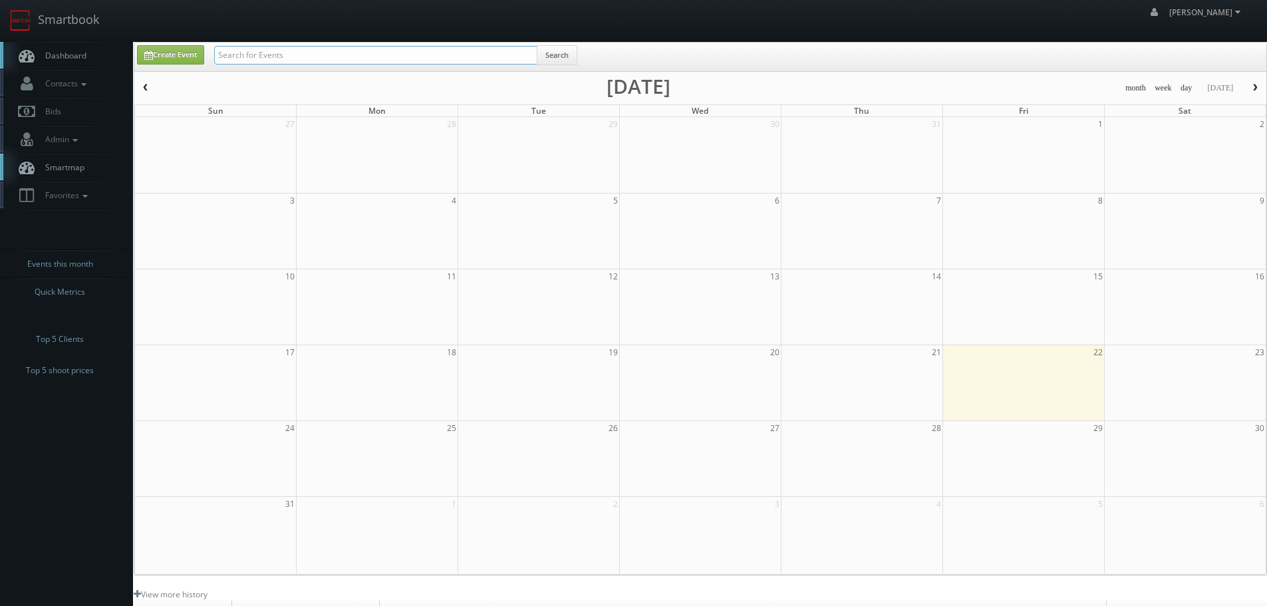
click at [418, 53] on input "text" at bounding box center [375, 55] width 323 height 19
type input "cn257"
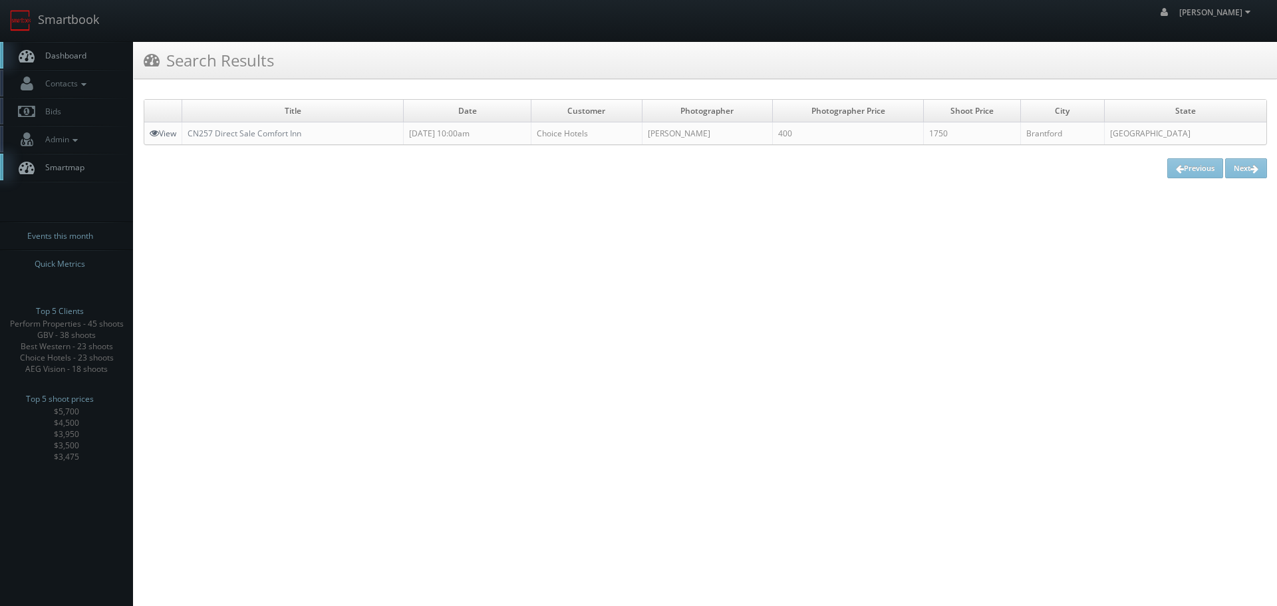
click at [164, 128] on link "View" at bounding box center [163, 133] width 27 height 11
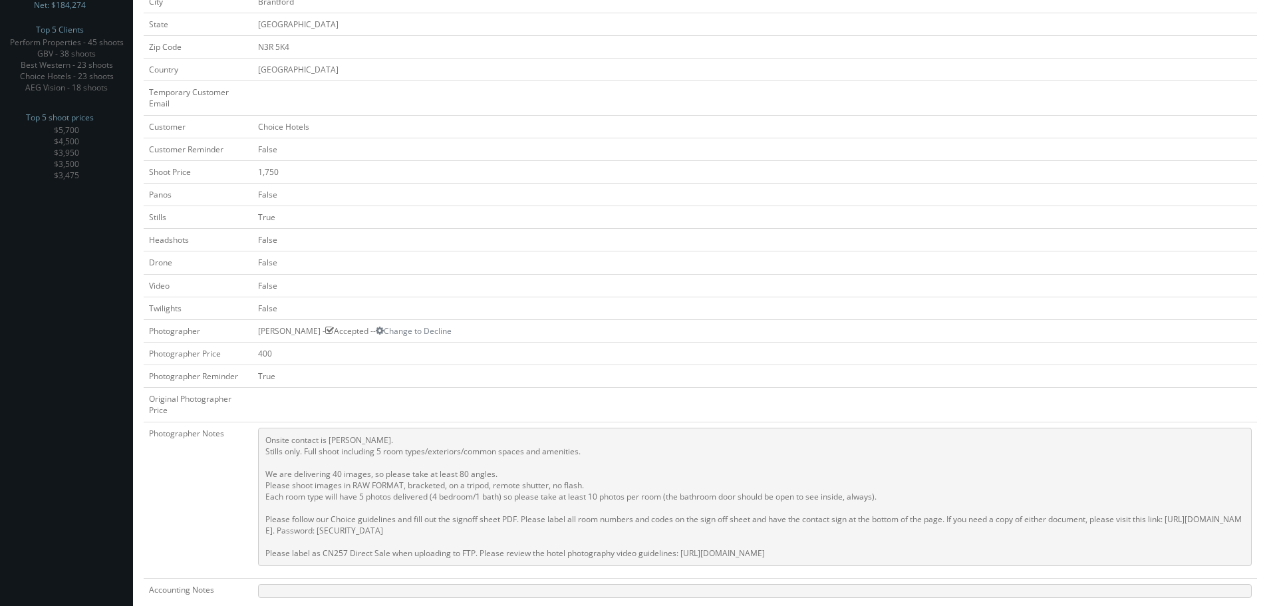
scroll to position [67, 0]
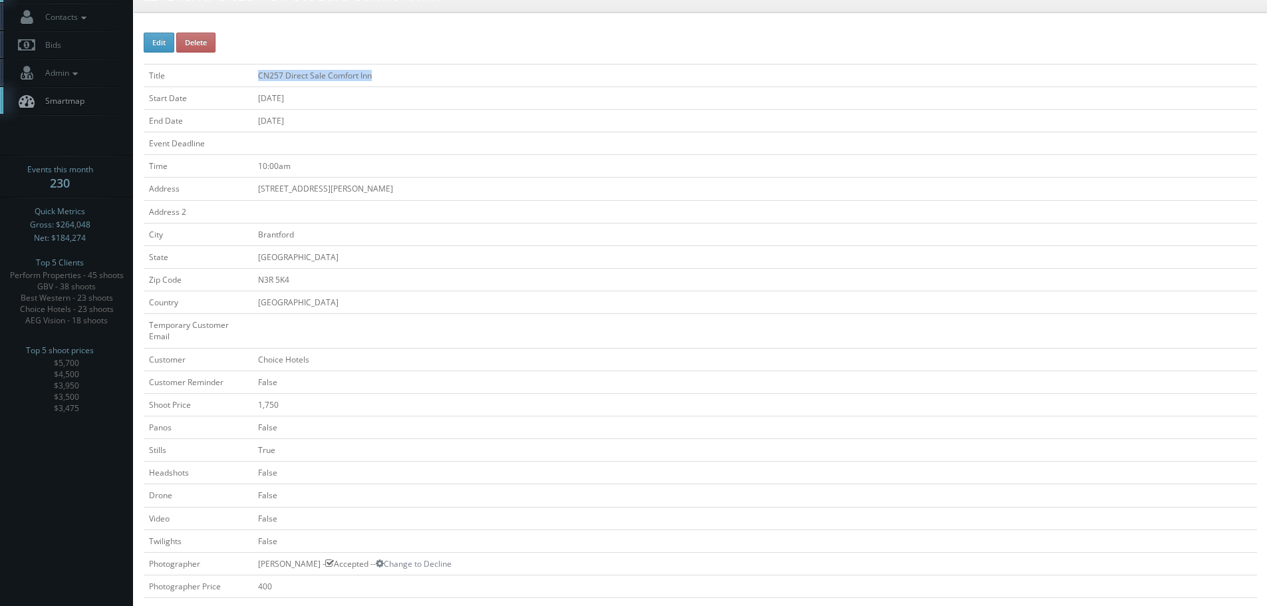
copy tr "CN257 Direct Sale Comfort Inn"
drag, startPoint x: 405, startPoint y: 71, endPoint x: 235, endPoint y: 69, distance: 169.6
click at [235, 69] on tr "Title CN257 Direct Sale Comfort Inn" at bounding box center [700, 75] width 1113 height 23
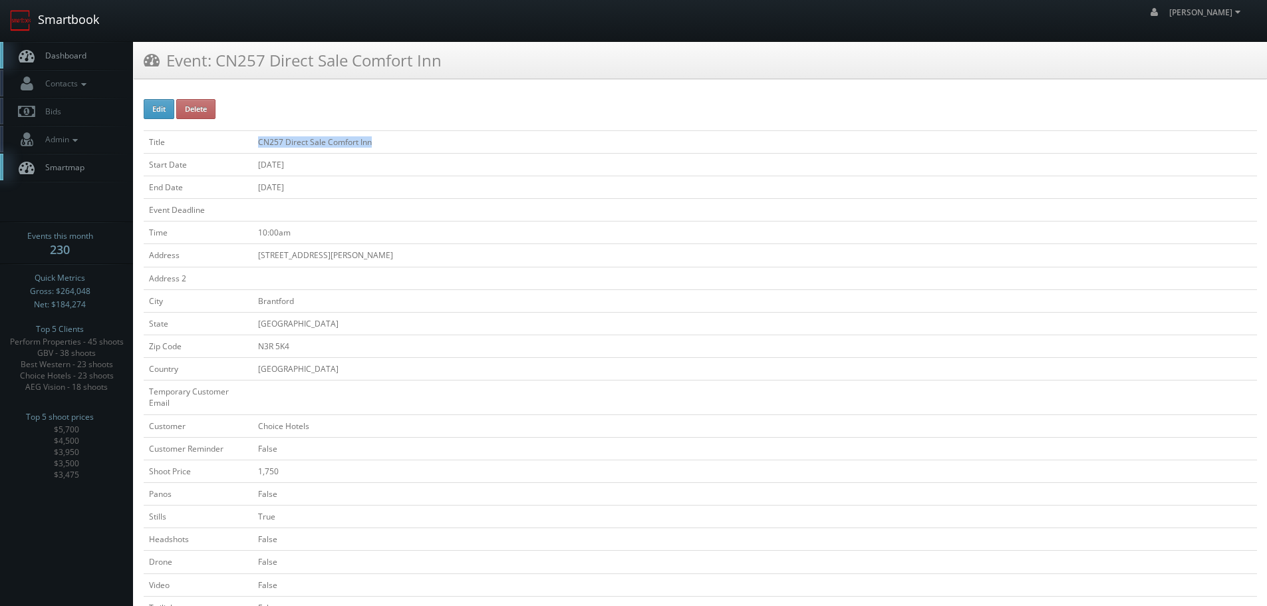
click at [72, 11] on link "Smartbook" at bounding box center [54, 20] width 109 height 41
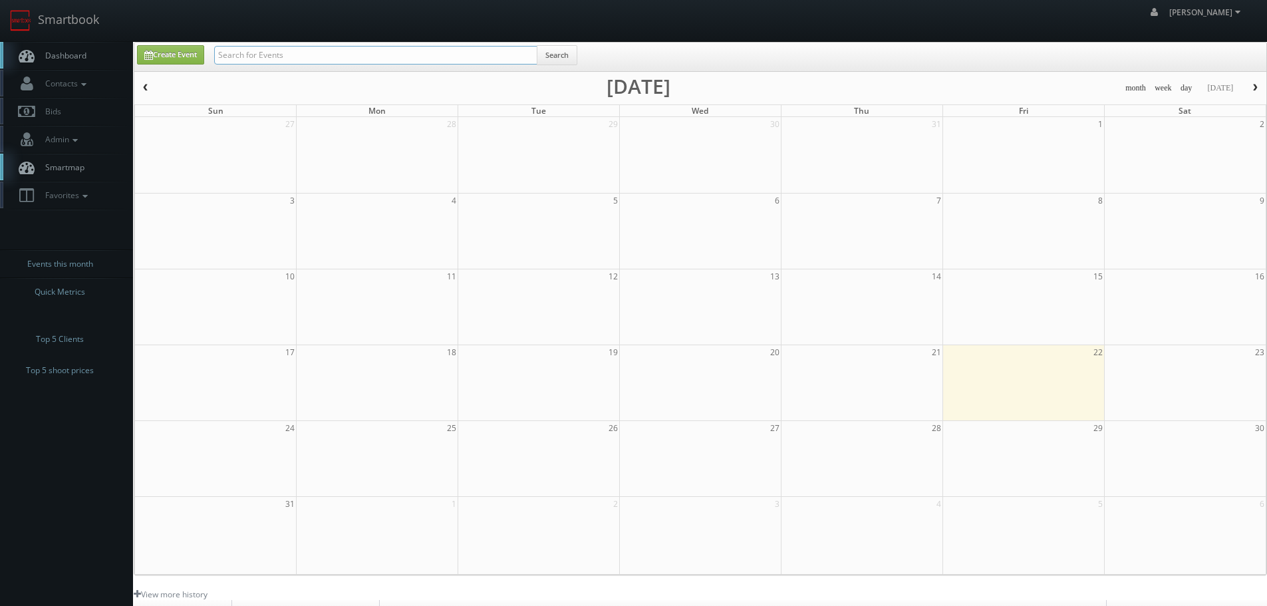
click at [387, 52] on input "text" at bounding box center [375, 55] width 323 height 19
type input "3071"
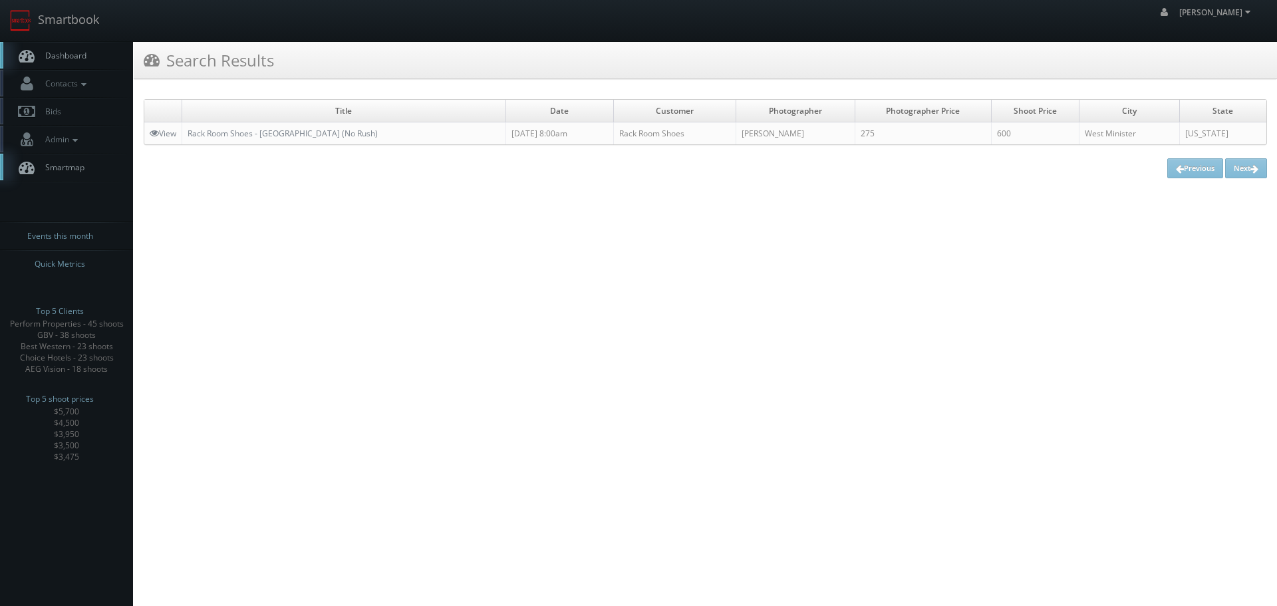
copy link "Rack Room Shoes - [GEOGRAPHIC_DATA] (No Rush)"
drag, startPoint x: 428, startPoint y: 131, endPoint x: 186, endPoint y: 129, distance: 242.8
click at [186, 129] on td "Rack Room Shoes - [GEOGRAPHIC_DATA] (No Rush)" at bounding box center [344, 133] width 324 height 23
click at [63, 33] on link "Smartbook" at bounding box center [54, 20] width 109 height 41
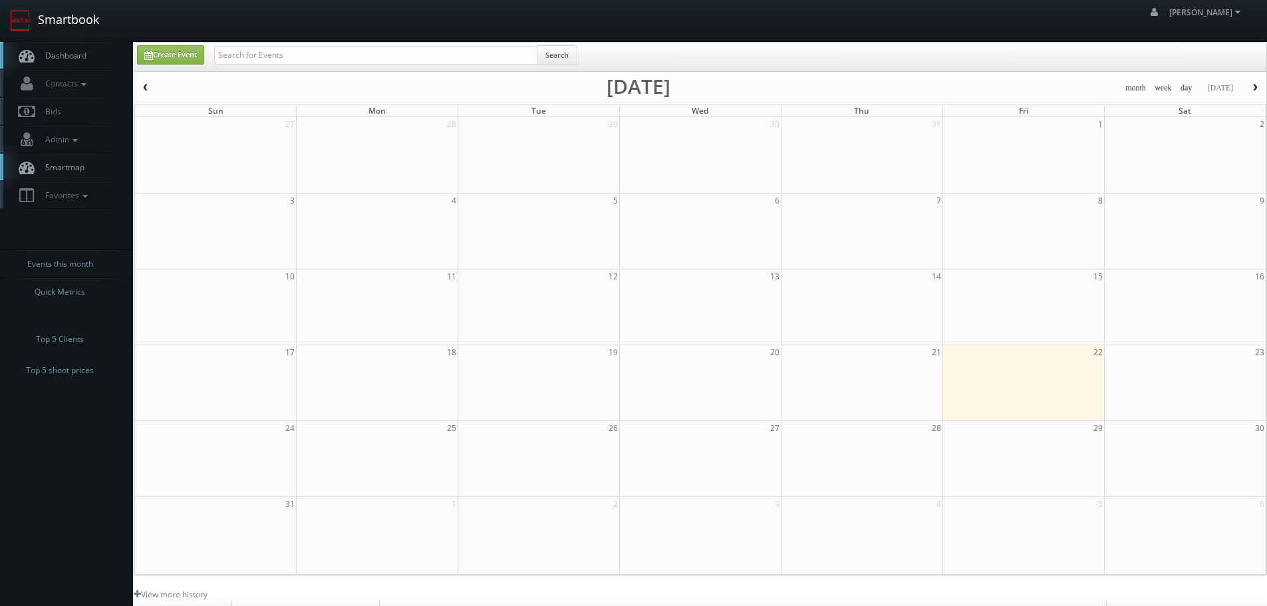
click at [72, 24] on link "Smartbook" at bounding box center [54, 20] width 109 height 41
click at [275, 49] on input "text" at bounding box center [375, 55] width 323 height 19
type input "[PERSON_NAME]"
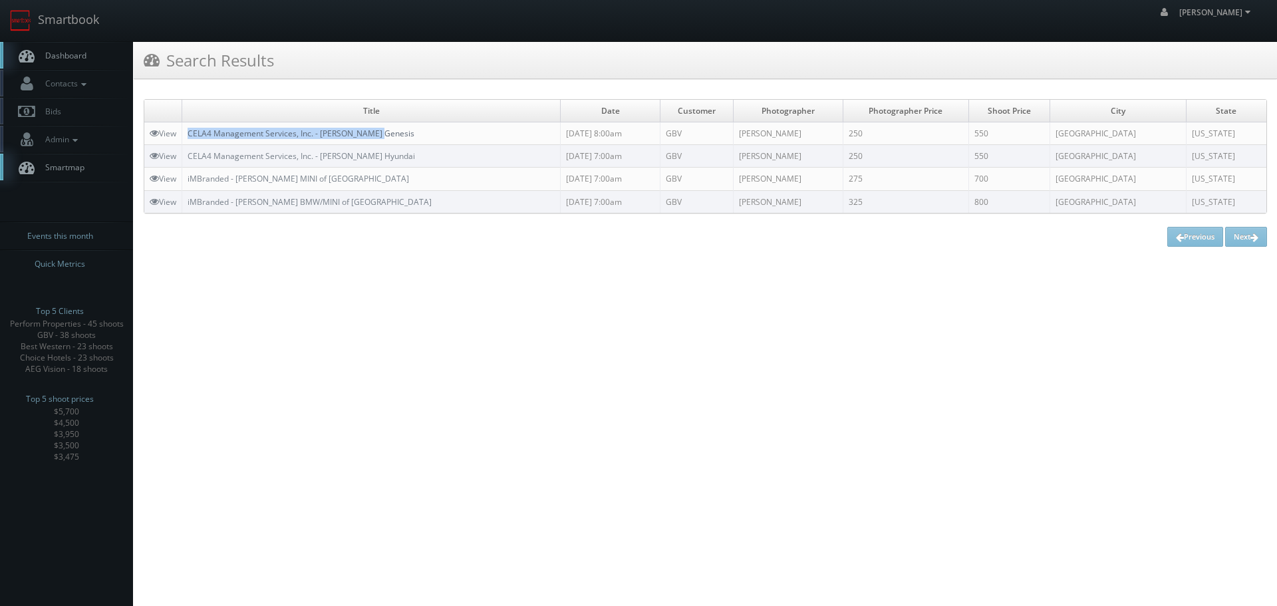
copy link "CELA4 Management Services, Inc. - [PERSON_NAME] Genesis"
drag, startPoint x: 403, startPoint y: 134, endPoint x: 191, endPoint y: 132, distance: 212.2
click at [191, 132] on td "CELA4 Management Services, Inc. - [PERSON_NAME] Genesis" at bounding box center [371, 133] width 378 height 23
click at [154, 136] on icon at bounding box center [154, 132] width 9 height 9
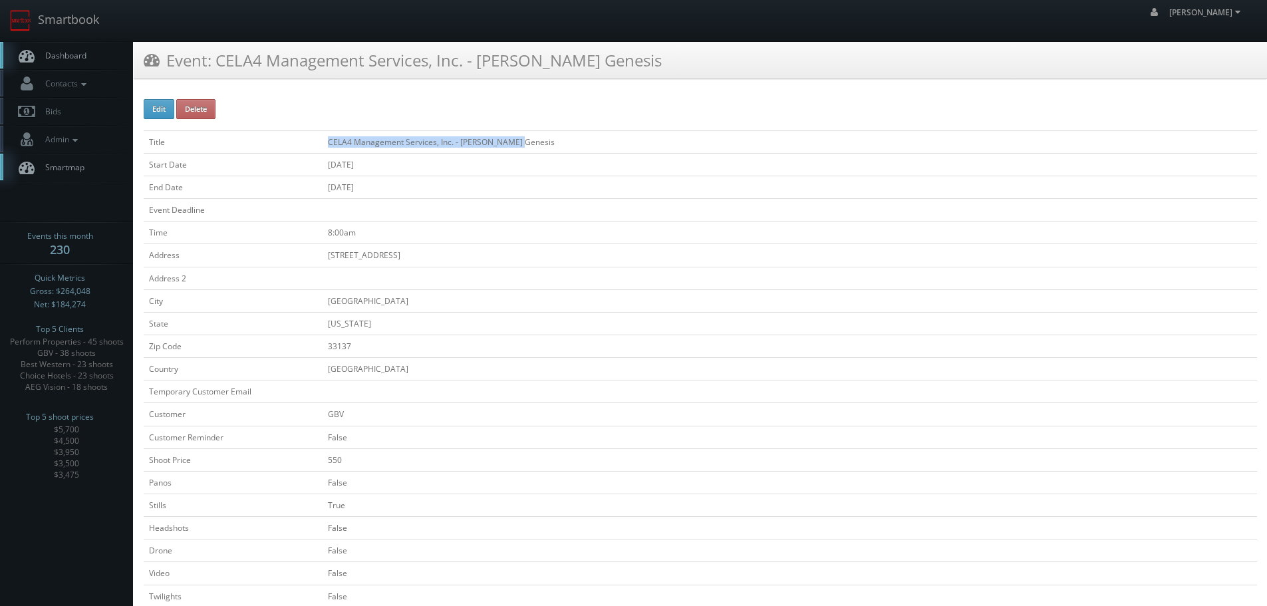
copy tr "CELA4 Management Services, Inc. - [PERSON_NAME] Genesis"
drag, startPoint x: 407, startPoint y: 143, endPoint x: 298, endPoint y: 140, distance: 109.1
click at [298, 140] on tr "Title CELA4 Management Services, Inc. - [PERSON_NAME] Genesis" at bounding box center [700, 141] width 1113 height 23
click at [67, 33] on link "Smartbook" at bounding box center [54, 20] width 109 height 41
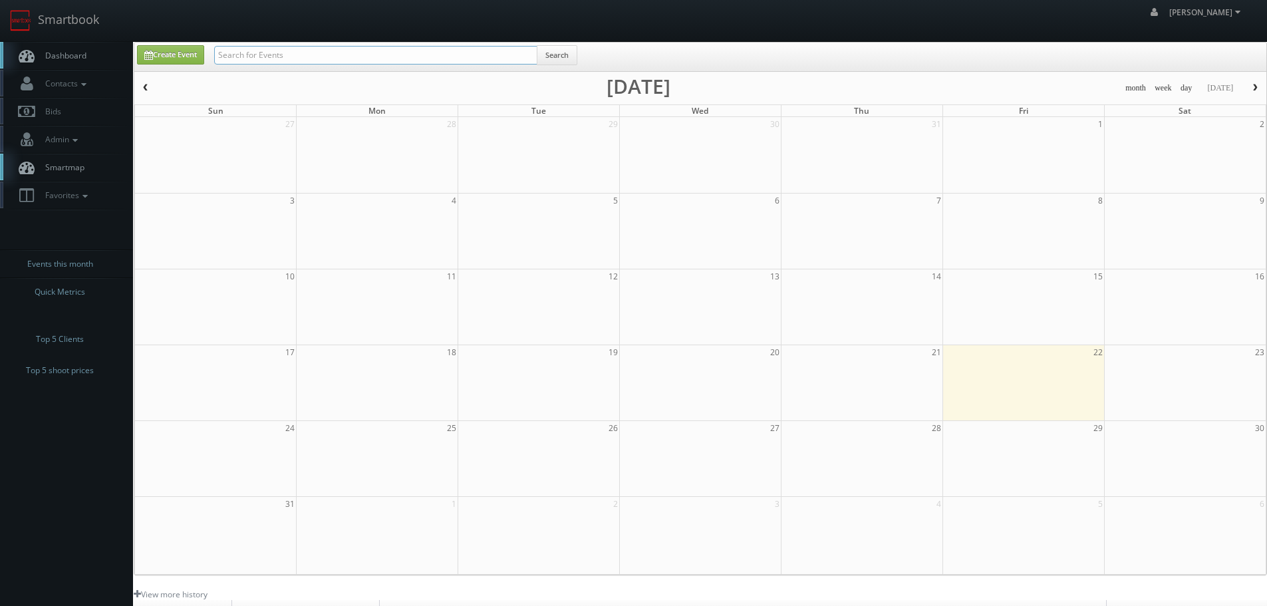
click at [378, 61] on input "text" at bounding box center [375, 55] width 323 height 19
type input "v"
type input "braman"
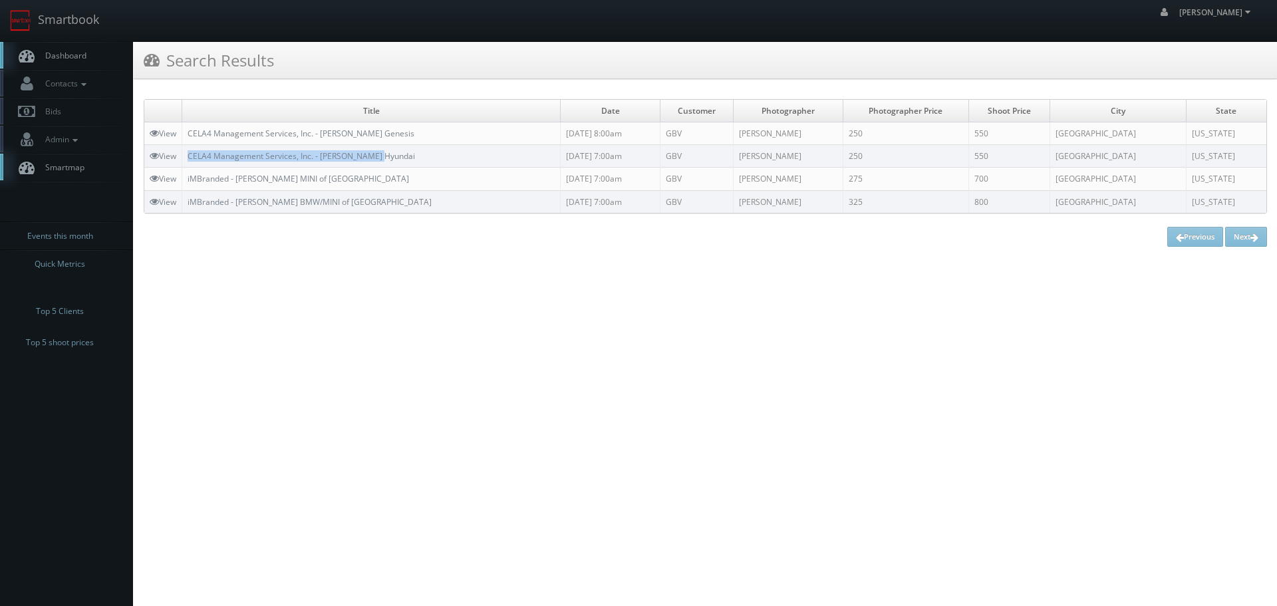
copy link "CELA4 Management Services, Inc. - [PERSON_NAME] Hyundai"
drag, startPoint x: 398, startPoint y: 155, endPoint x: 189, endPoint y: 154, distance: 208.9
click at [189, 154] on td "CELA4 Management Services, Inc. - [PERSON_NAME] Hyundai" at bounding box center [371, 156] width 378 height 23
click at [76, 31] on link "Smartbook" at bounding box center [54, 20] width 109 height 41
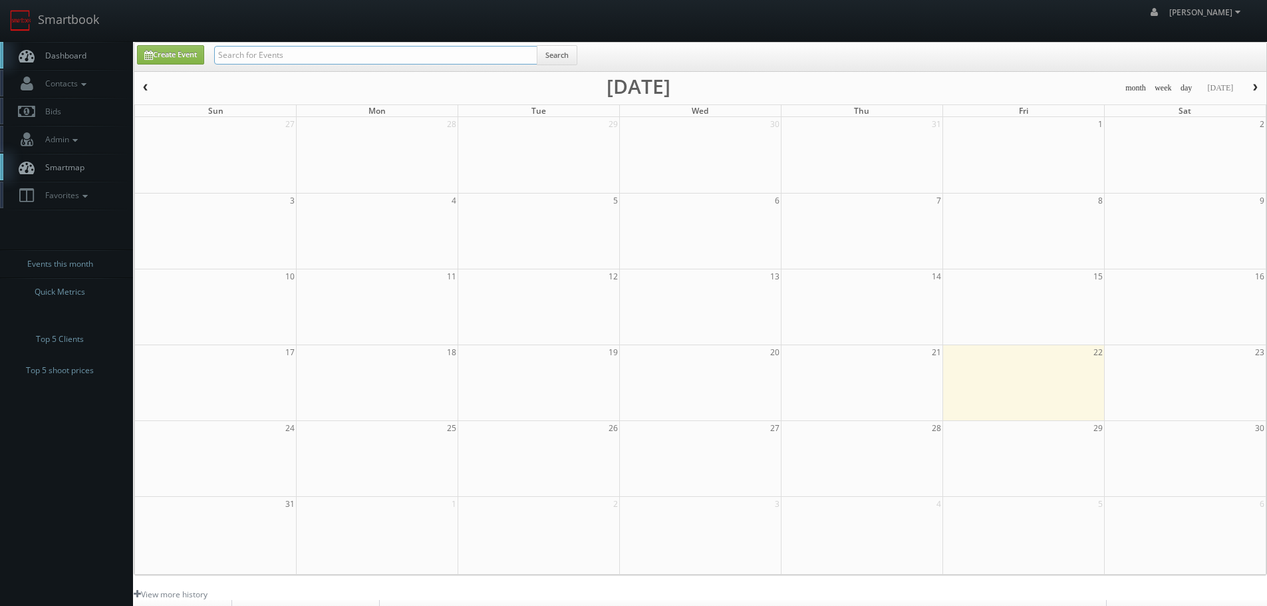
click at [248, 49] on input "text" at bounding box center [375, 55] width 323 height 19
type input "store ease"
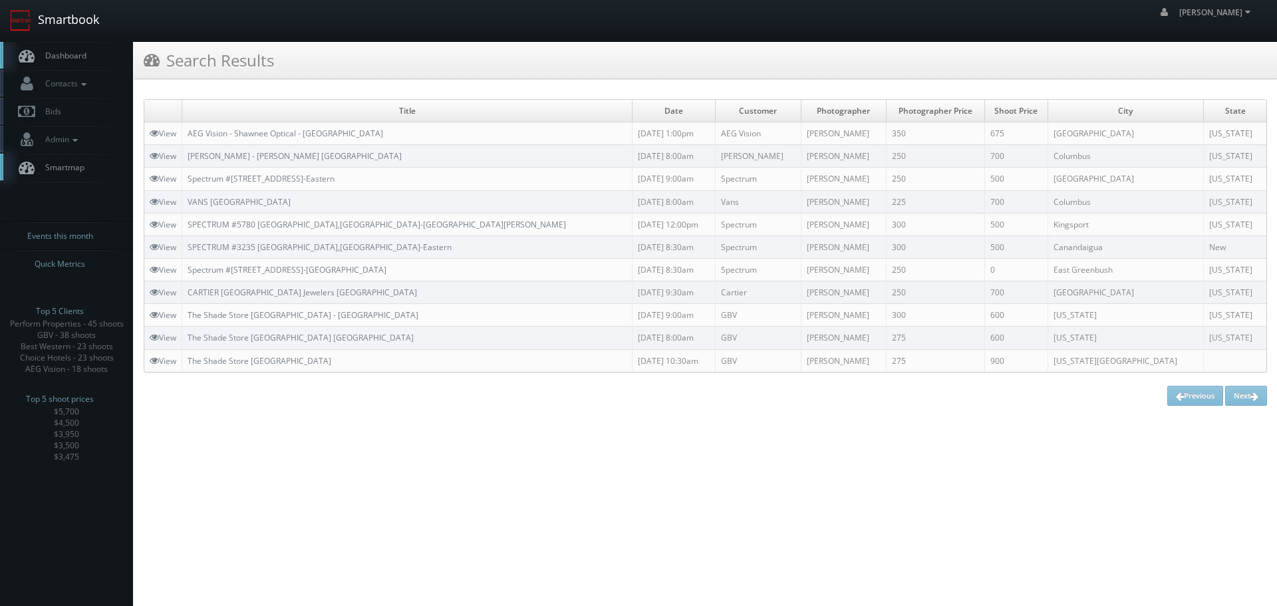
click at [80, 31] on link "Smartbook" at bounding box center [54, 20] width 109 height 41
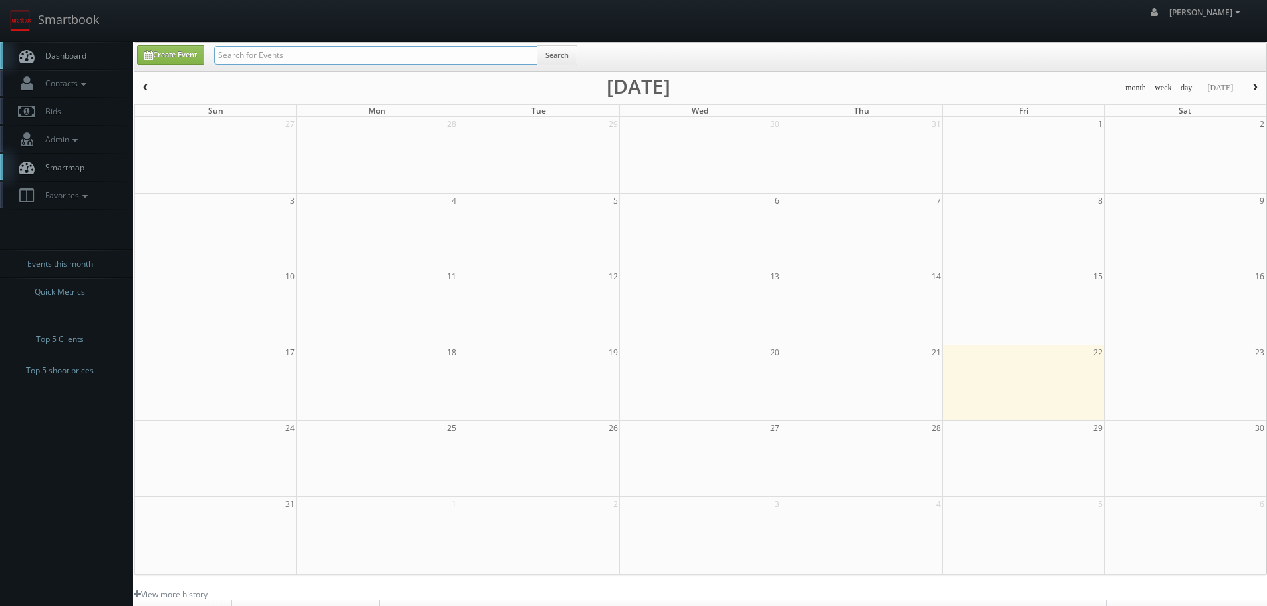
drag, startPoint x: 0, startPoint y: 0, endPoint x: 311, endPoint y: 58, distance: 316.6
click at [311, 57] on input "text" at bounding box center [375, 55] width 323 height 19
type input "[GEOGRAPHIC_DATA]"
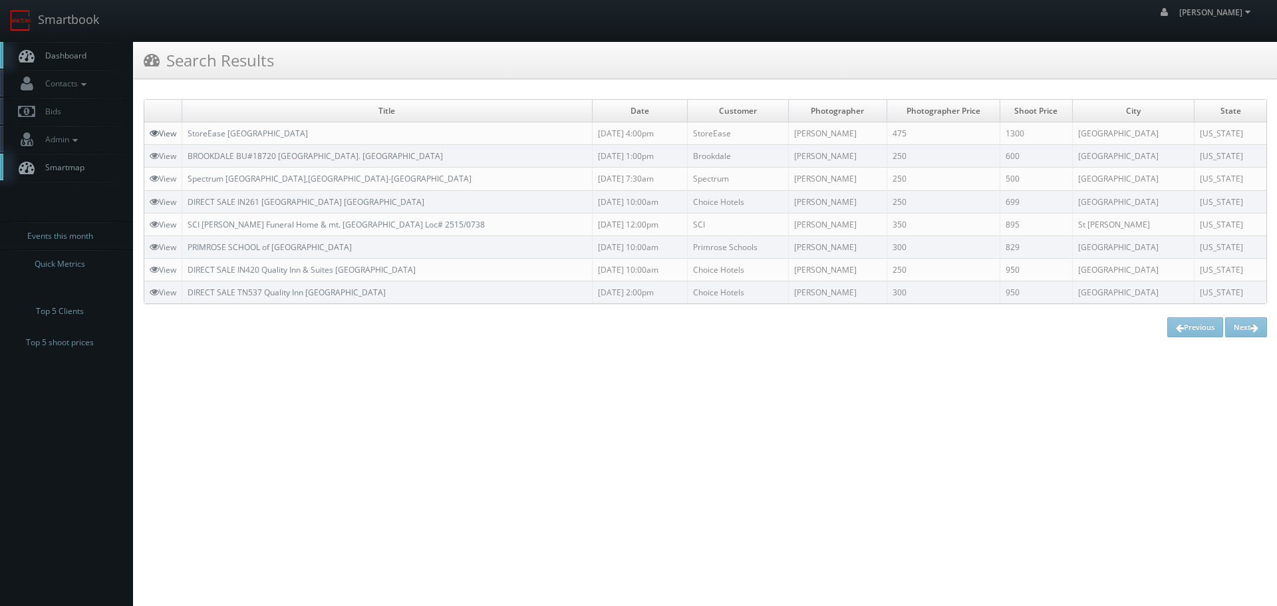
click at [166, 128] on link "View" at bounding box center [163, 133] width 27 height 11
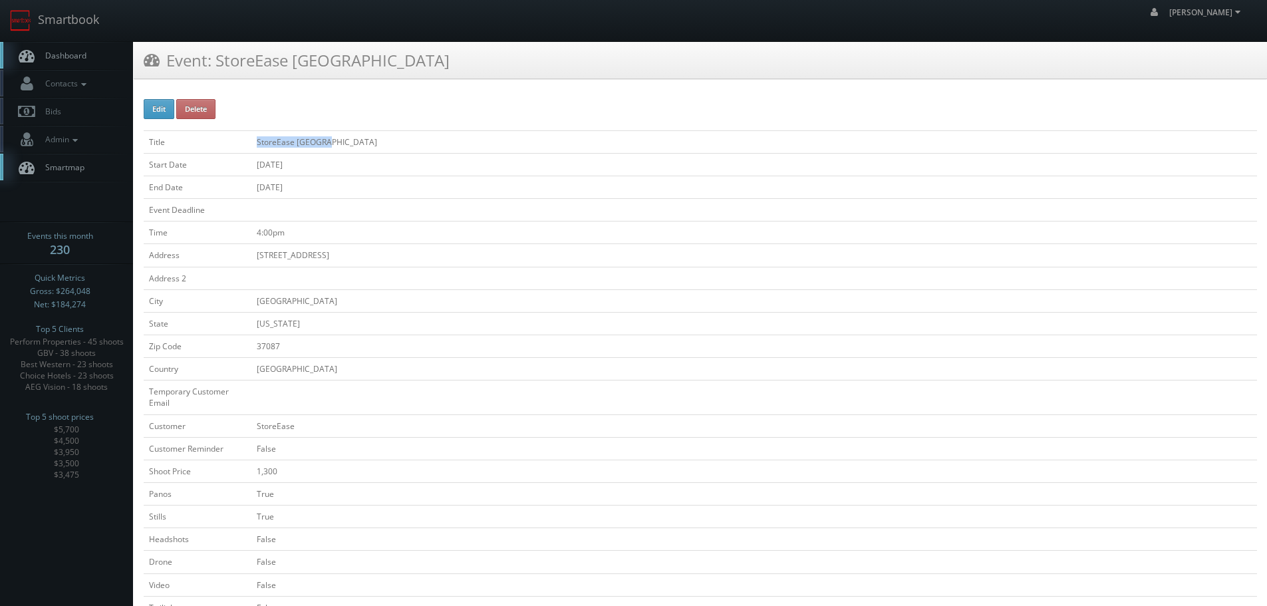
copy tr "StoreEase [GEOGRAPHIC_DATA]"
drag, startPoint x: 337, startPoint y: 134, endPoint x: 233, endPoint y: 139, distance: 103.9
click at [233, 139] on tr "Title StoreEase [GEOGRAPHIC_DATA]" at bounding box center [700, 141] width 1113 height 23
copy tr "StoreEase [GEOGRAPHIC_DATA]"
click at [53, 25] on link "Smartbook" at bounding box center [54, 20] width 109 height 41
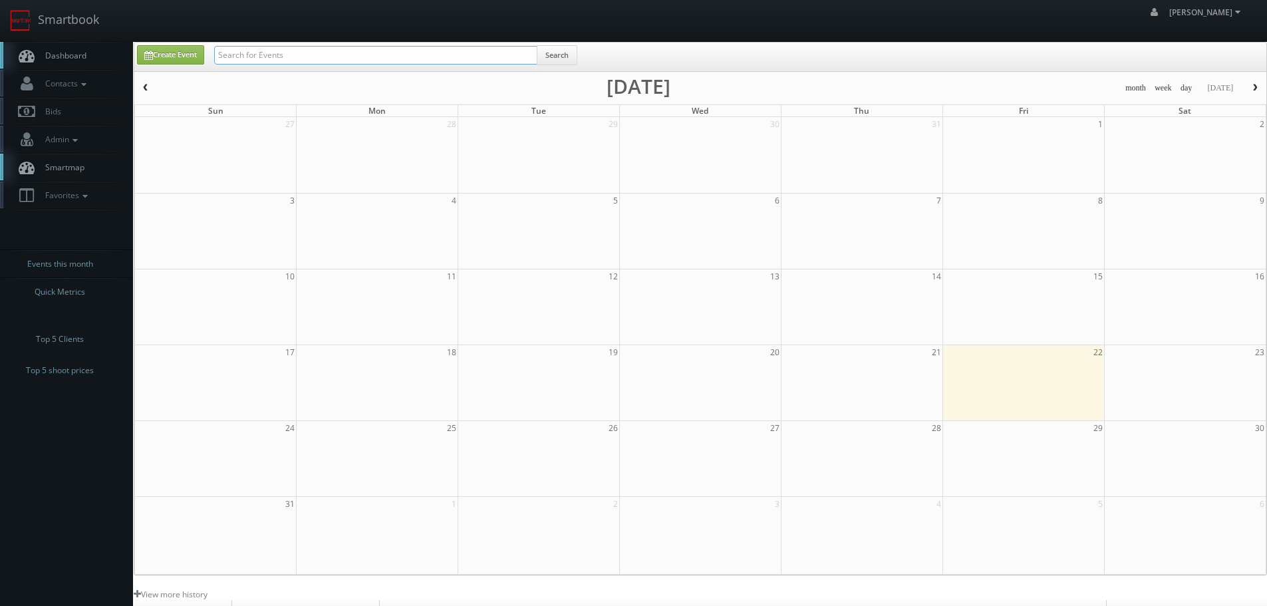
click at [247, 51] on input "text" at bounding box center [375, 55] width 323 height 19
type input "aiken"
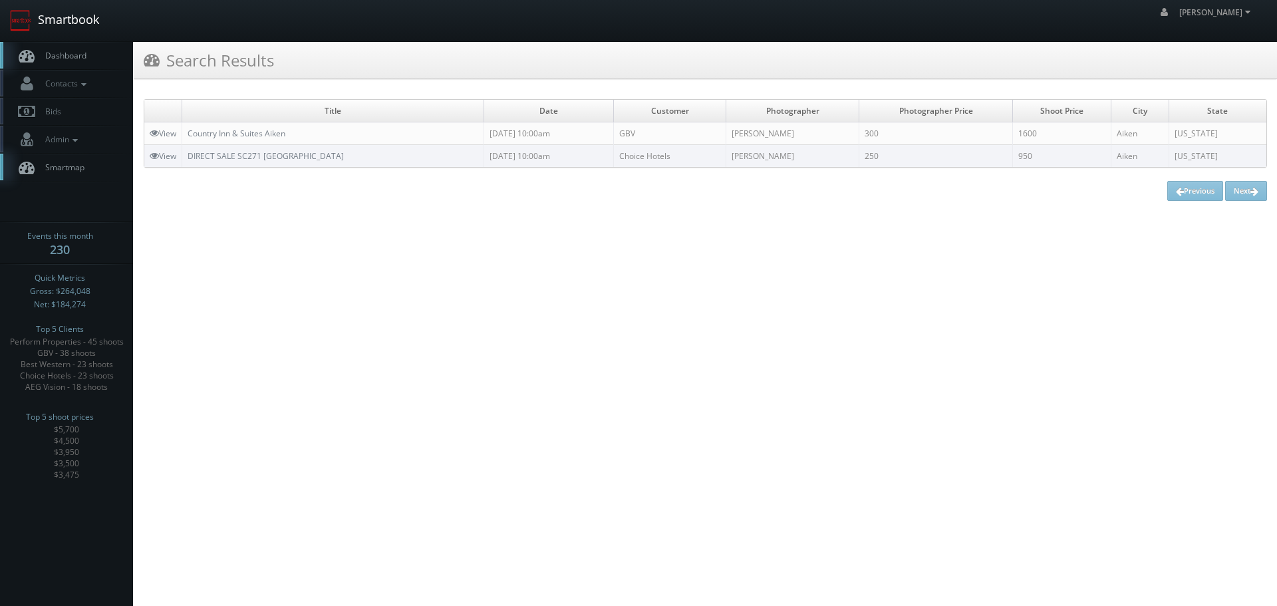
click at [80, 18] on link "Smartbook" at bounding box center [54, 20] width 109 height 41
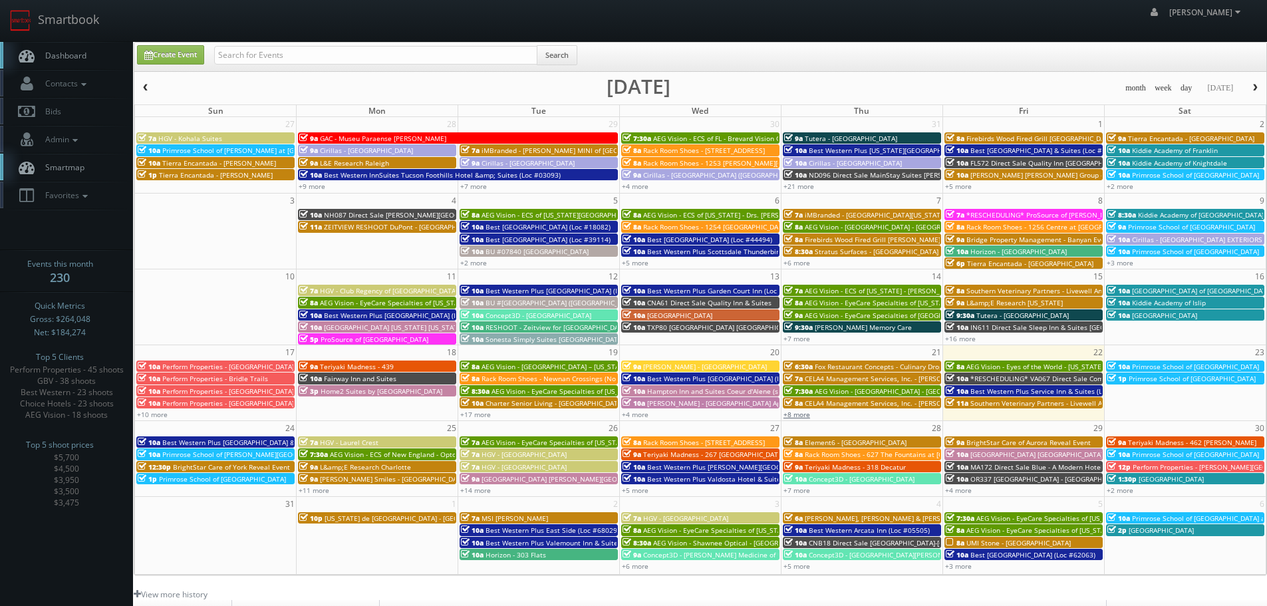
click at [799, 415] on link "+8 more" at bounding box center [797, 414] width 27 height 9
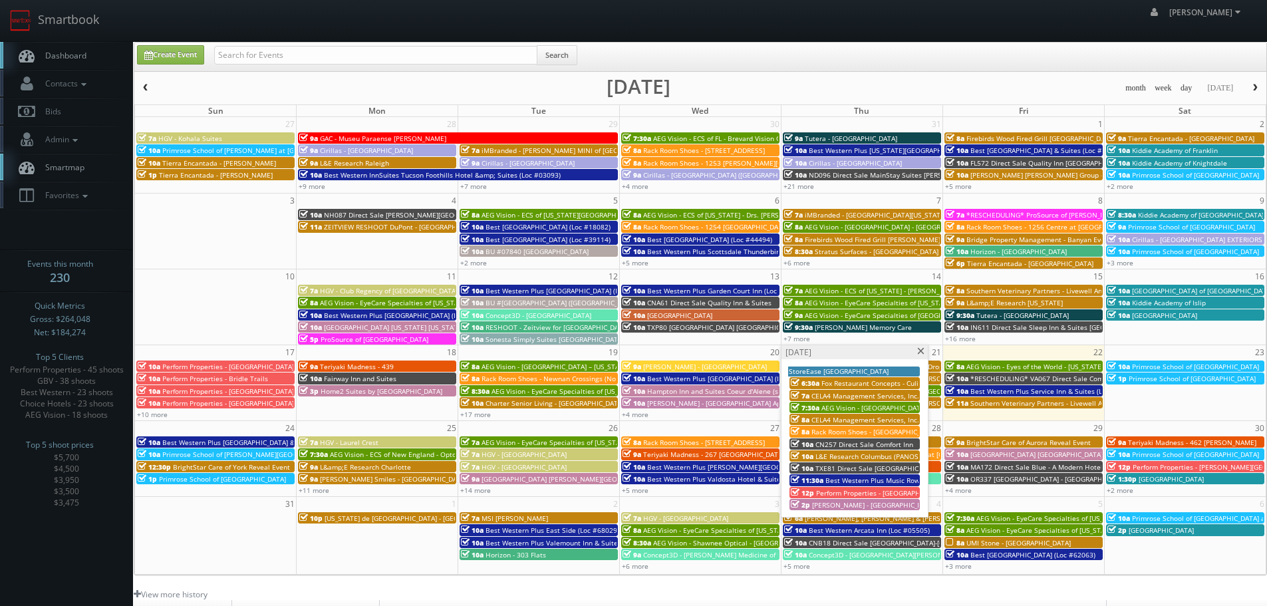
click at [891, 496] on span "Perform Properties - East Gate Shopping Center" at bounding box center [882, 492] width 132 height 9
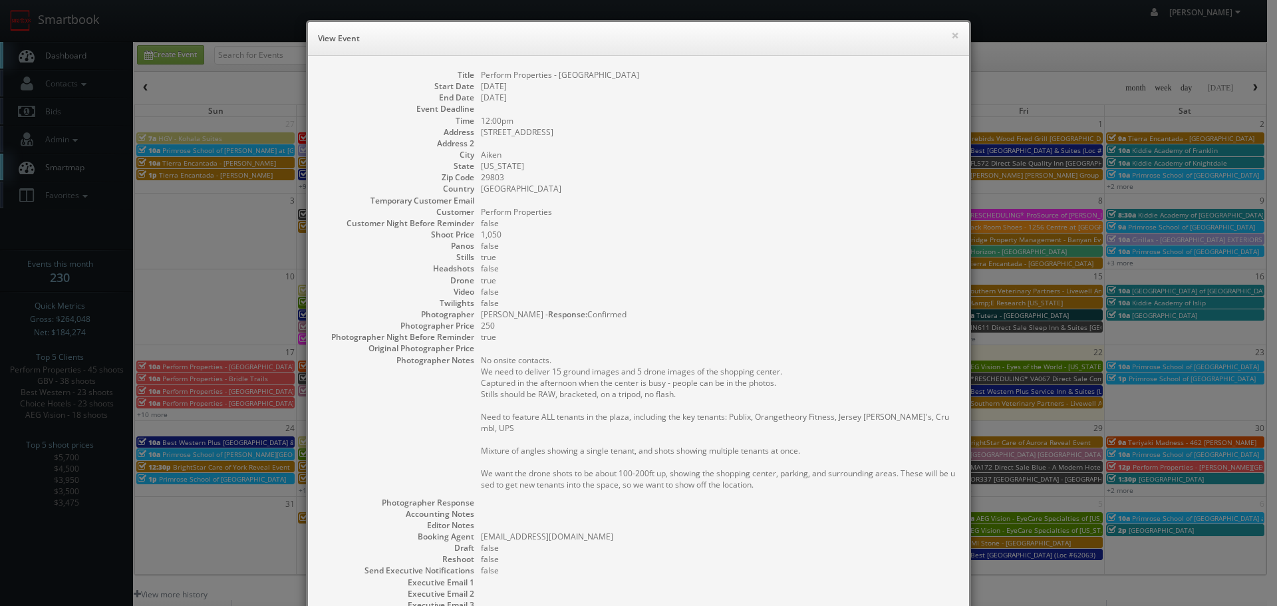
drag, startPoint x: 643, startPoint y: 72, endPoint x: 555, endPoint y: 77, distance: 88.0
click at [536, 73] on dl "Title Perform Properties - East Gate Shopping Center Start Date 08/21/2025 End …" at bounding box center [638, 374] width 635 height 610
click at [629, 85] on dd "08/21/2025" at bounding box center [718, 85] width 475 height 11
copy dd "Perform Properties - East Gate Shopping Center"
drag, startPoint x: 655, startPoint y: 75, endPoint x: 476, endPoint y: 74, distance: 179.6
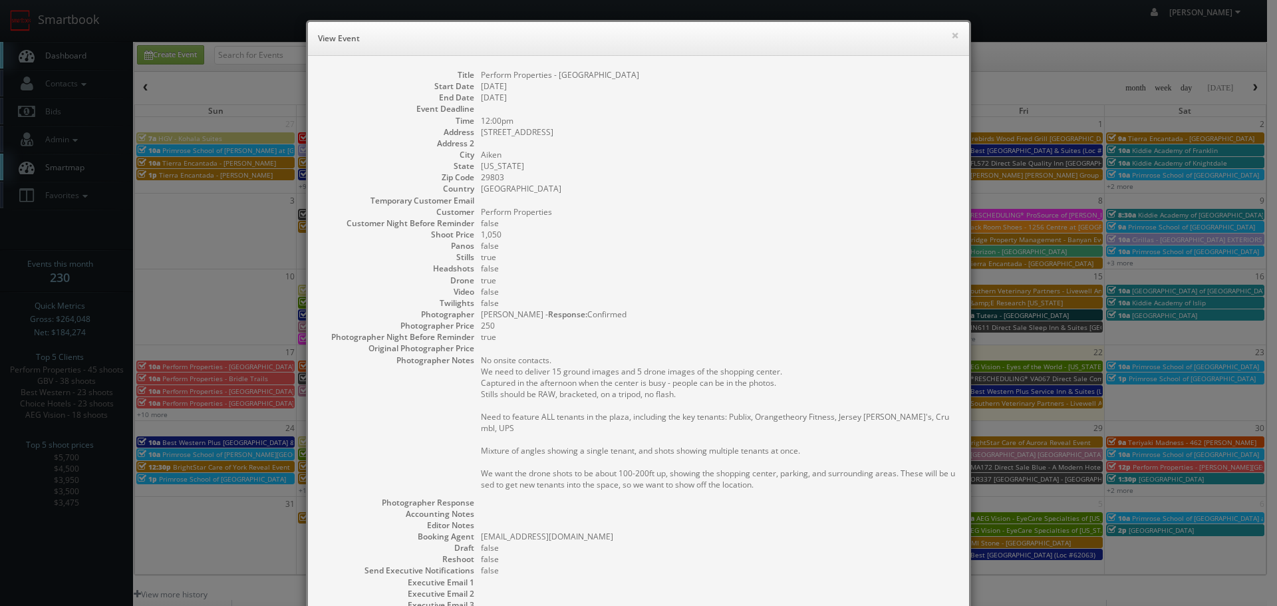
click at [481, 74] on dd "Perform Properties - East Gate Shopping Center" at bounding box center [718, 74] width 475 height 11
click at [943, 29] on div "× View Event" at bounding box center [638, 39] width 661 height 34
click at [951, 33] on button "×" at bounding box center [955, 35] width 8 height 9
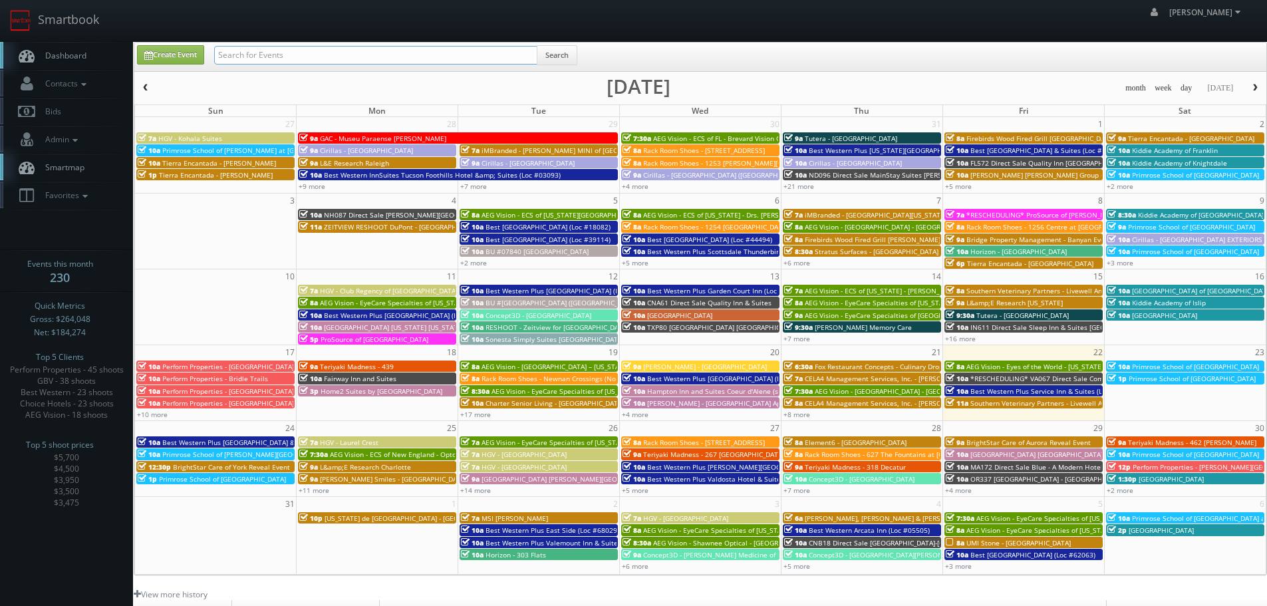
click at [479, 61] on input "text" at bounding box center [375, 55] width 323 height 19
type input "38166"
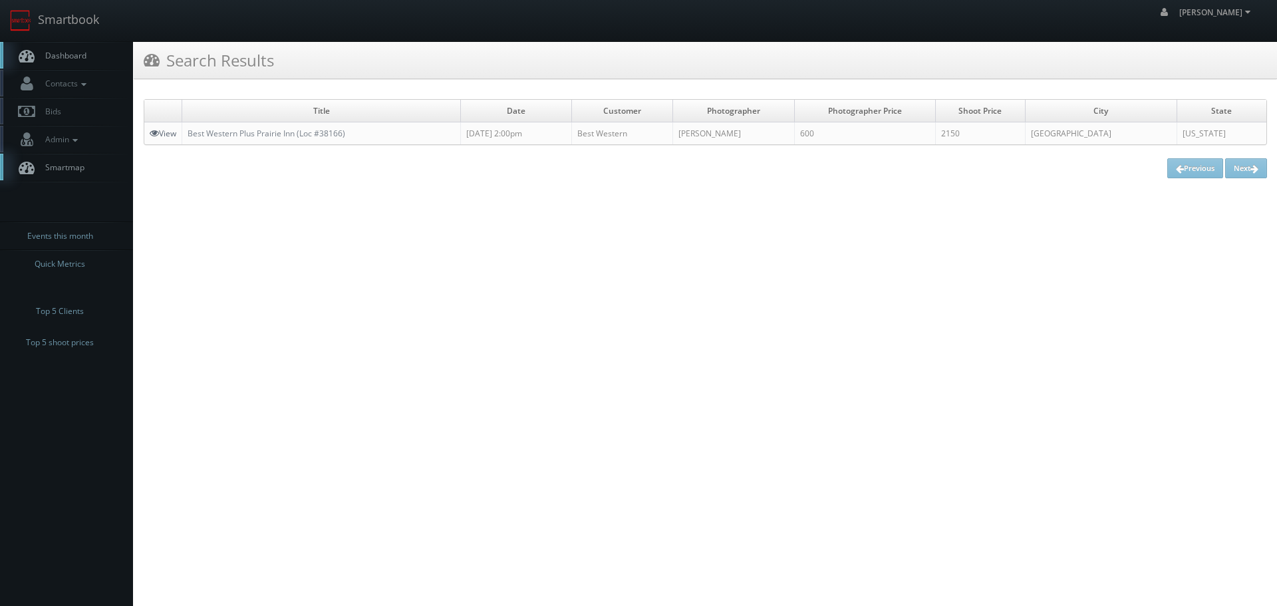
click at [159, 137] on link "View" at bounding box center [163, 133] width 27 height 11
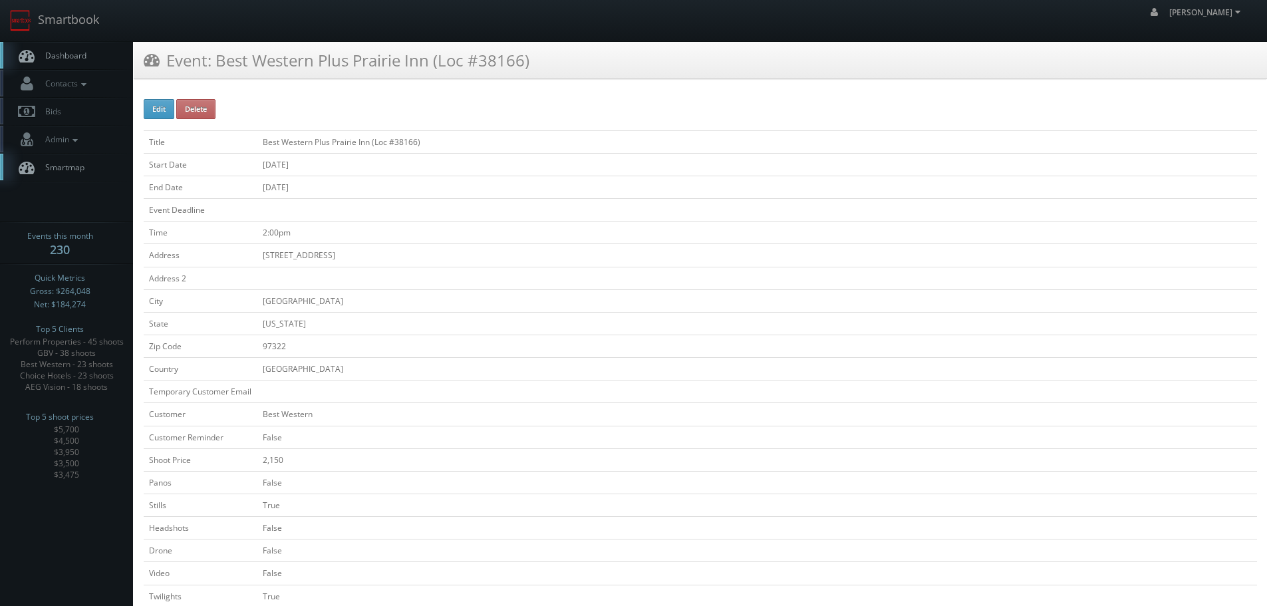
copy h3 "Best Western Plus Prairie Inn (Loc #38166)"
drag, startPoint x: 561, startPoint y: 62, endPoint x: 219, endPoint y: 69, distance: 341.3
click at [219, 69] on div "Event: Best Western Plus Prairie Inn (Loc #38166)" at bounding box center [700, 60] width 1133 height 37
copy h3 "Best Western Plus Prairie Inn (Loc #38166)"
click at [76, 25] on link "Smartbook" at bounding box center [54, 20] width 109 height 41
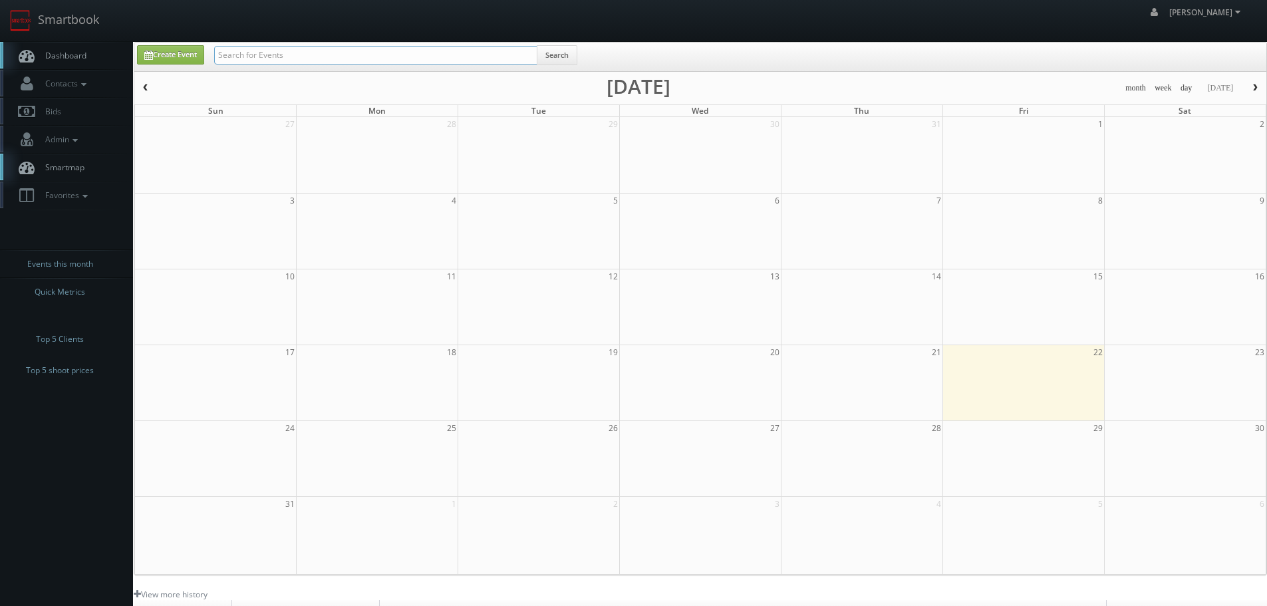
click at [415, 62] on input "text" at bounding box center [375, 55] width 323 height 19
type input "11187"
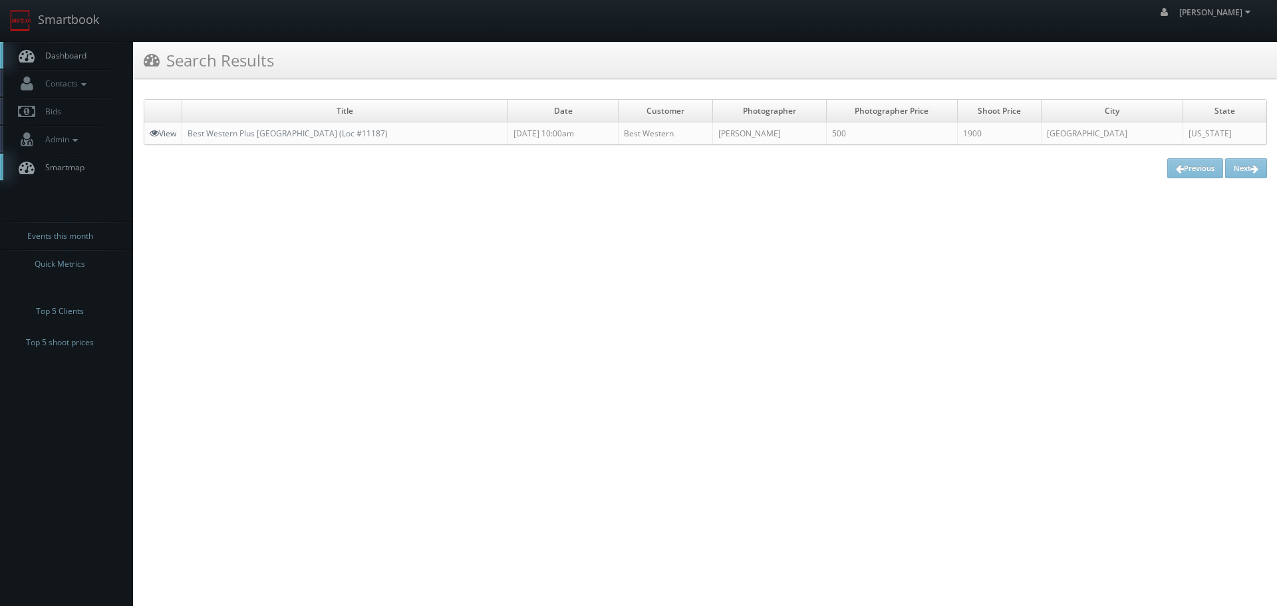
click at [162, 129] on link "View" at bounding box center [163, 133] width 27 height 11
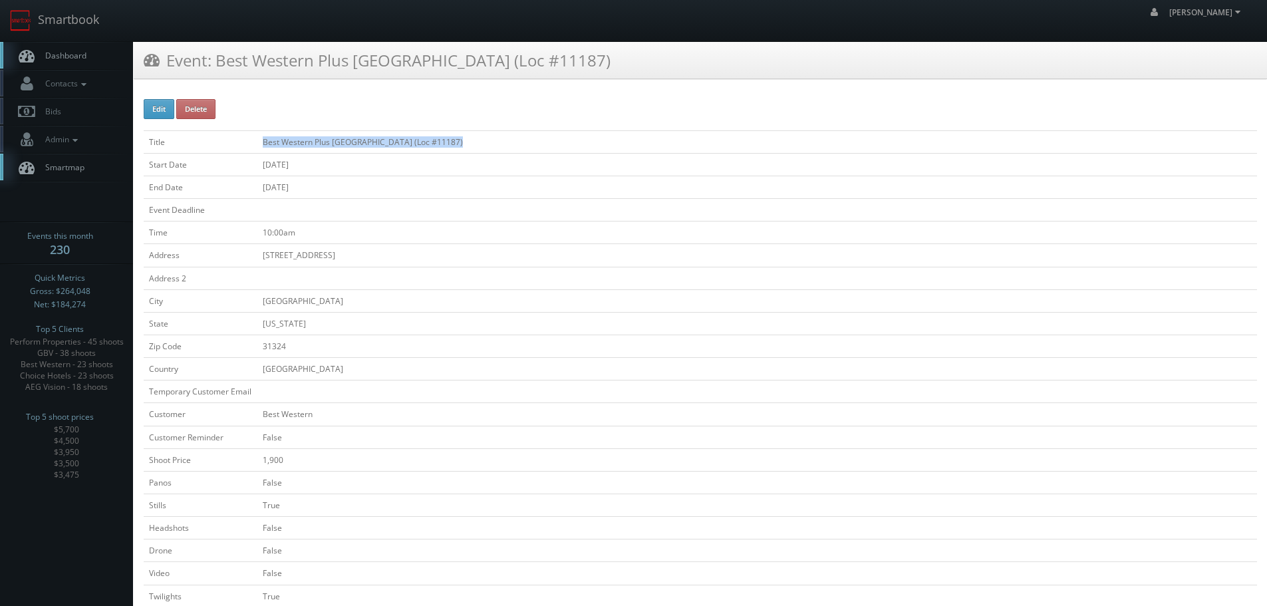
copy tr "Best Western Plus [GEOGRAPHIC_DATA] (Loc #11187)"
drag, startPoint x: 486, startPoint y: 142, endPoint x: 249, endPoint y: 139, distance: 236.8
click at [249, 139] on tr "Title Best Western Plus [GEOGRAPHIC_DATA] (Loc #11187)" at bounding box center [700, 141] width 1113 height 23
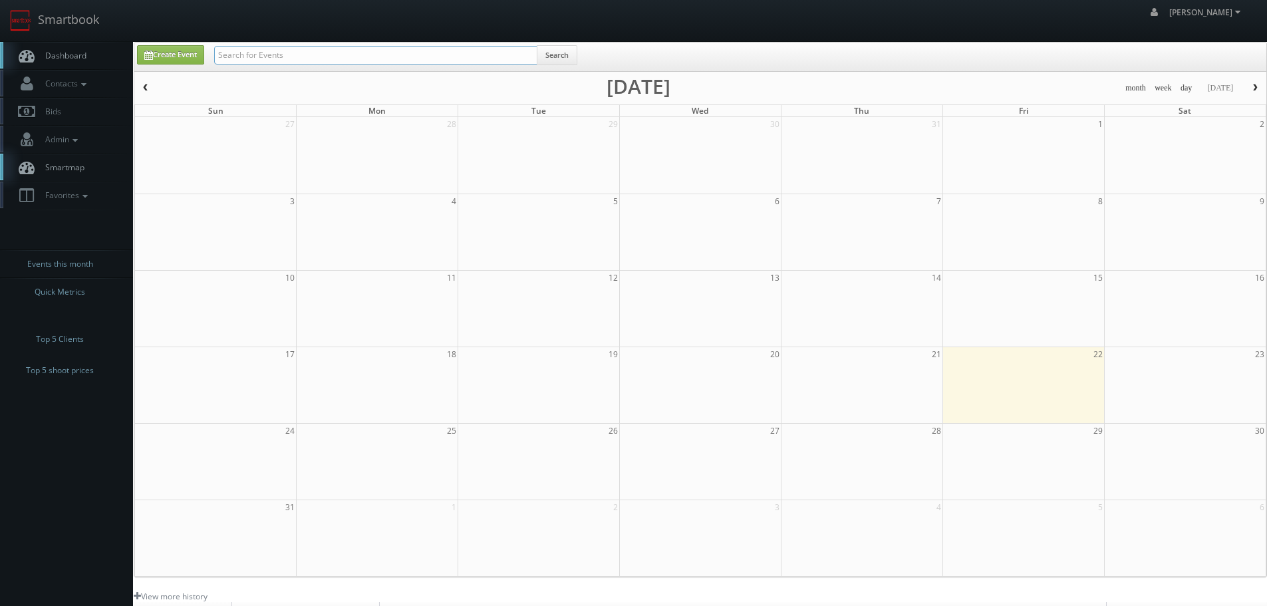
click at [509, 59] on input "text" at bounding box center [375, 55] width 323 height 19
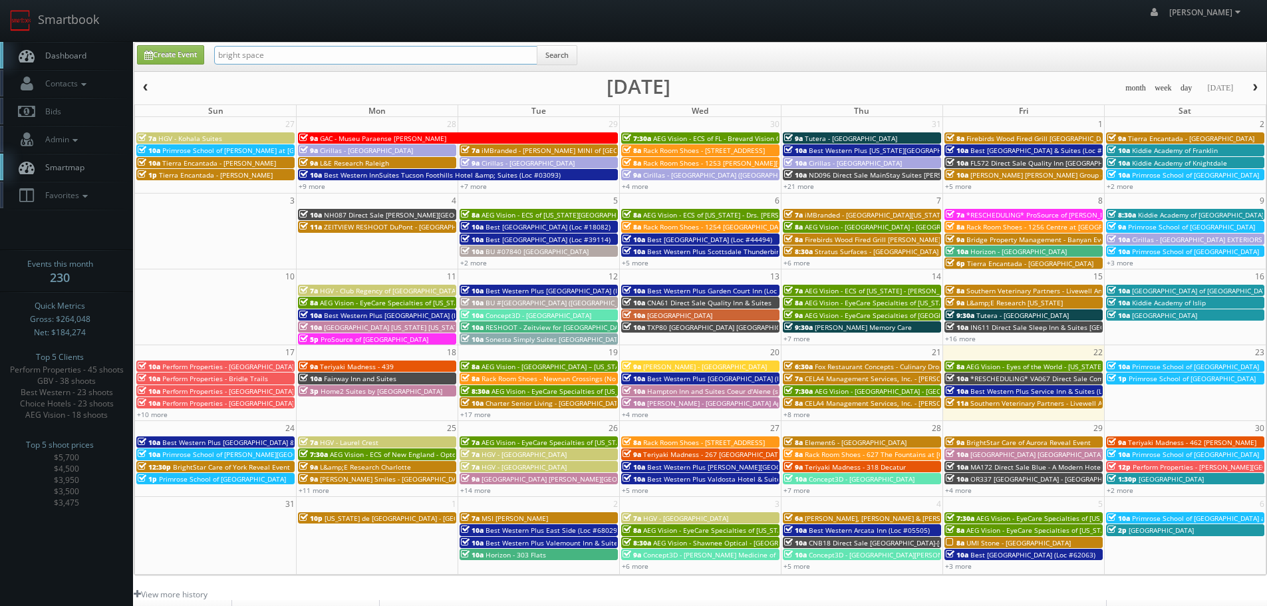
type input "bright space"
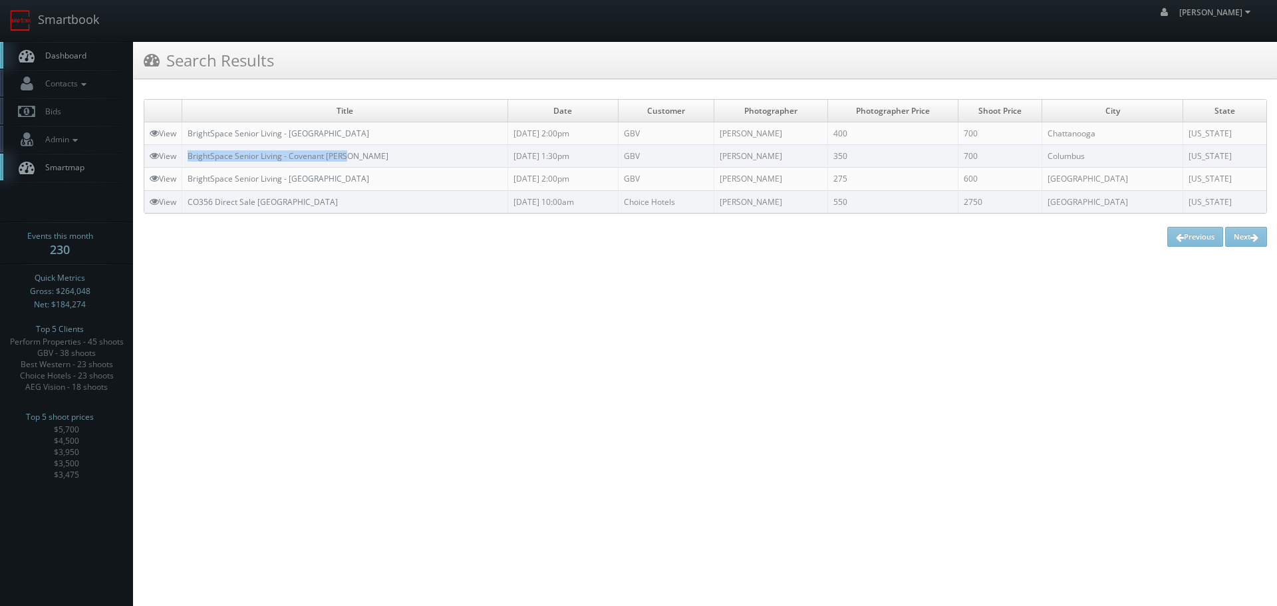
copy link "BrightSpace Senior Living - Covenant [PERSON_NAME]"
drag, startPoint x: 386, startPoint y: 152, endPoint x: 186, endPoint y: 156, distance: 199.6
click at [186, 156] on td "BrightSpace Senior Living - Covenant [PERSON_NAME]" at bounding box center [345, 156] width 326 height 23
copy link "BrightSpace Senior Living - [GEOGRAPHIC_DATA]"
drag, startPoint x: 365, startPoint y: 130, endPoint x: 185, endPoint y: 131, distance: 180.2
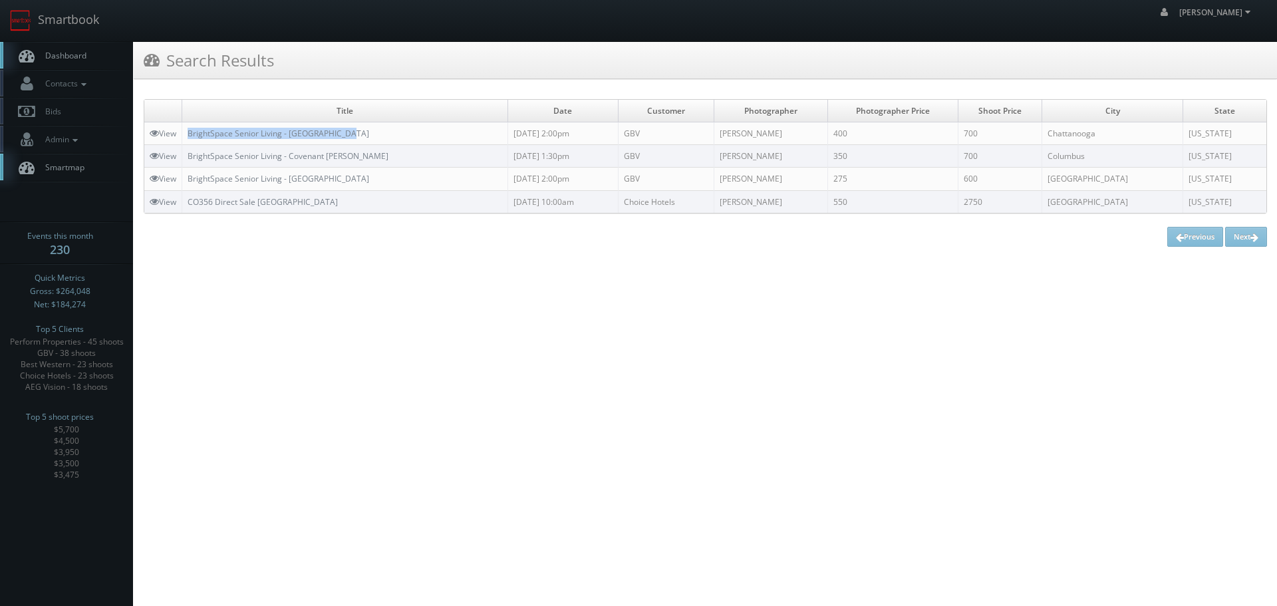
click at [185, 131] on td "BrightSpace Senior Living - [GEOGRAPHIC_DATA]" at bounding box center [345, 133] width 326 height 23
